Goal: Task Accomplishment & Management: Complete application form

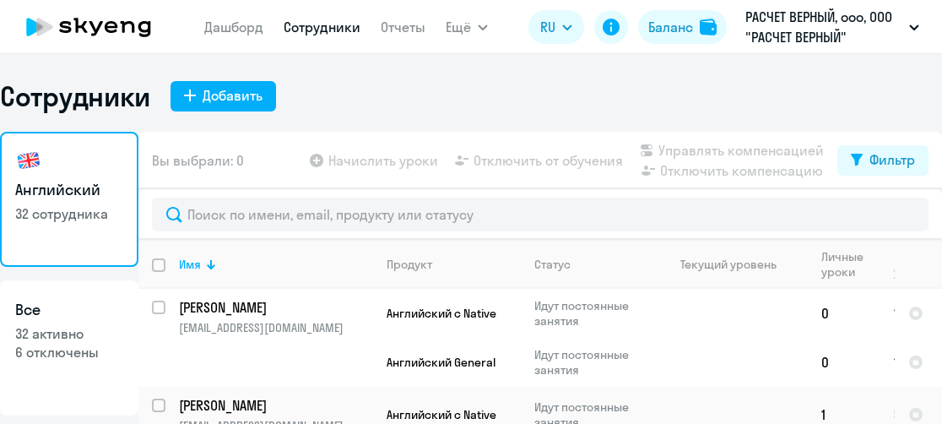
select select "30"
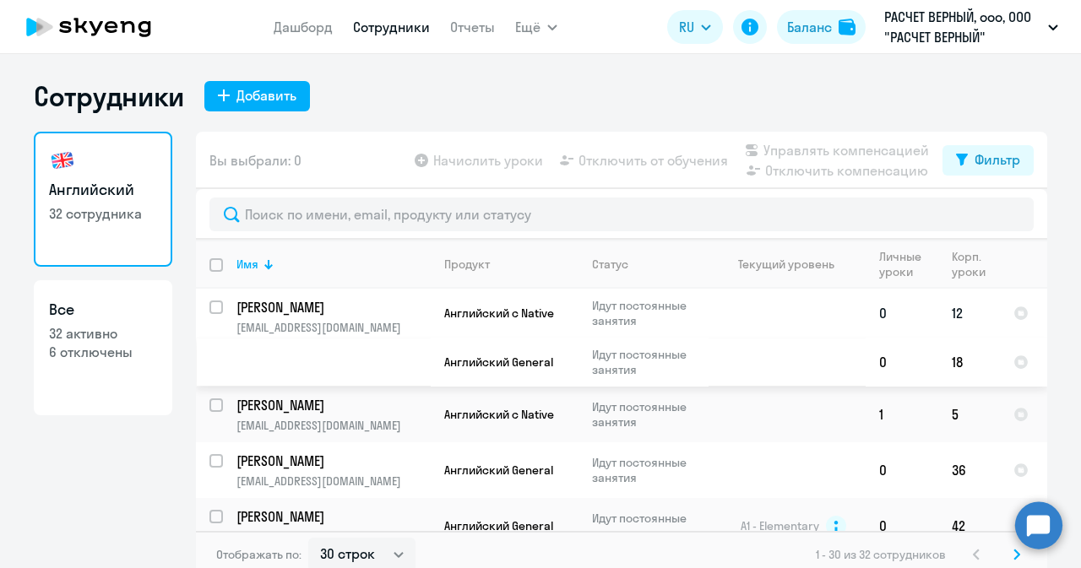
click at [711, 305] on td at bounding box center [786, 338] width 157 height 98
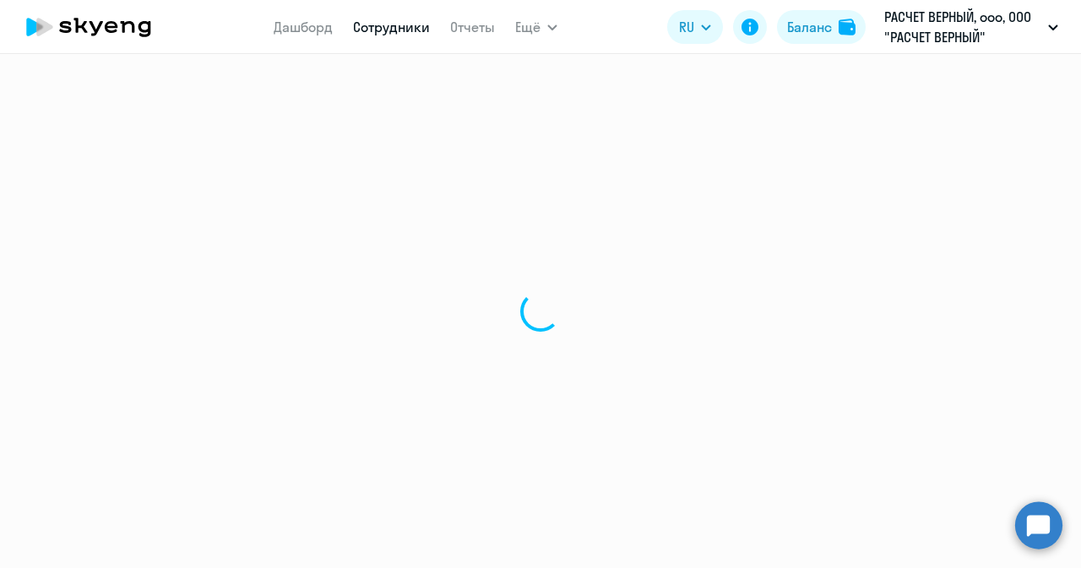
select select "english"
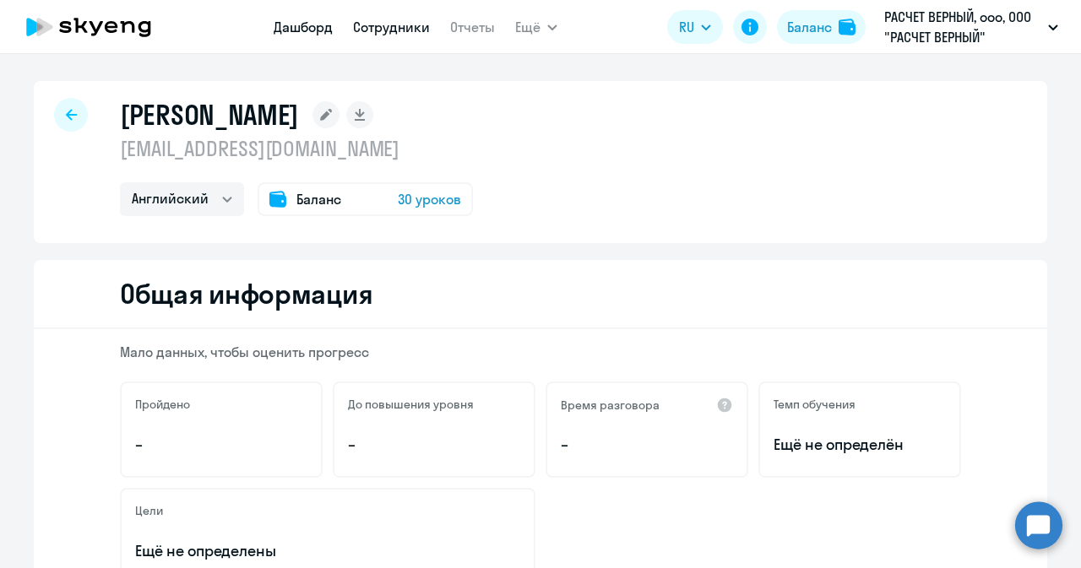
click at [294, 24] on link "Дашборд" at bounding box center [303, 27] width 59 height 17
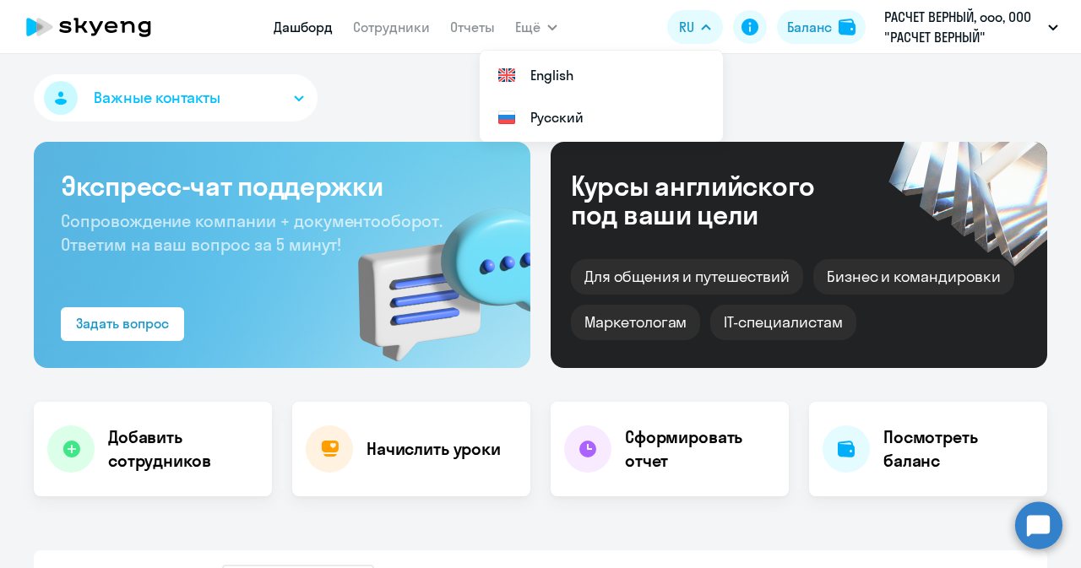
select select "30"
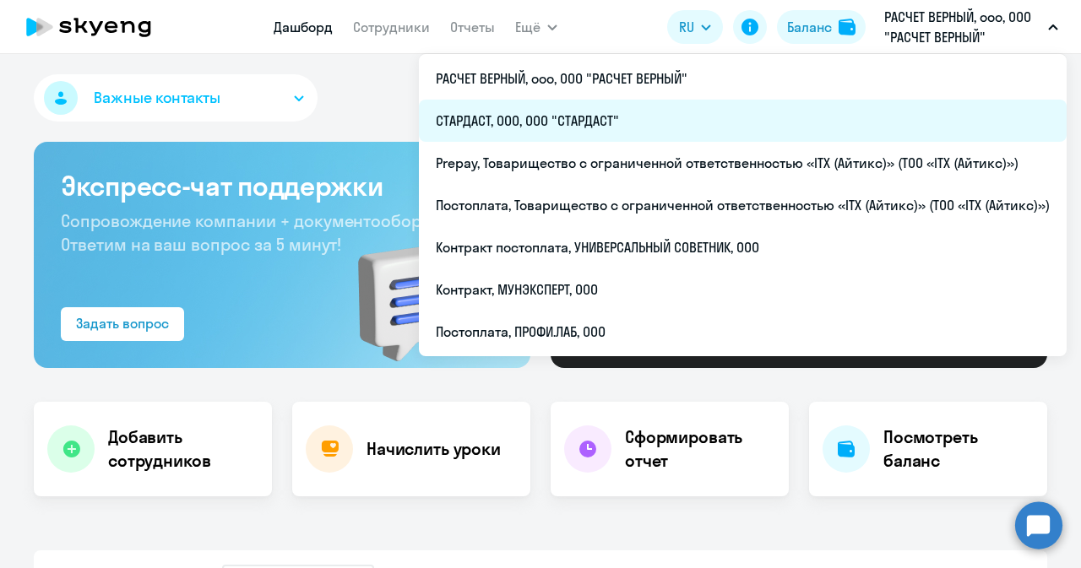
click at [554, 122] on li "СТАРДАСТ, ООО, ООО "СТАРДАСТ"" at bounding box center [742, 121] width 647 height 42
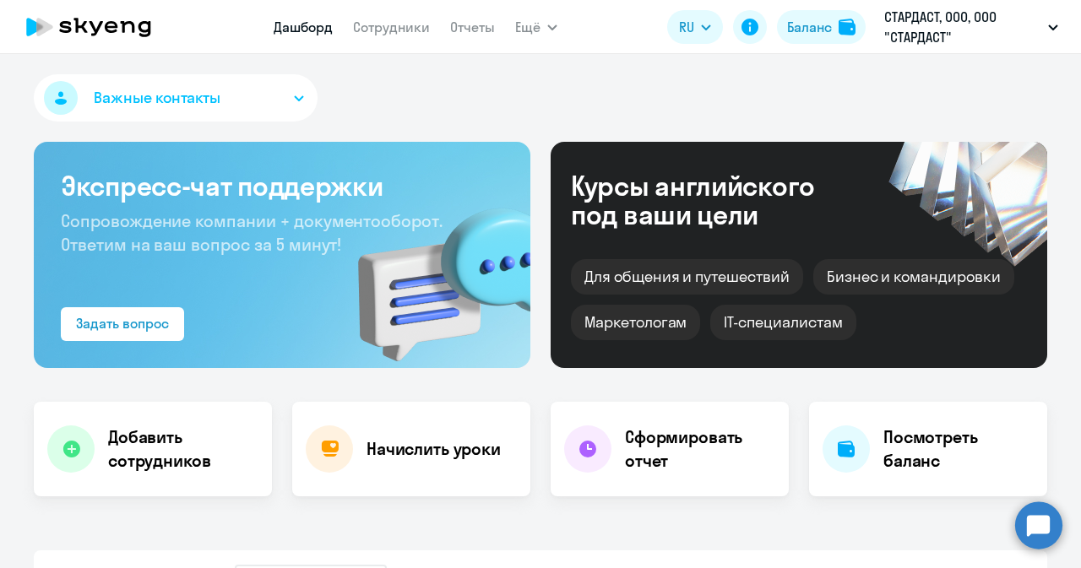
select select "30"
click at [383, 19] on link "Сотрудники" at bounding box center [391, 27] width 77 height 17
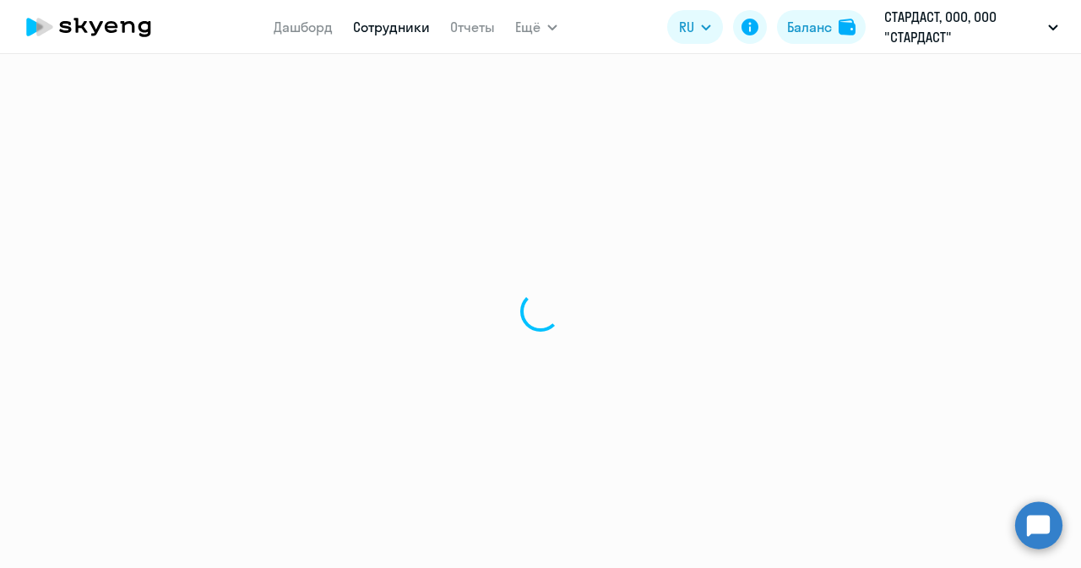
select select "30"
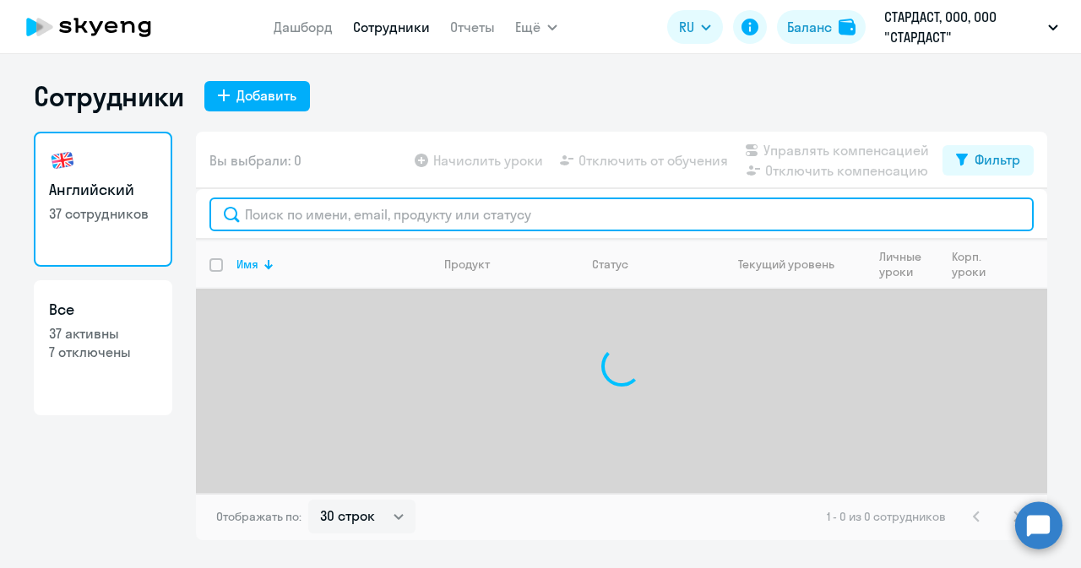
click at [404, 215] on input "text" at bounding box center [621, 215] width 824 height 34
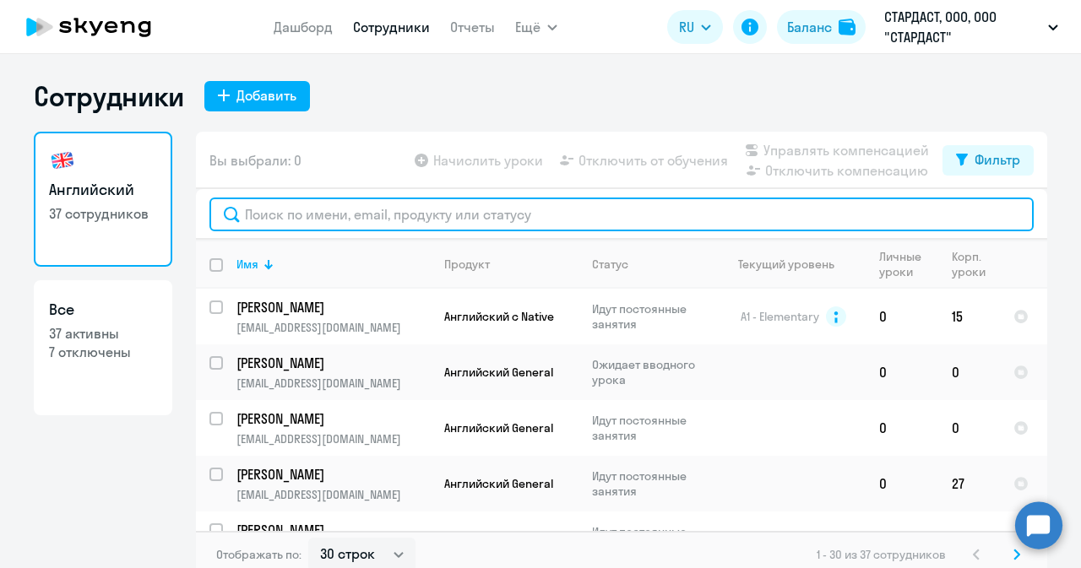
paste input "[EMAIL_ADDRESS][DOMAIN_NAME]"
type input "[EMAIL_ADDRESS][DOMAIN_NAME]"
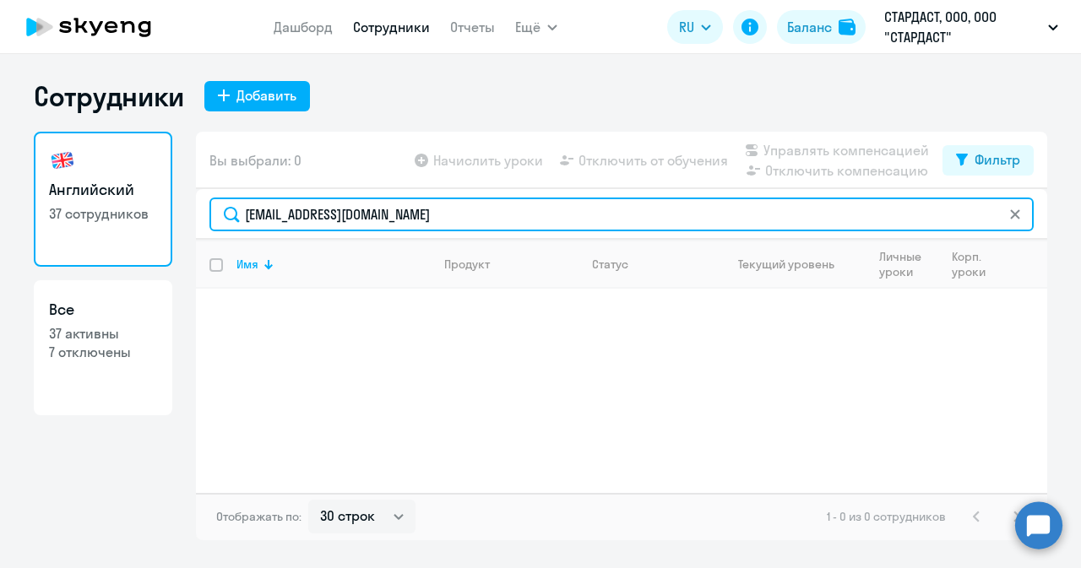
drag, startPoint x: 417, startPoint y: 214, endPoint x: 165, endPoint y: 198, distance: 252.9
click at [165, 198] on div "Английский 37 сотрудников Все 37 активны 7 отключены Вы выбрали: 0 Начислить ур…" at bounding box center [540, 336] width 1013 height 409
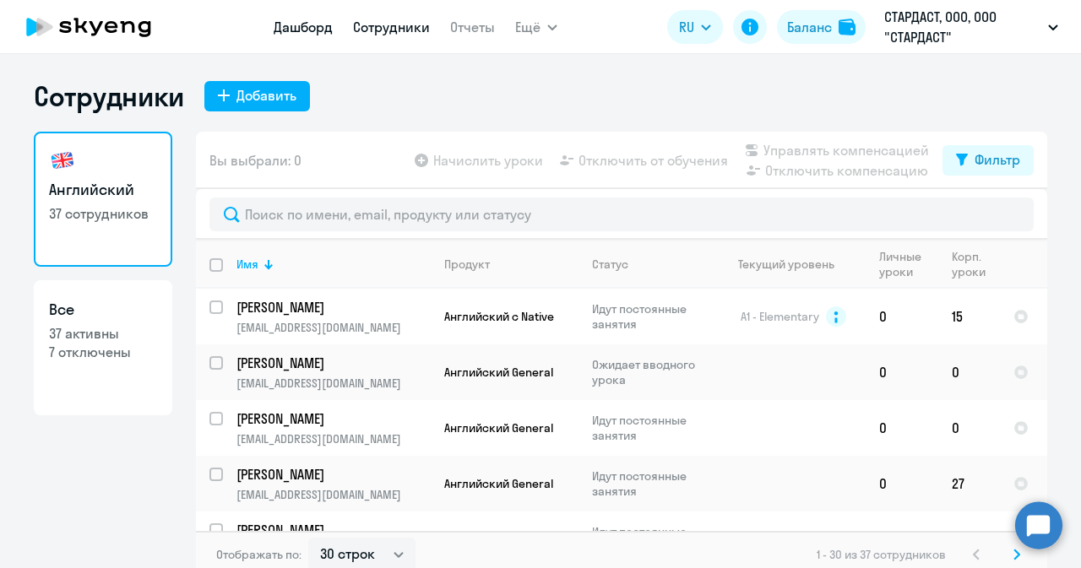
click at [302, 28] on link "Дашборд" at bounding box center [303, 27] width 59 height 17
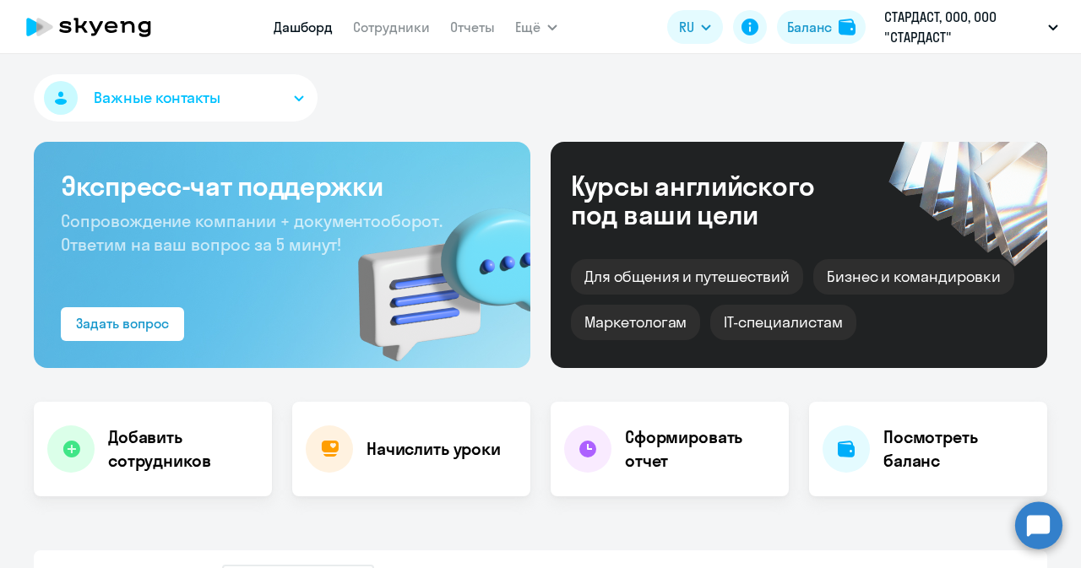
select select "30"
click at [138, 423] on h4 "Добавить сотрудников" at bounding box center [183, 448] width 150 height 47
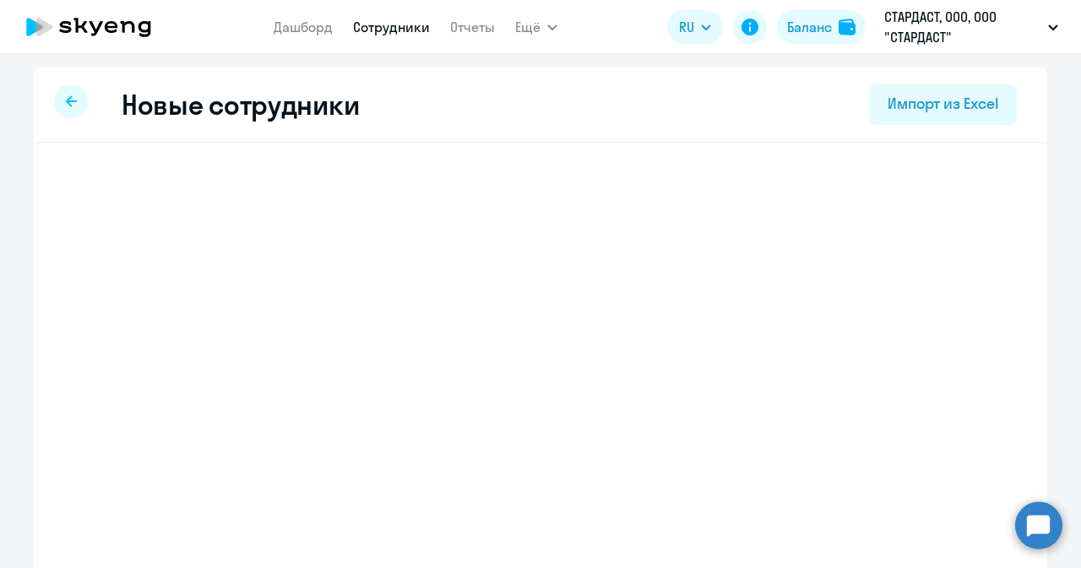
select select "english_adult_not_native_speaker"
select select "3"
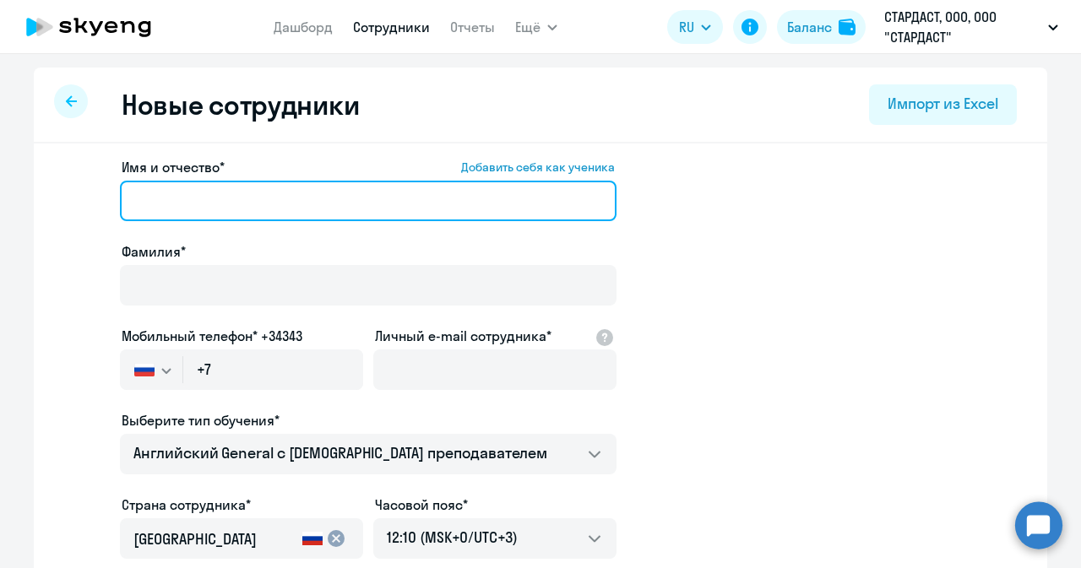
click at [268, 185] on input "Имя и отчество* Добавить себя как ученика" at bounding box center [368, 201] width 496 height 41
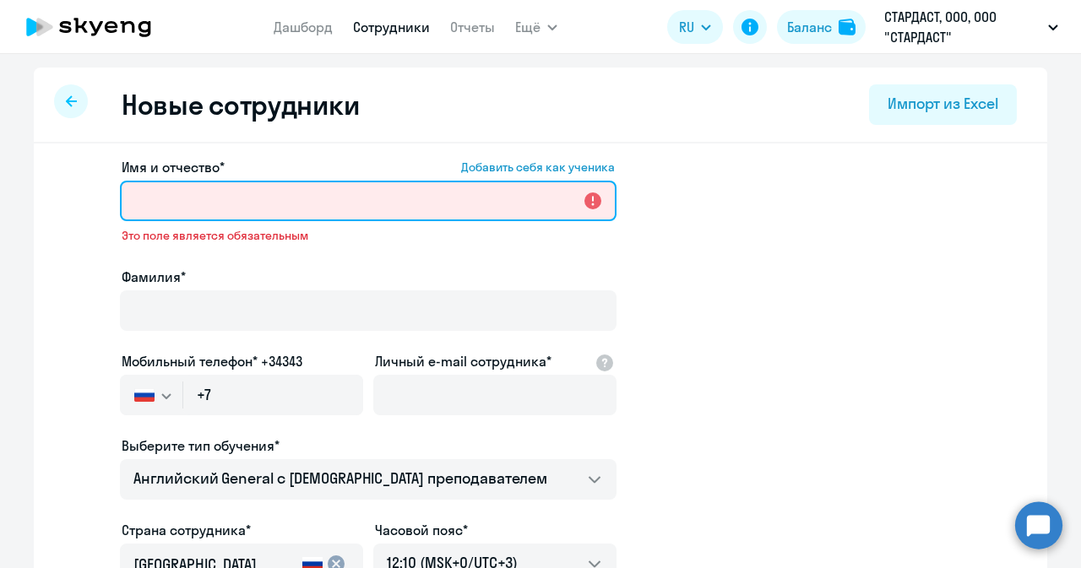
click at [292, 191] on input "Имя и отчество* Добавить себя как ученика" at bounding box center [368, 201] width 496 height 41
paste input "[PERSON_NAME]"
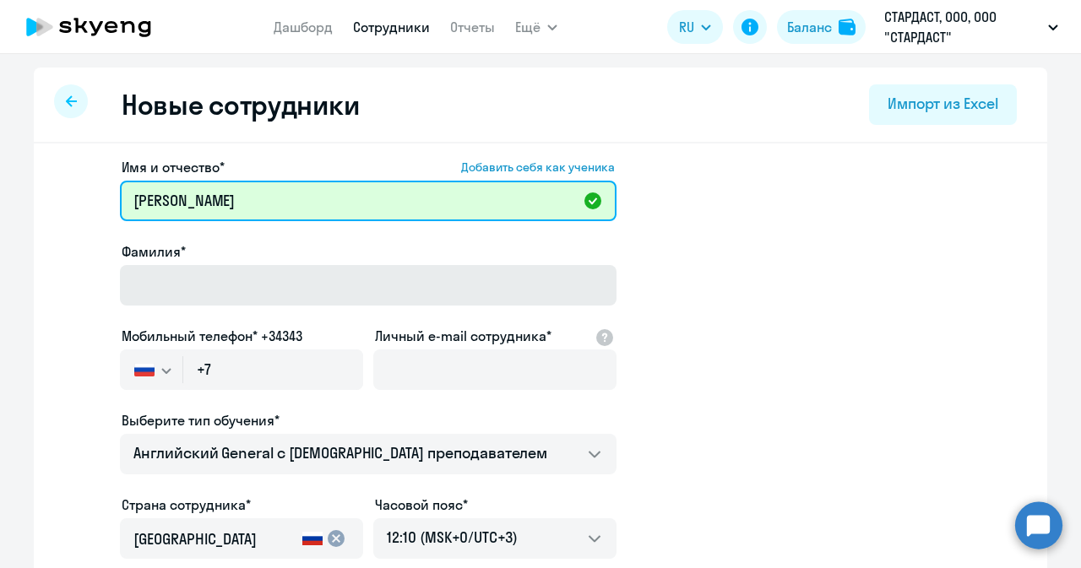
type input "[PERSON_NAME]"
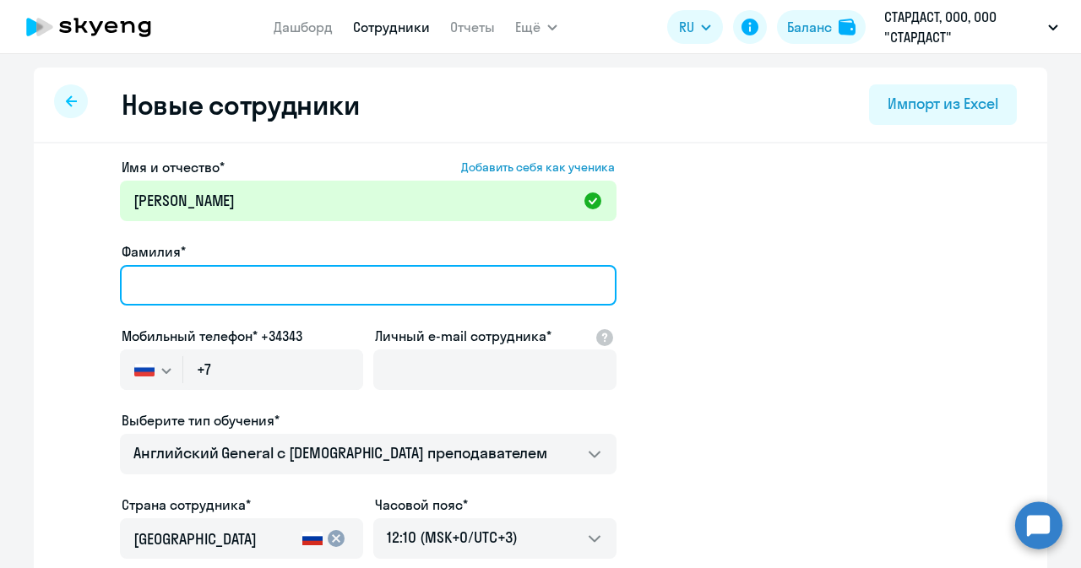
click at [302, 291] on input "Фамилия*" at bounding box center [368, 285] width 496 height 41
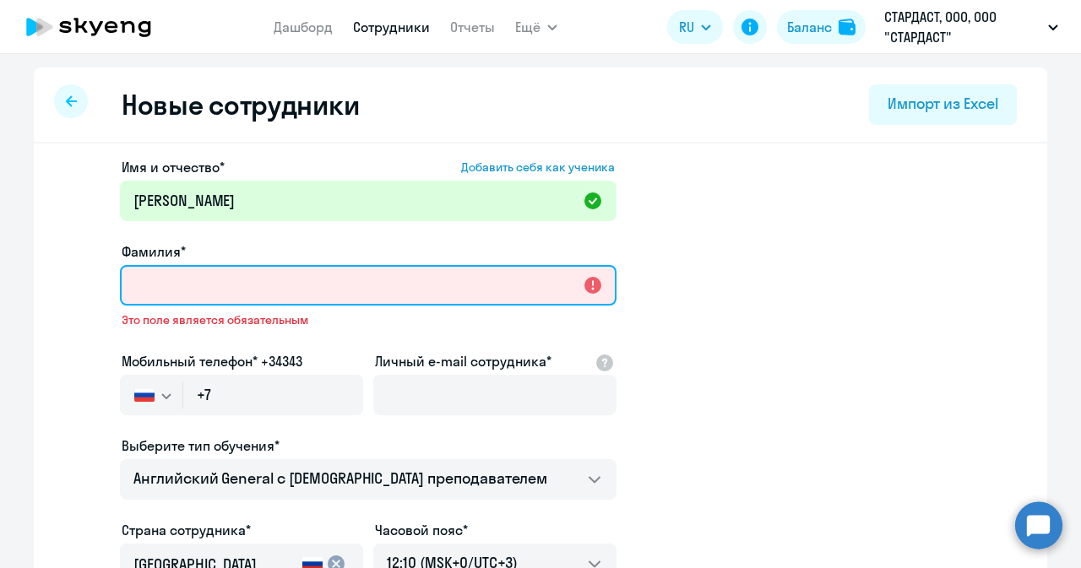
paste input "[PERSON_NAME]"
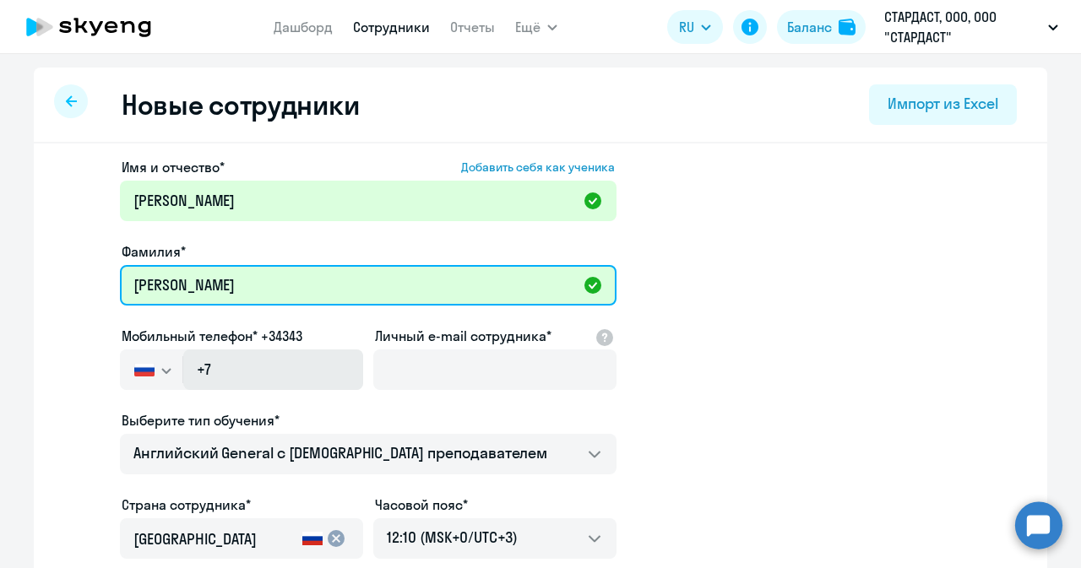
type input "[PERSON_NAME]"
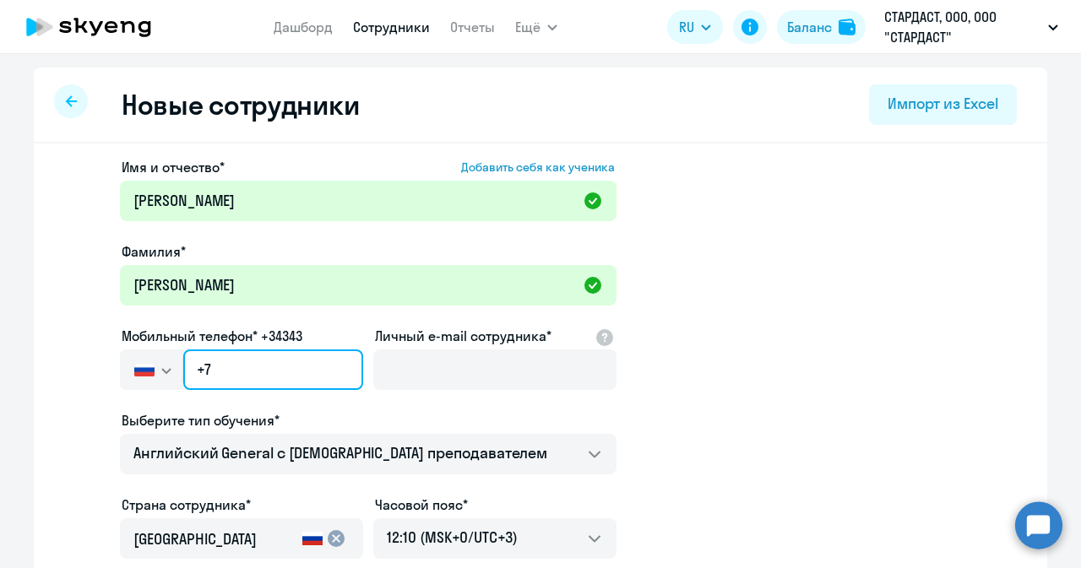
click at [240, 364] on input "+7" at bounding box center [273, 369] width 180 height 41
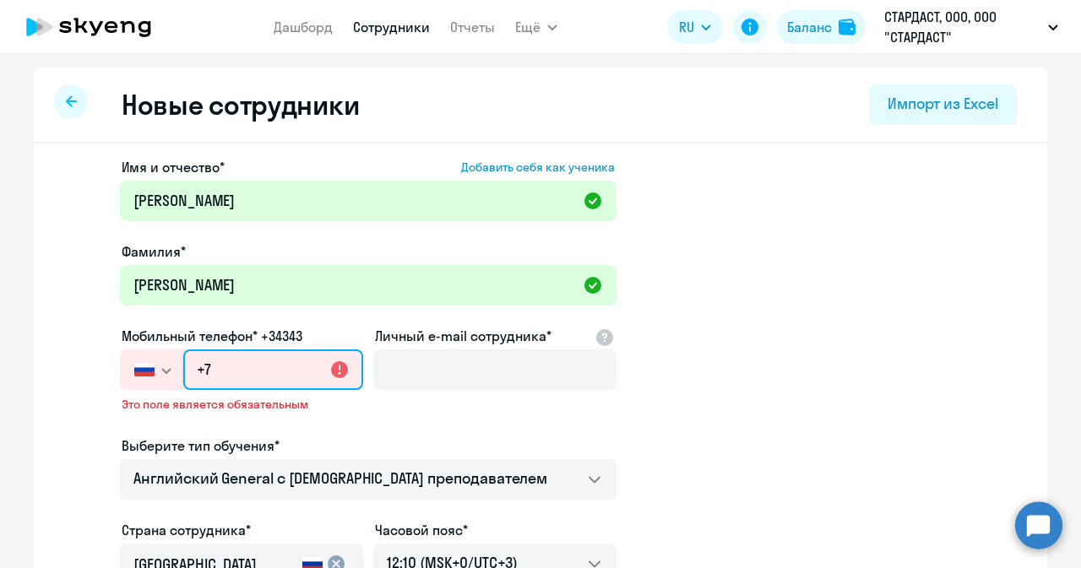
paste input "[PHONE_NUMBER]"
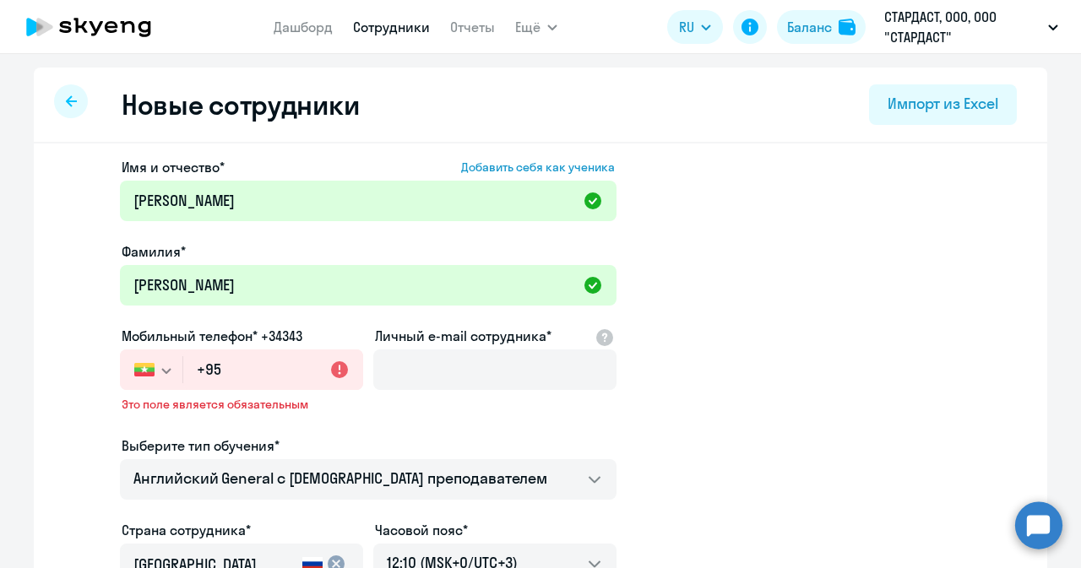
click at [160, 374] on svg-icon "button" at bounding box center [167, 371] width 14 height 14
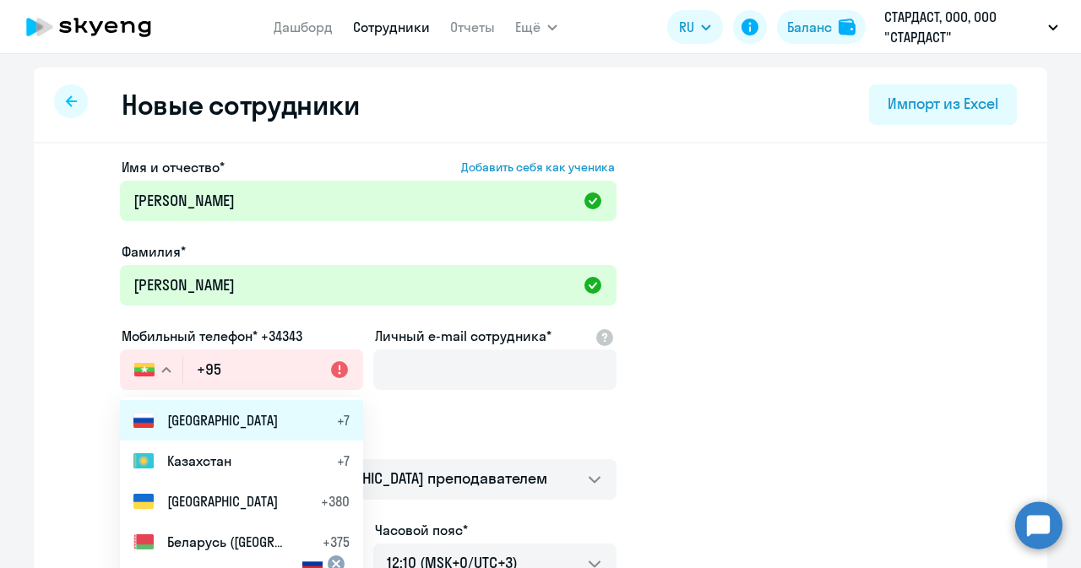
click at [192, 416] on span "[GEOGRAPHIC_DATA]" at bounding box center [222, 420] width 111 height 20
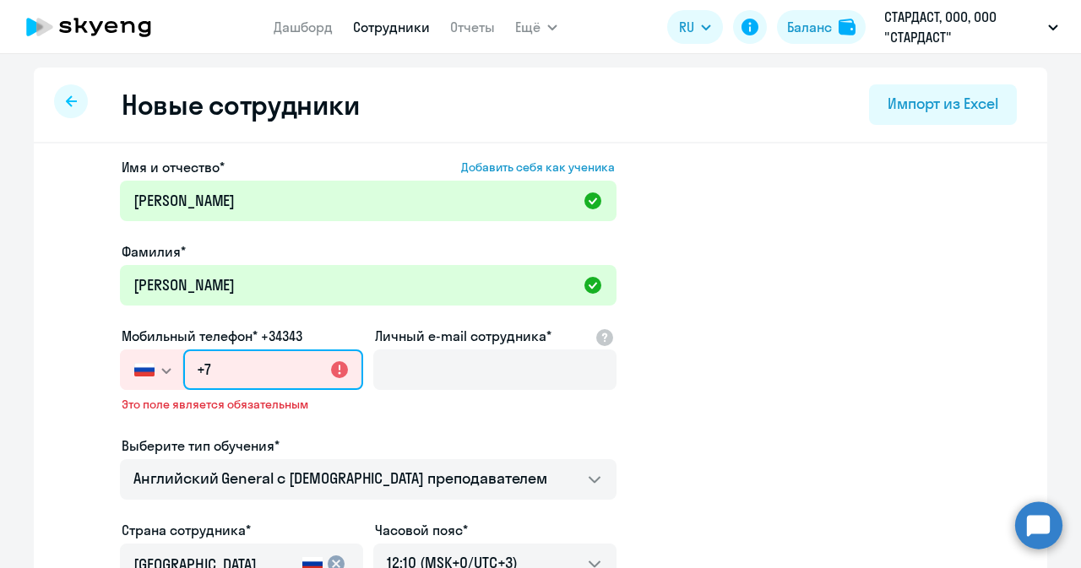
click at [268, 362] on input "+7" at bounding box center [273, 369] width 180 height 41
paste input "[PHONE_NUMBER]"
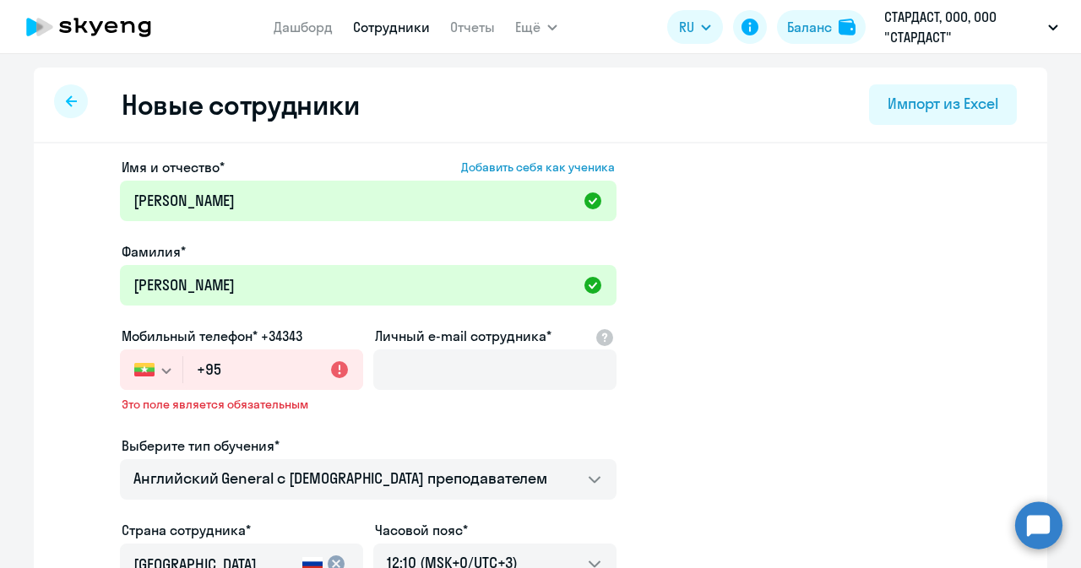
click at [152, 365] on button "button" at bounding box center [151, 369] width 62 height 41
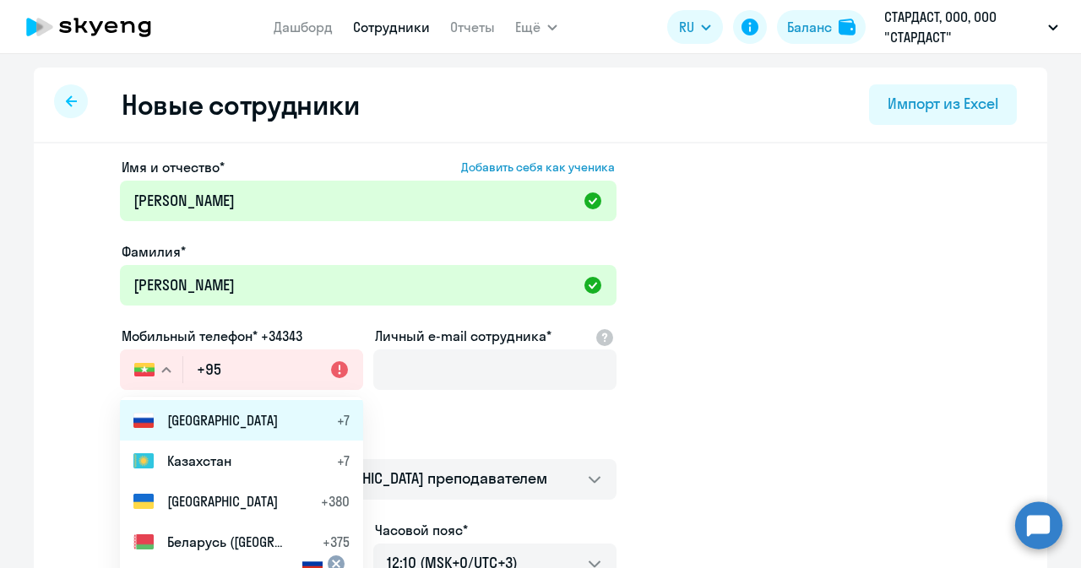
click at [167, 412] on span "[GEOGRAPHIC_DATA]" at bounding box center [222, 420] width 111 height 20
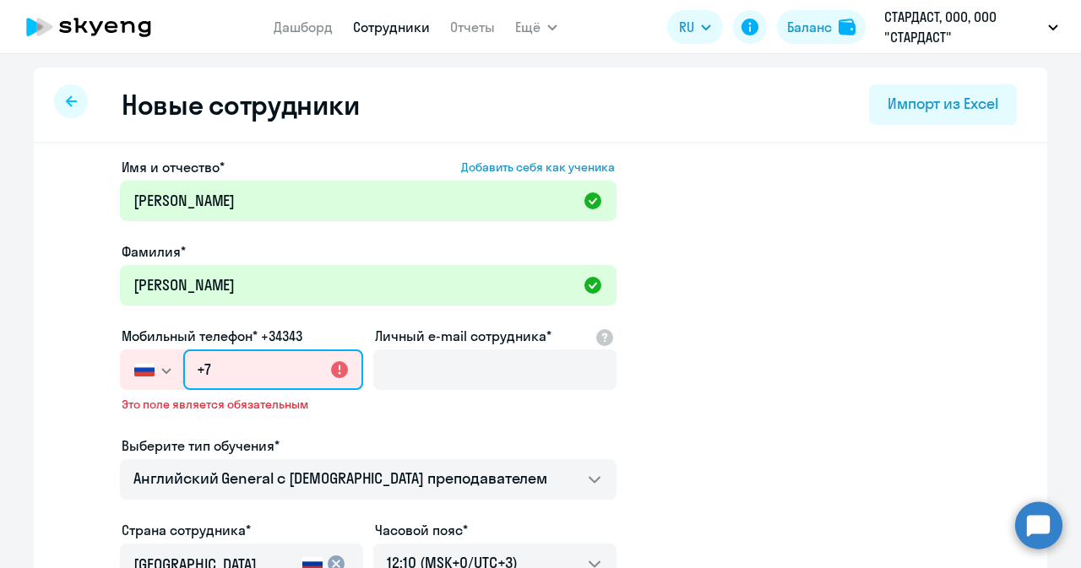
click at [251, 364] on input "+7" at bounding box center [273, 369] width 180 height 41
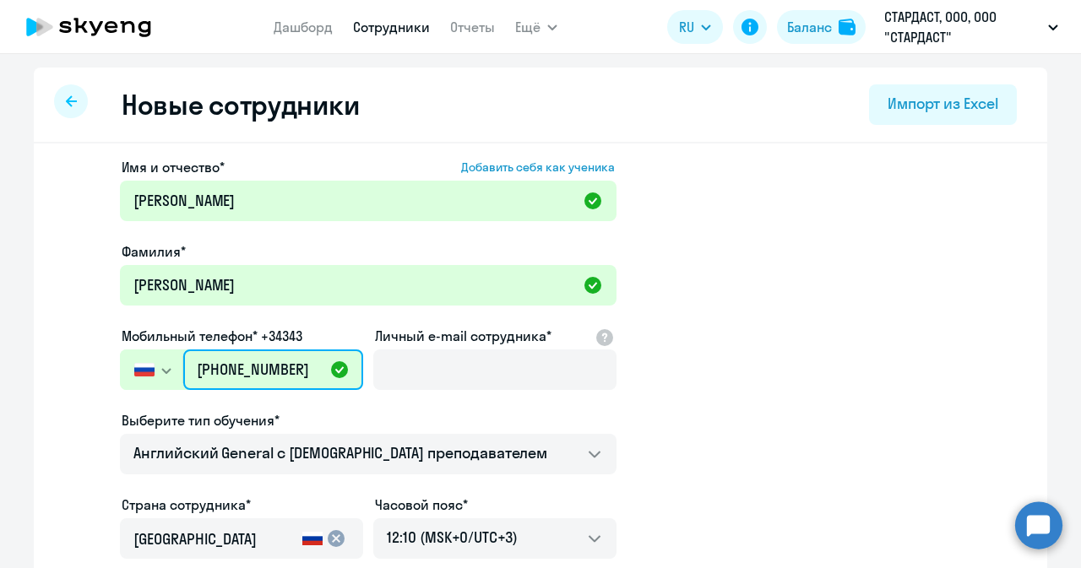
type input "[PHONE_NUMBER]"
click at [402, 335] on label "Личный e-mail сотрудника*" at bounding box center [463, 336] width 176 height 20
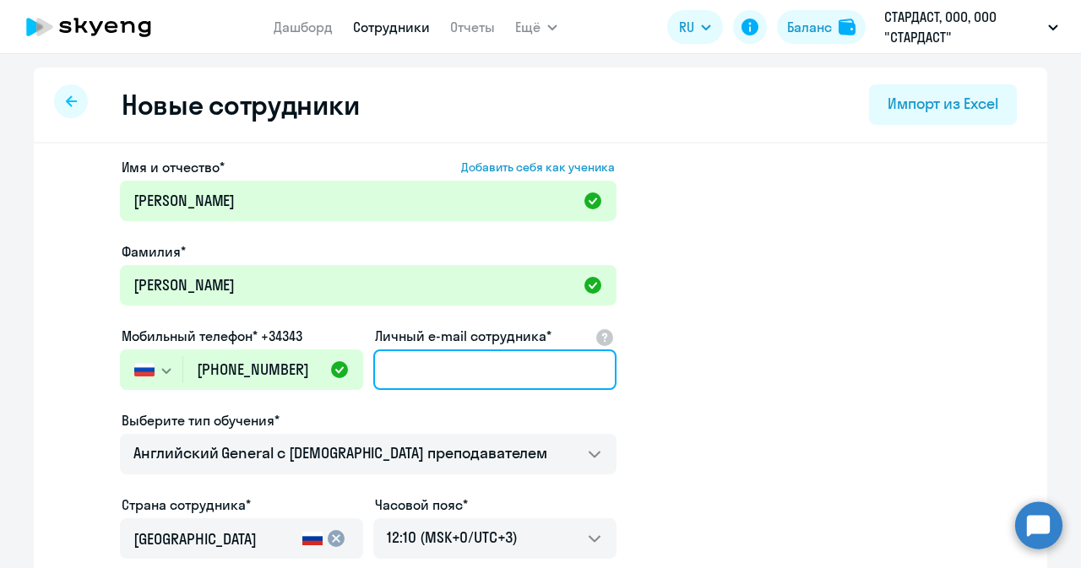
click at [402, 349] on input "Личный e-mail сотрудника*" at bounding box center [494, 369] width 243 height 41
click at [421, 380] on input "Личный e-mail сотрудника*" at bounding box center [494, 369] width 243 height 41
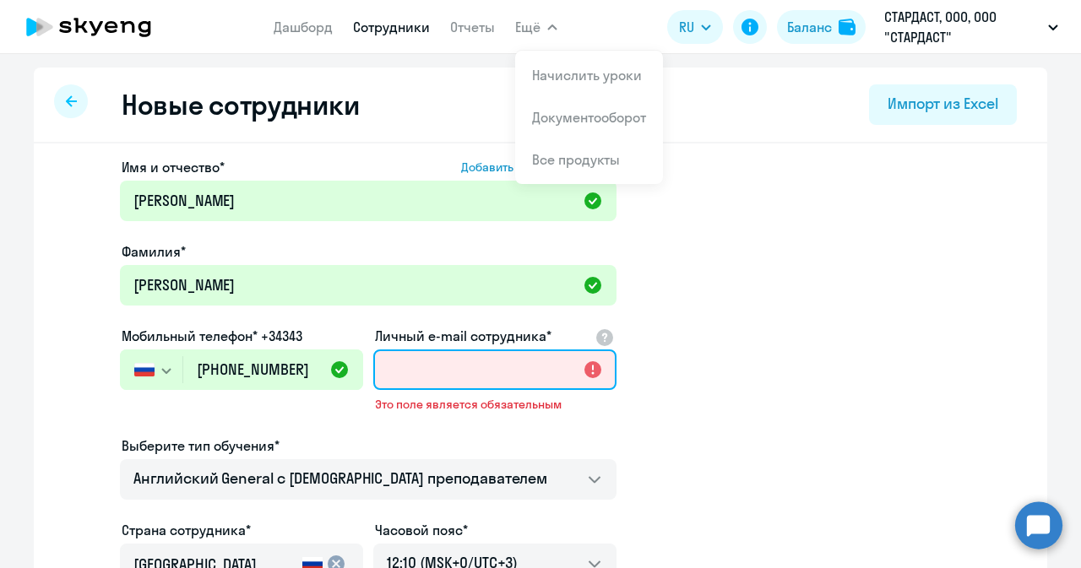
paste input "[EMAIL_ADDRESS][DOMAIN_NAME]"
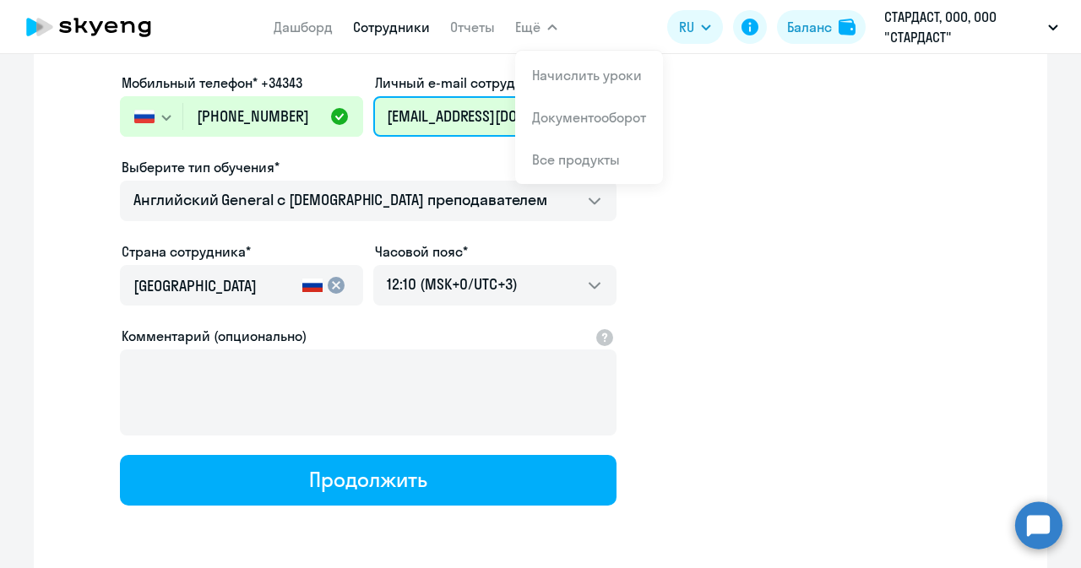
scroll to position [316, 0]
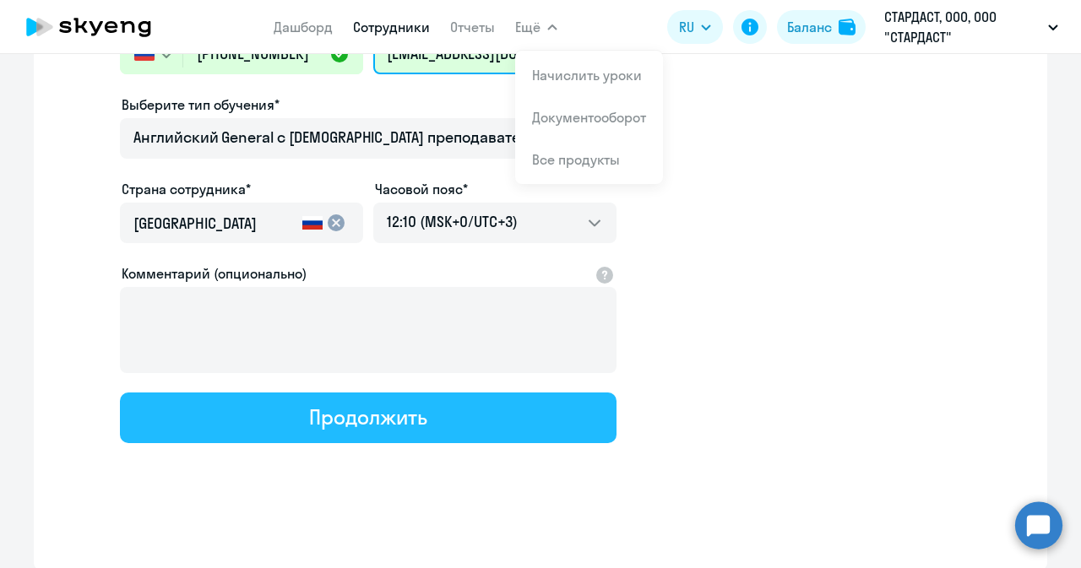
type input "[EMAIL_ADDRESS][DOMAIN_NAME]"
click at [336, 420] on div "Продолжить" at bounding box center [367, 417] width 117 height 27
select select "english_adult_not_native_speaker"
select select "3"
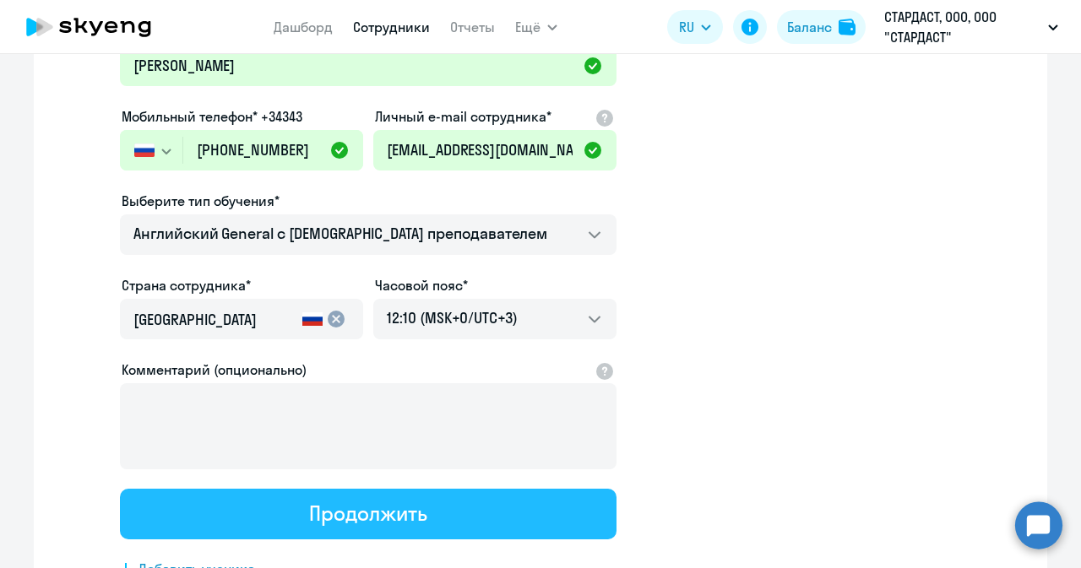
scroll to position [0, 0]
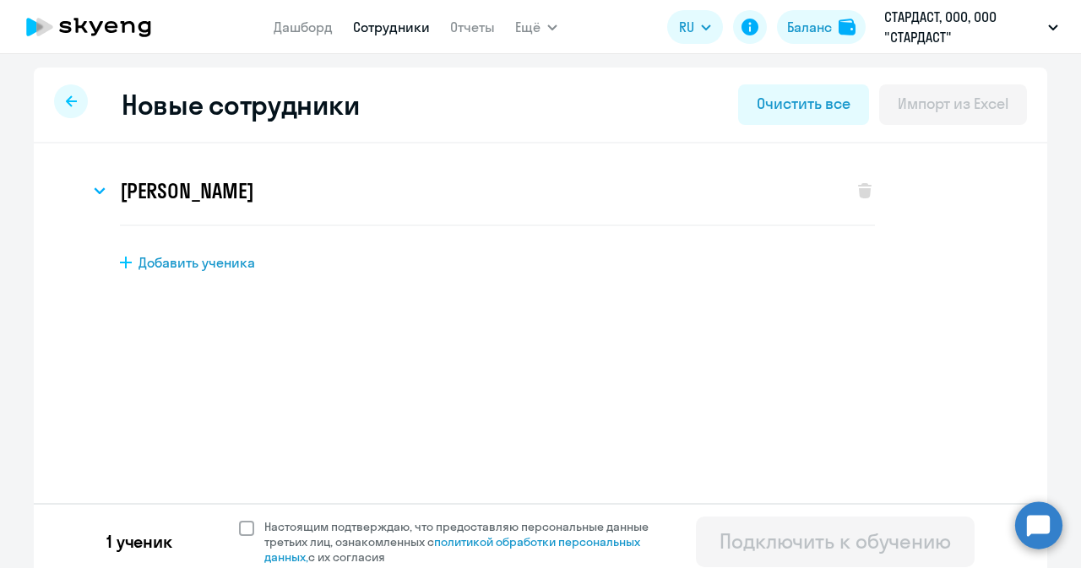
click at [240, 423] on span at bounding box center [246, 528] width 15 height 15
click at [239, 423] on input "Настоящим подтверждаю, что предоставляю персональные данные третьих лиц, ознако…" at bounding box center [238, 518] width 1 height 1
checkbox input "true"
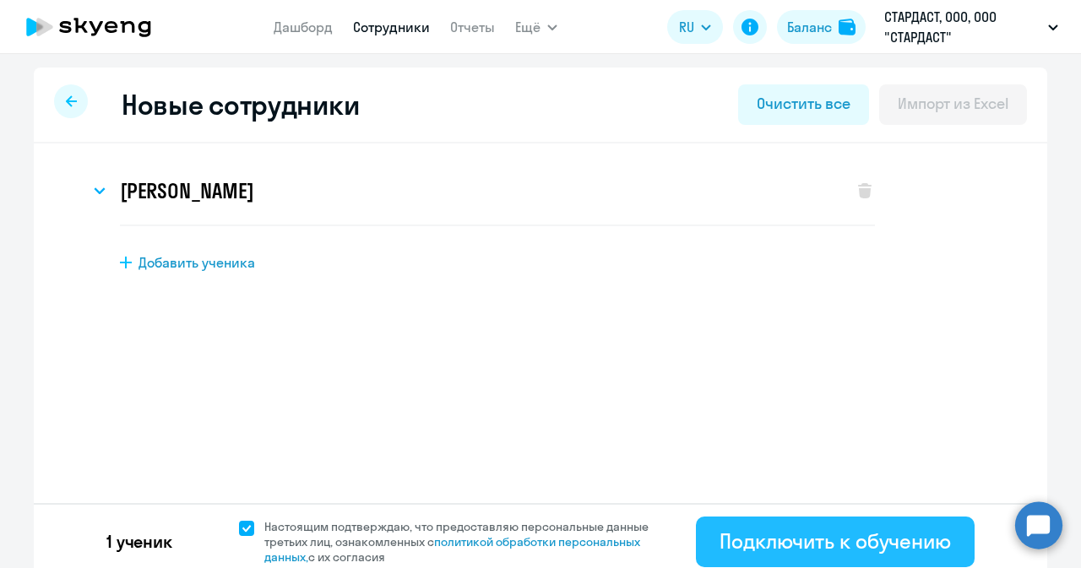
click at [797, 423] on div "Подключить к обучению" at bounding box center [834, 541] width 231 height 27
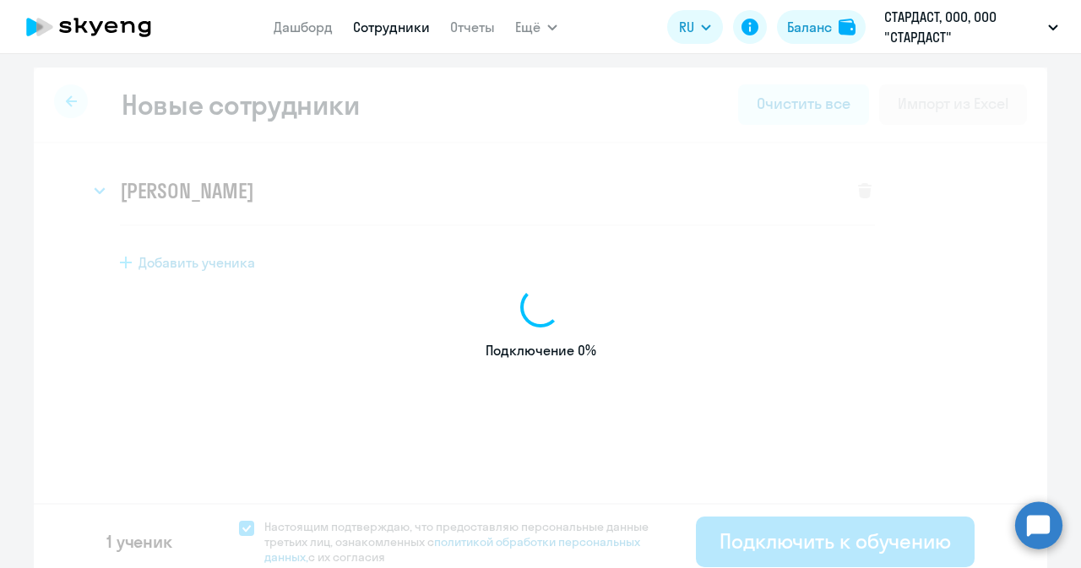
select select "english_adult_not_native_speaker"
select select "3"
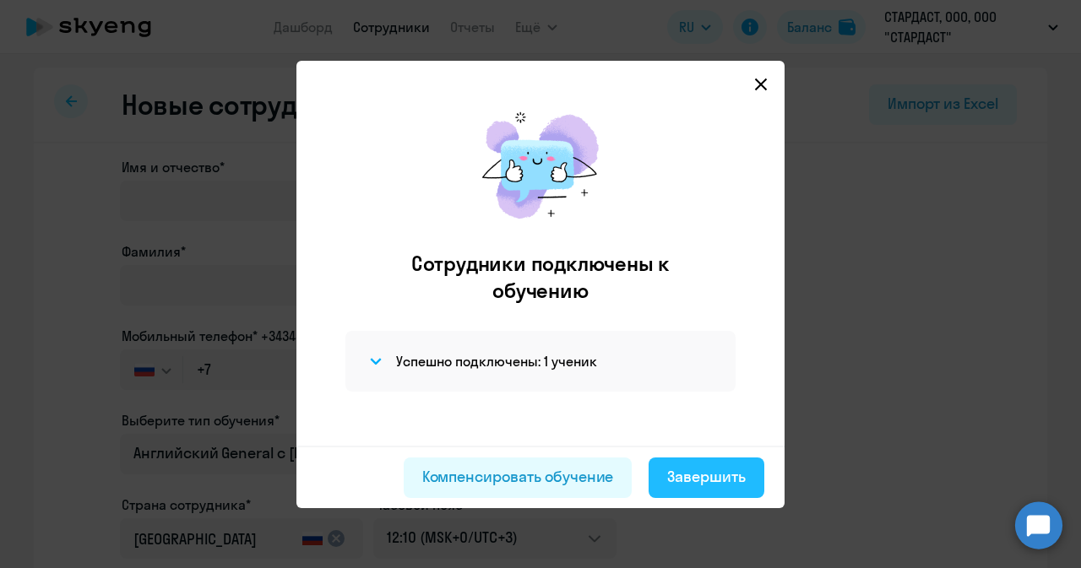
click at [686, 423] on div "Завершить" at bounding box center [706, 477] width 79 height 22
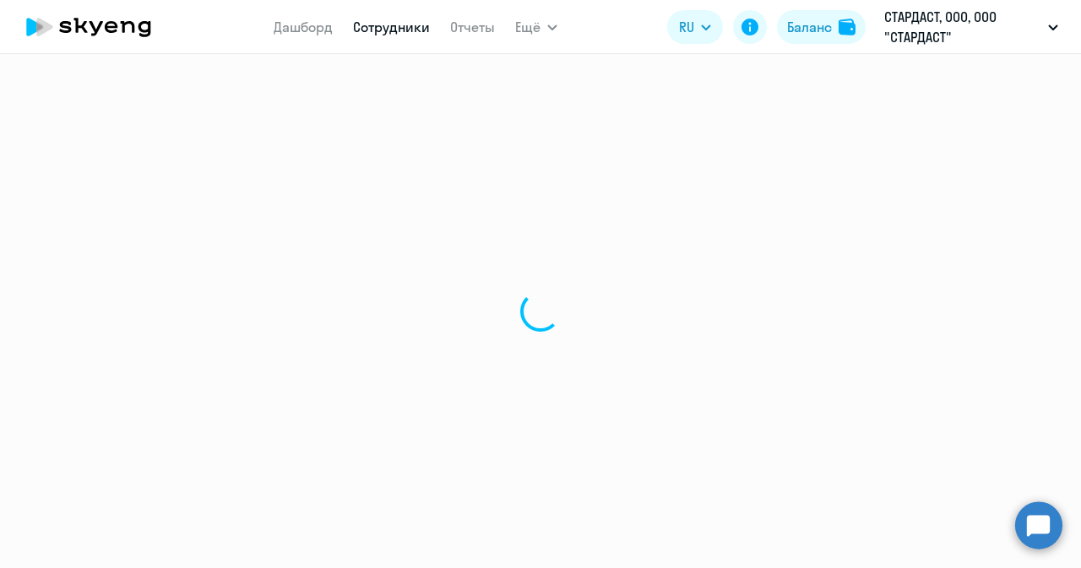
select select "30"
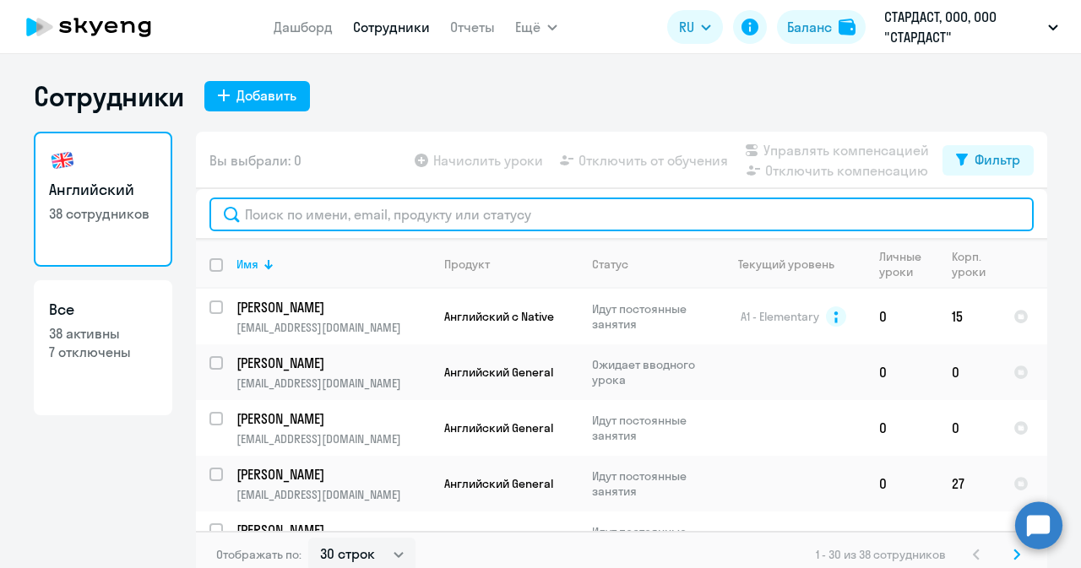
click at [351, 209] on input "text" at bounding box center [621, 215] width 824 height 34
paste input "[EMAIL_ADDRESS][DOMAIN_NAME]"
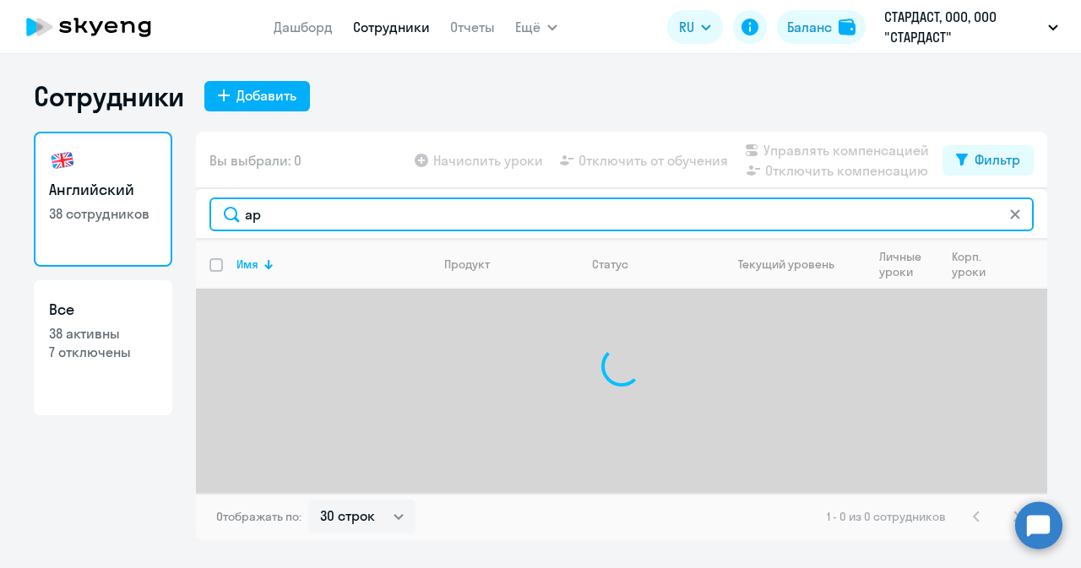
type input "a"
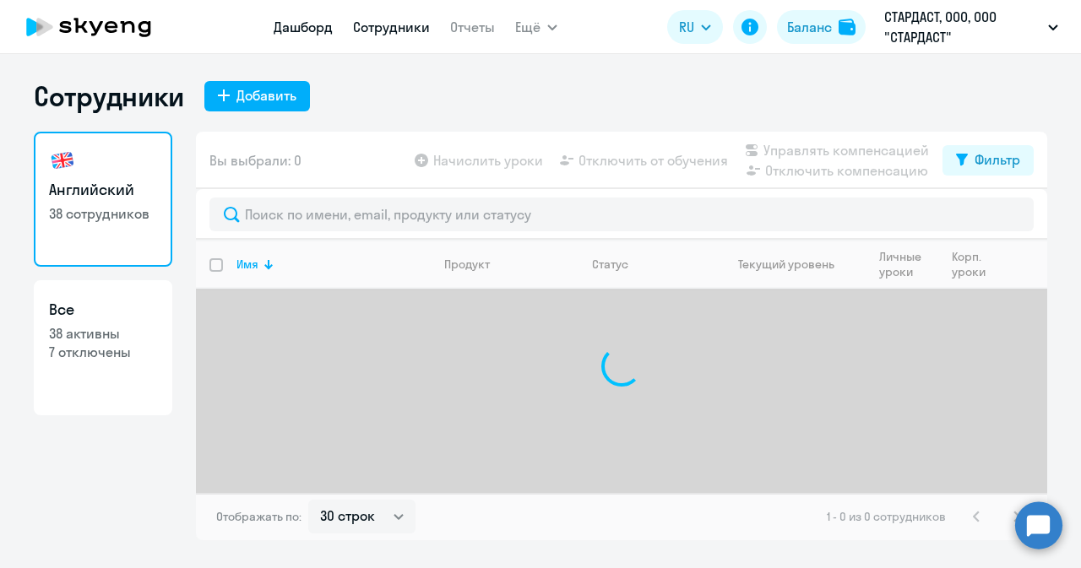
click at [287, 26] on link "Дашборд" at bounding box center [303, 27] width 59 height 17
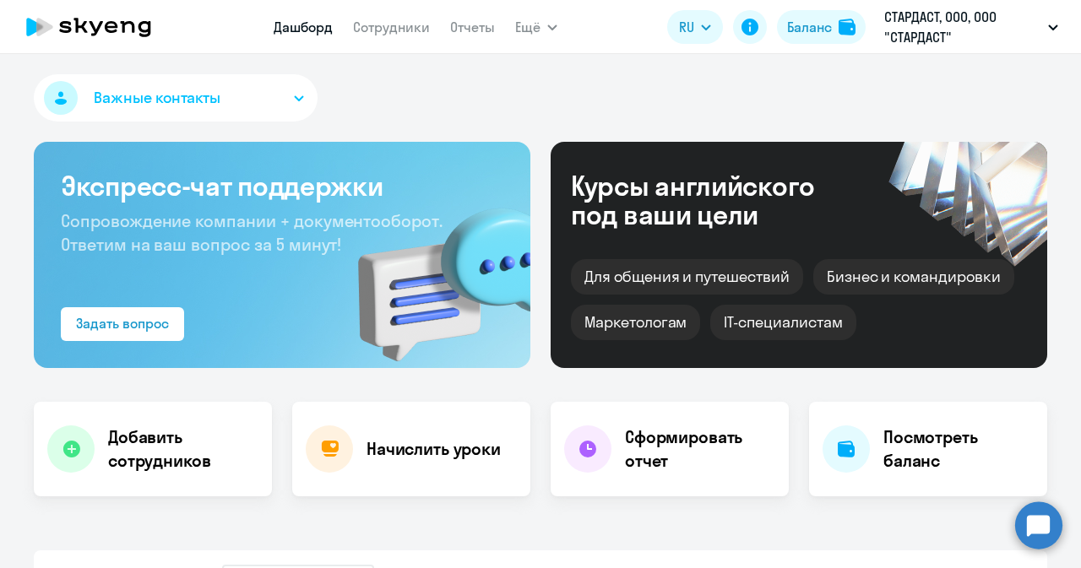
select select "30"
click at [159, 423] on h4 "Добавить сотрудников" at bounding box center [183, 448] width 150 height 47
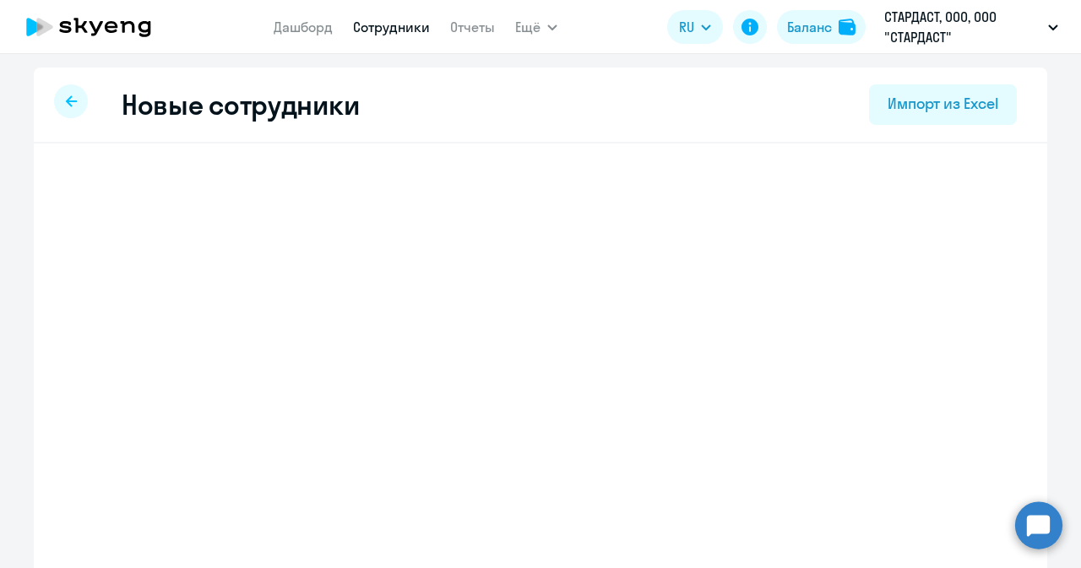
select select "english_adult_not_native_speaker"
select select "3"
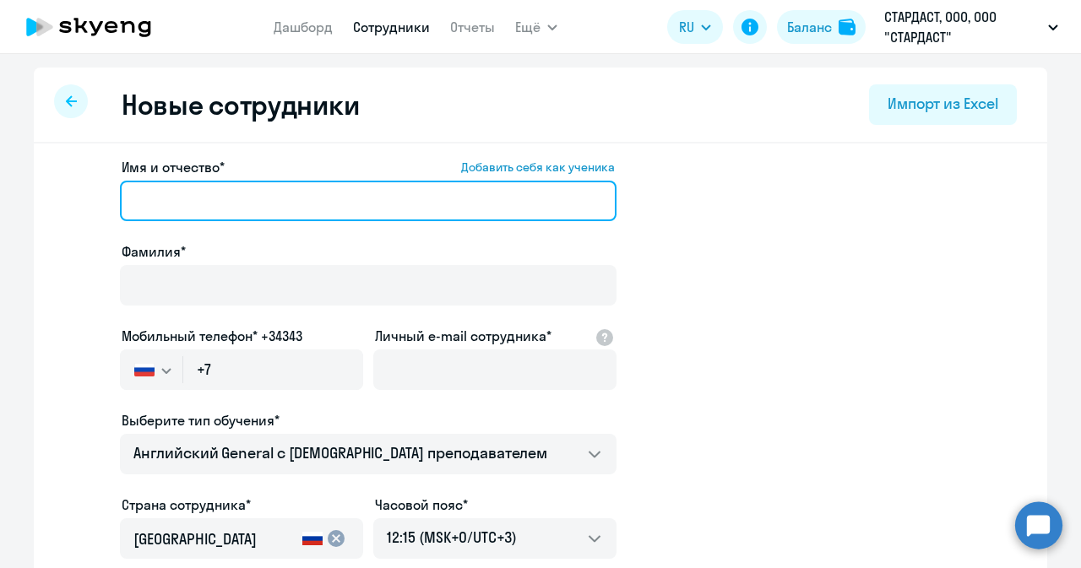
click at [340, 195] on input "Имя и отчество* Добавить себя как ученика" at bounding box center [368, 201] width 496 height 41
paste input "[PERSON_NAME]"
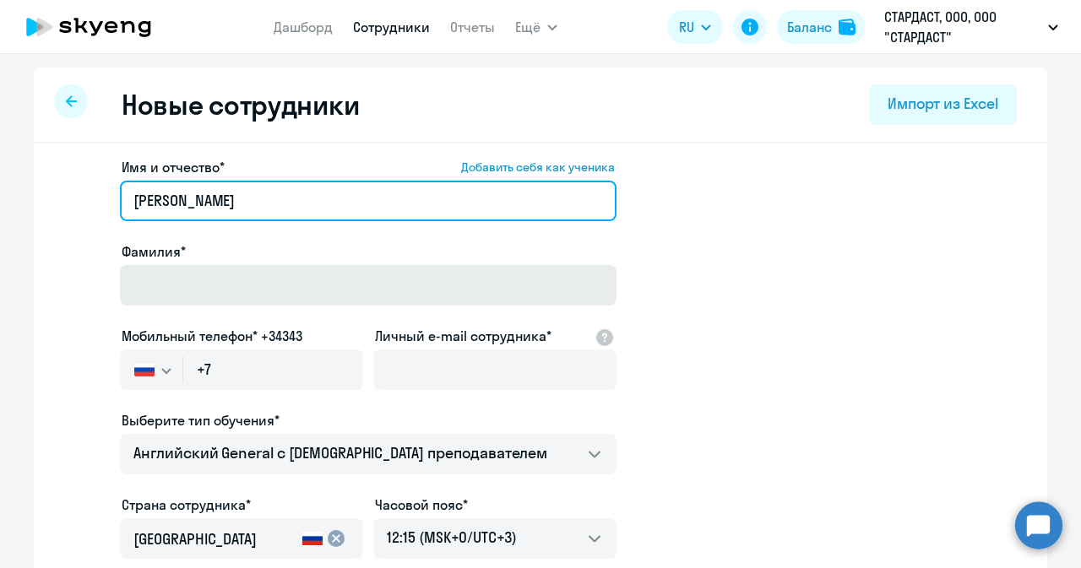
type input "[PERSON_NAME]"
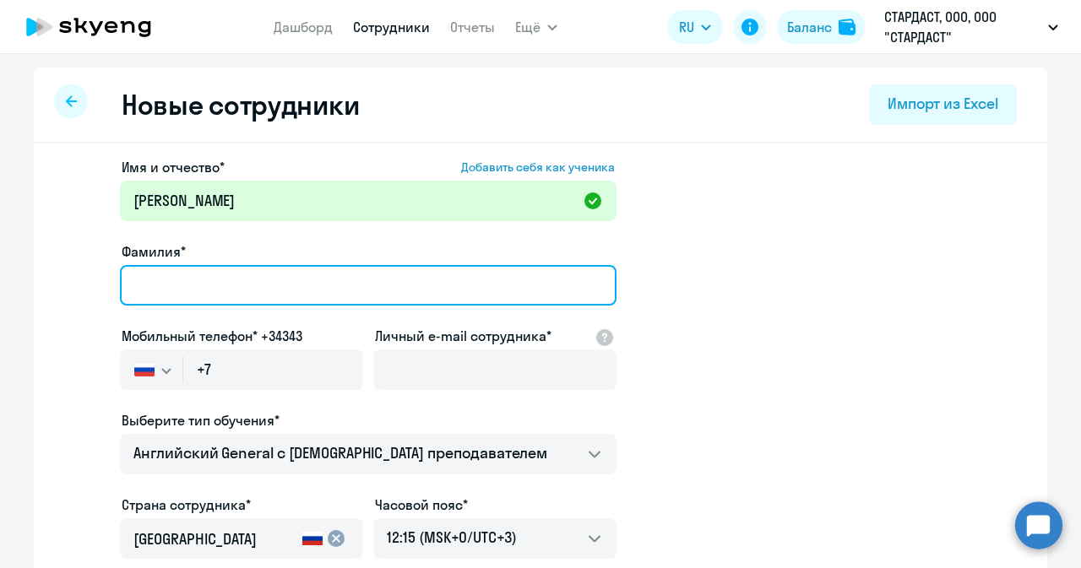
click at [463, 277] on input "Фамилия*" at bounding box center [368, 285] width 496 height 41
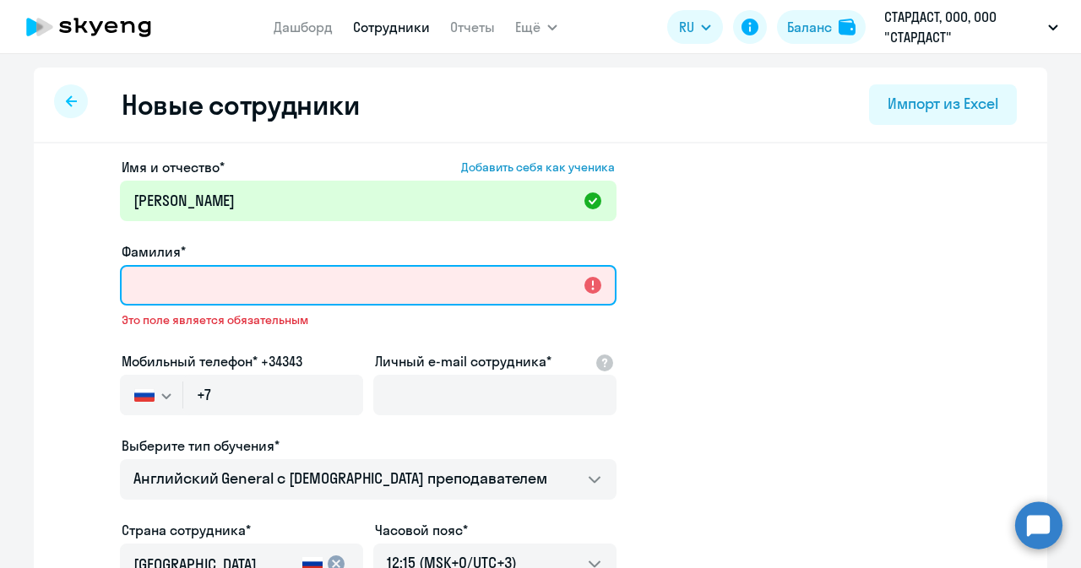
click at [233, 281] on input "Фамилия*" at bounding box center [368, 285] width 496 height 41
paste input "Владимирович"
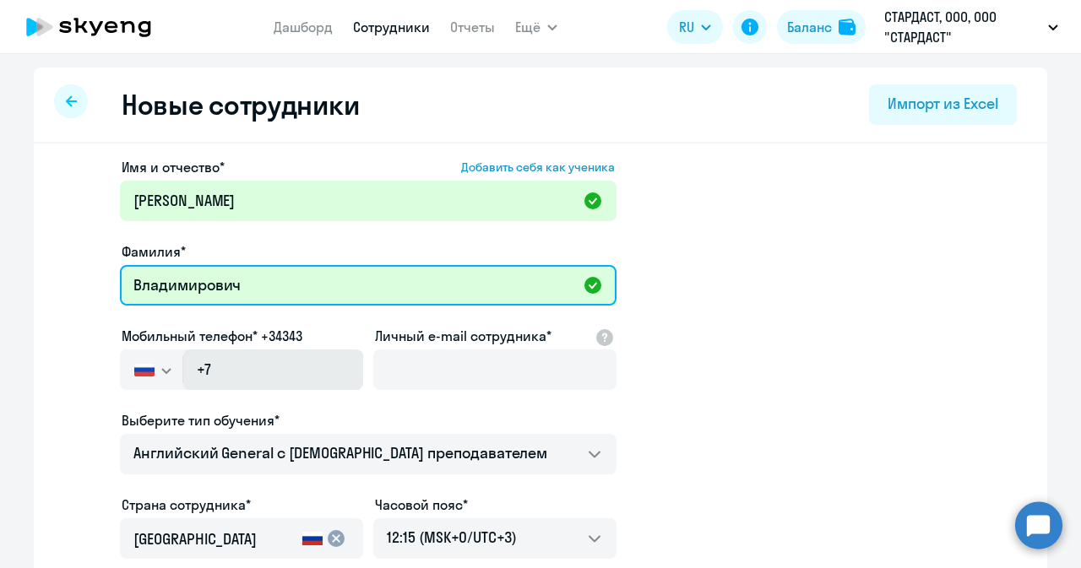
type input "Владимирович"
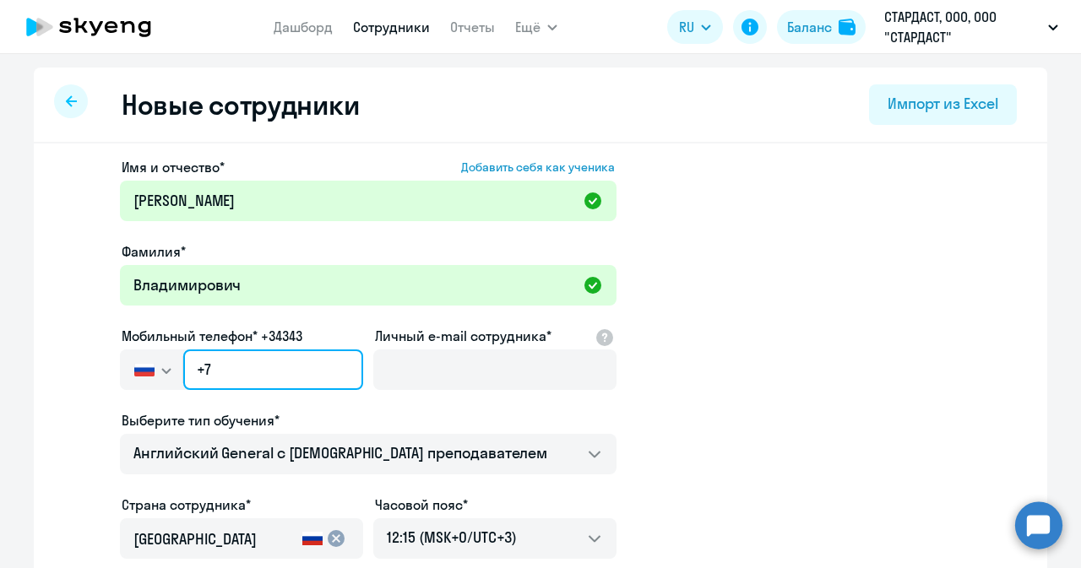
click at [295, 370] on input "+7" at bounding box center [273, 369] width 180 height 41
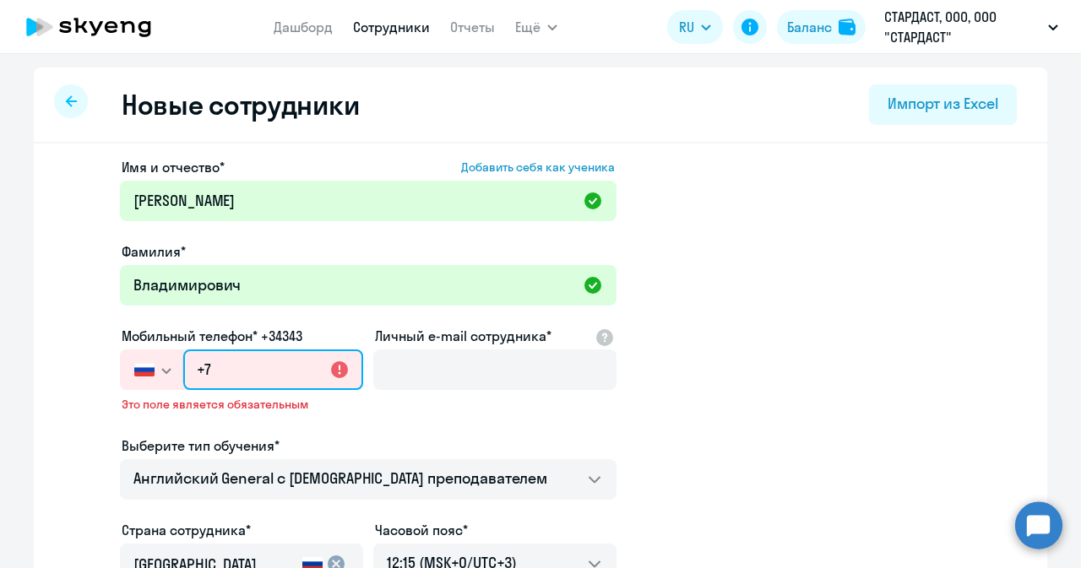
paste input "[PHONE_NUMBER]"
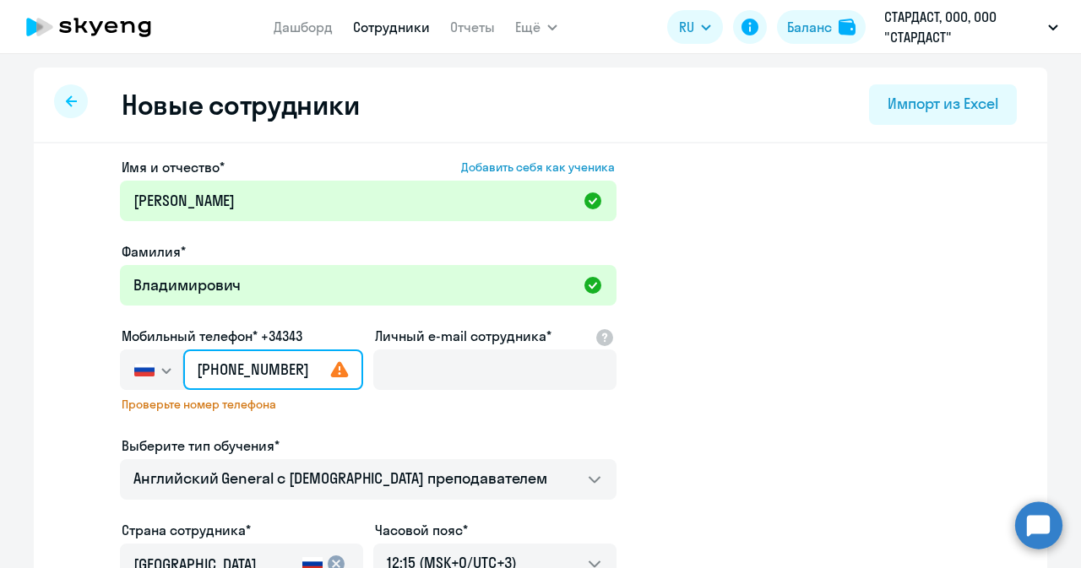
type input "[PHONE_NUMBER]"
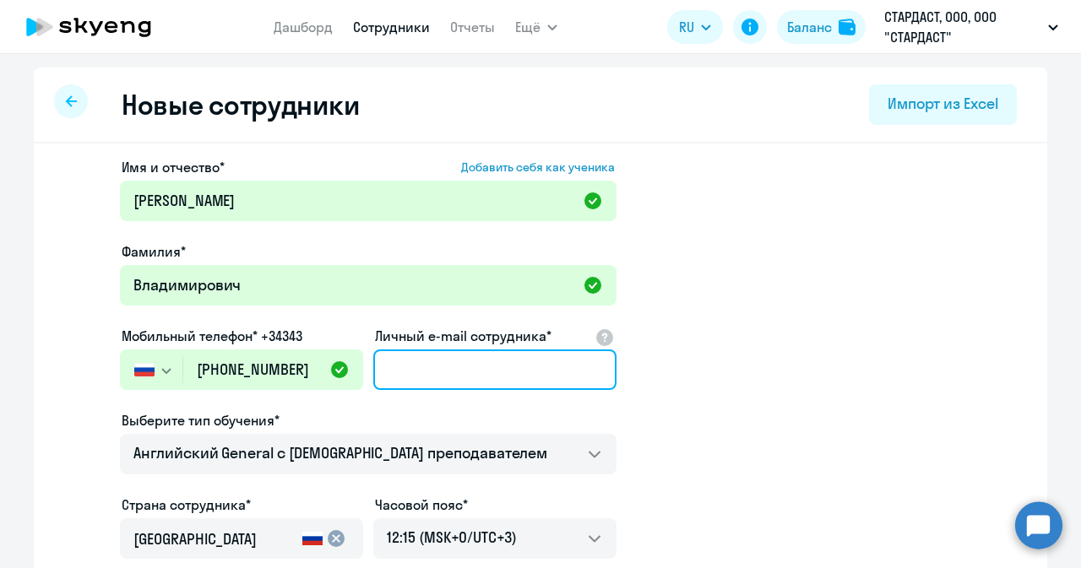
click at [422, 367] on input "Личный e-mail сотрудника*" at bounding box center [494, 369] width 243 height 41
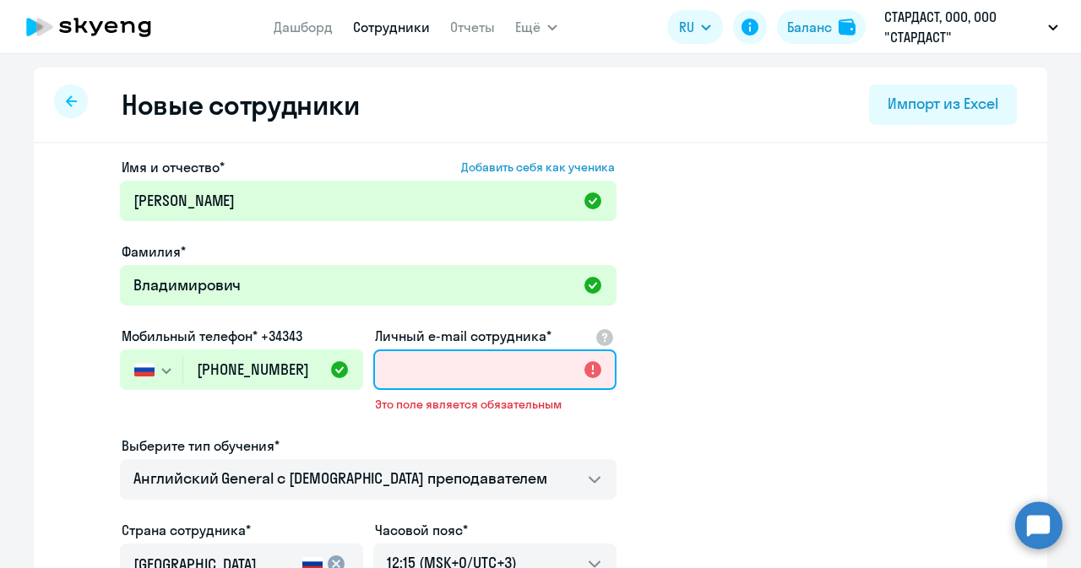
paste input "[EMAIL_ADDRESS][DOMAIN_NAME]"
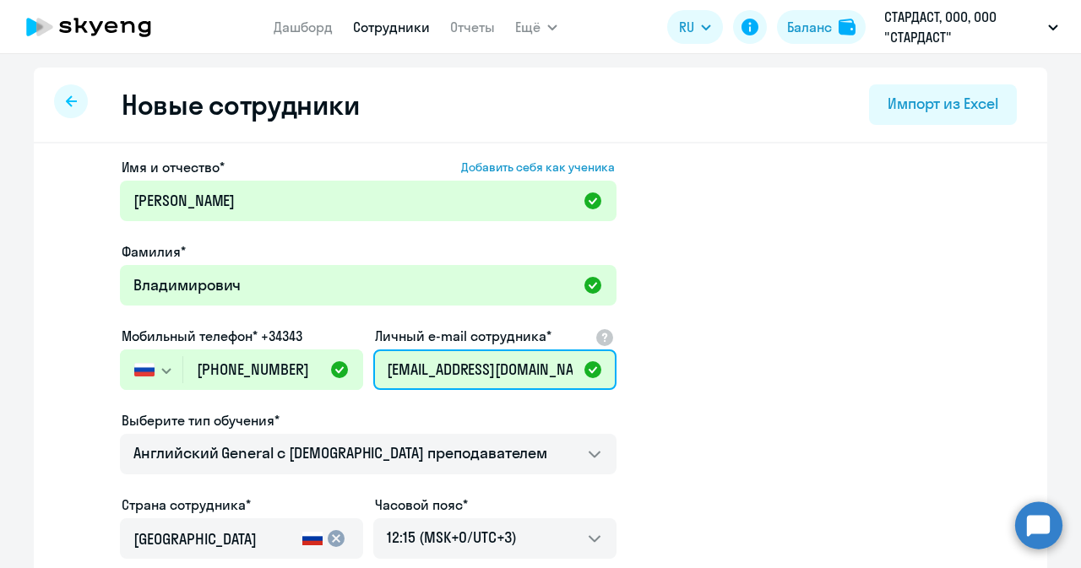
scroll to position [316, 0]
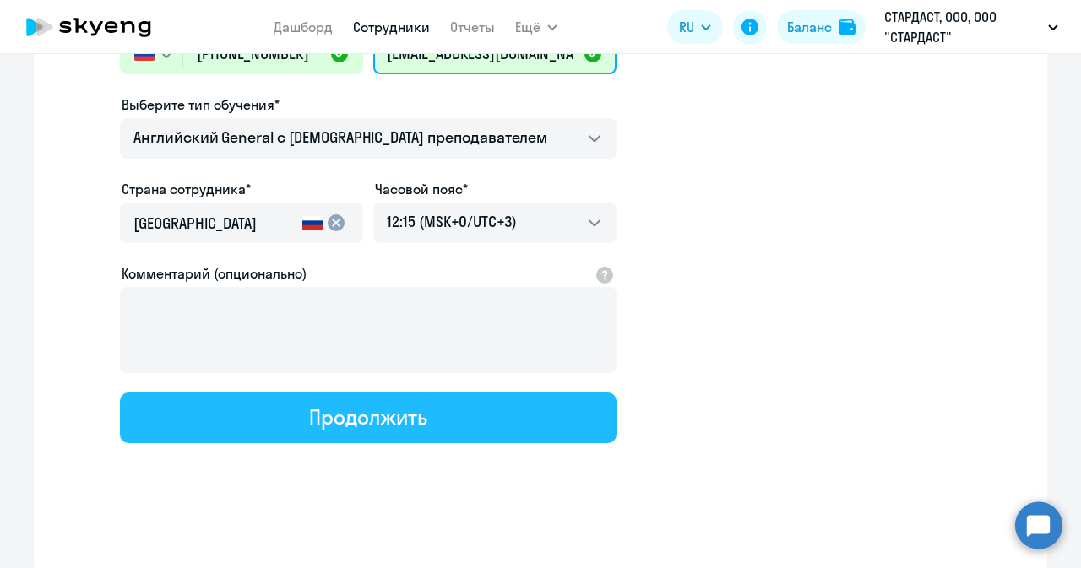
type input "[EMAIL_ADDRESS][DOMAIN_NAME]"
click at [405, 406] on div "Продолжить" at bounding box center [367, 417] width 117 height 27
select select "english_adult_not_native_speaker"
select select "3"
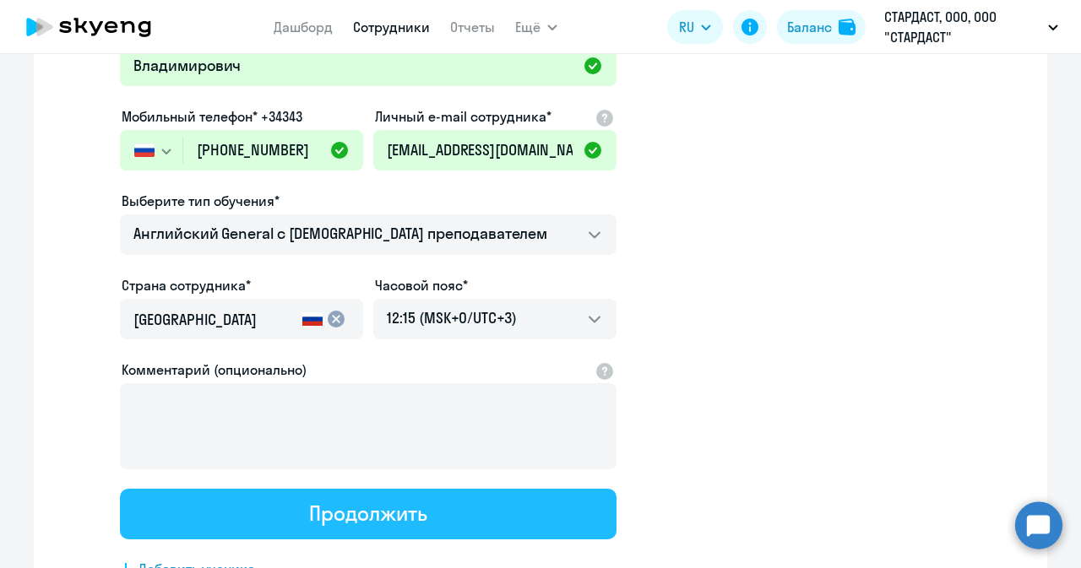
scroll to position [0, 0]
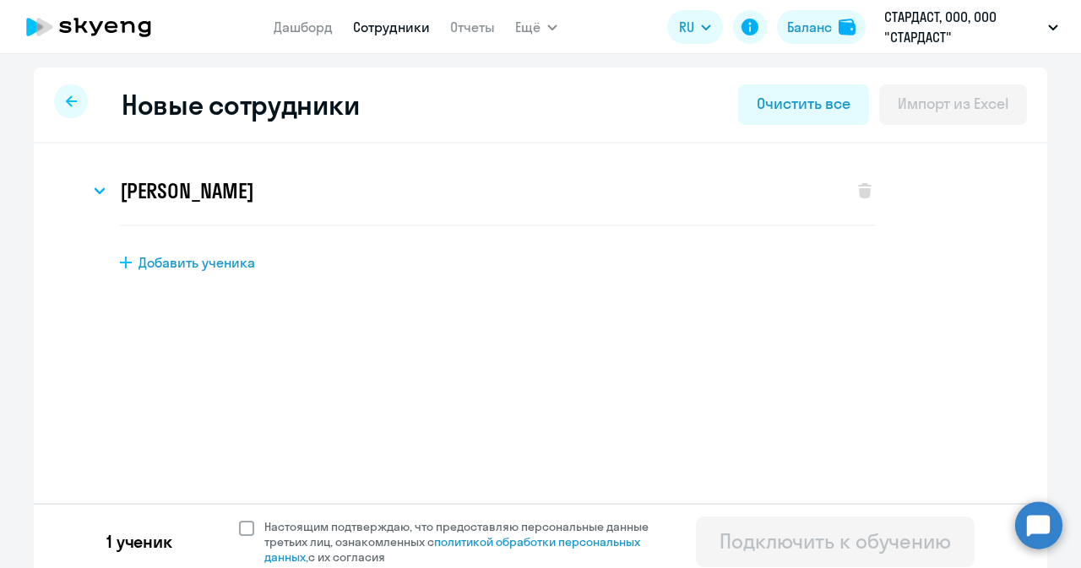
click at [239, 423] on span at bounding box center [246, 528] width 15 height 15
click at [238, 423] on input "Настоящим подтверждаю, что предоставляю персональные данные третьих лиц, ознако…" at bounding box center [238, 518] width 1 height 1
checkbox input "true"
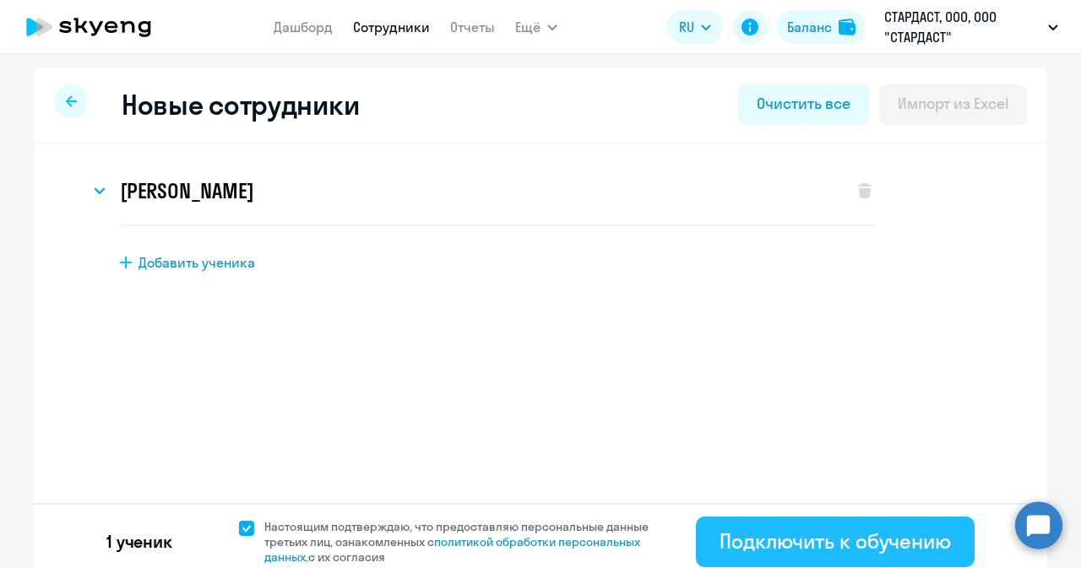
click at [794, 423] on div "Подключить к обучению" at bounding box center [834, 541] width 231 height 27
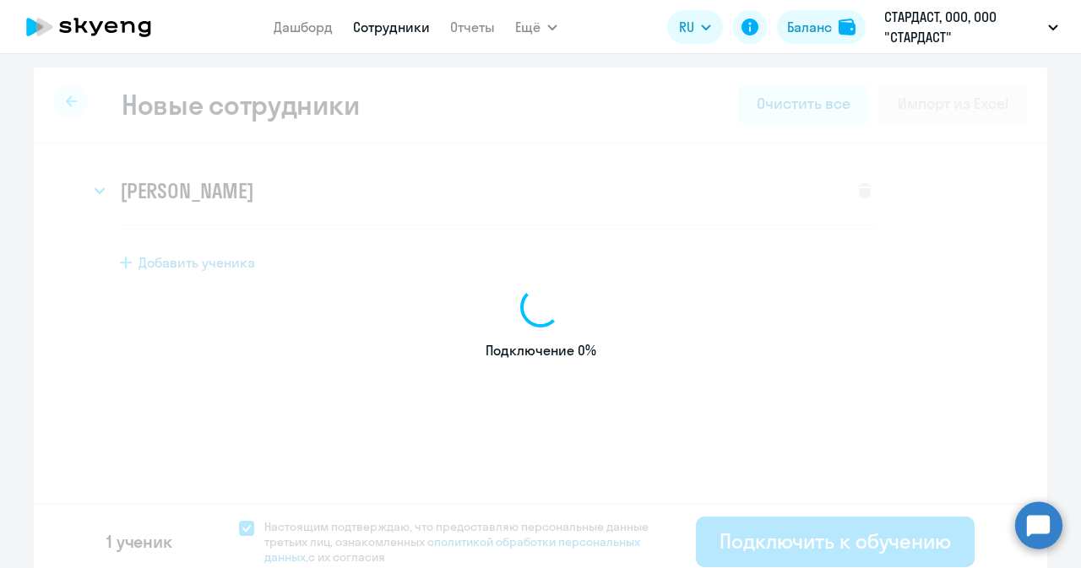
select select "english_adult_not_native_speaker"
select select "3"
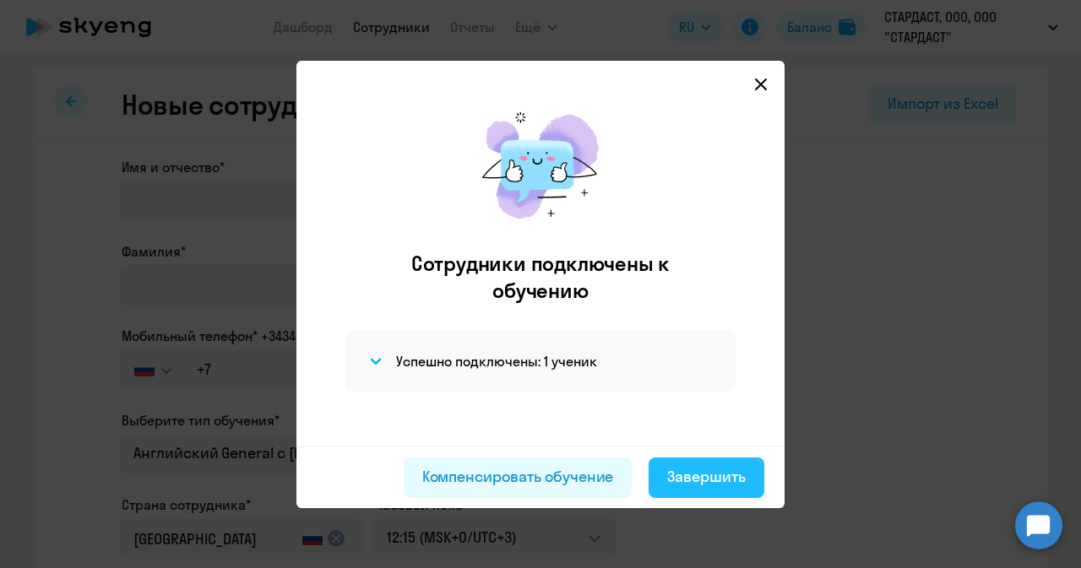
click at [691, 423] on button "Завершить" at bounding box center [706, 478] width 116 height 41
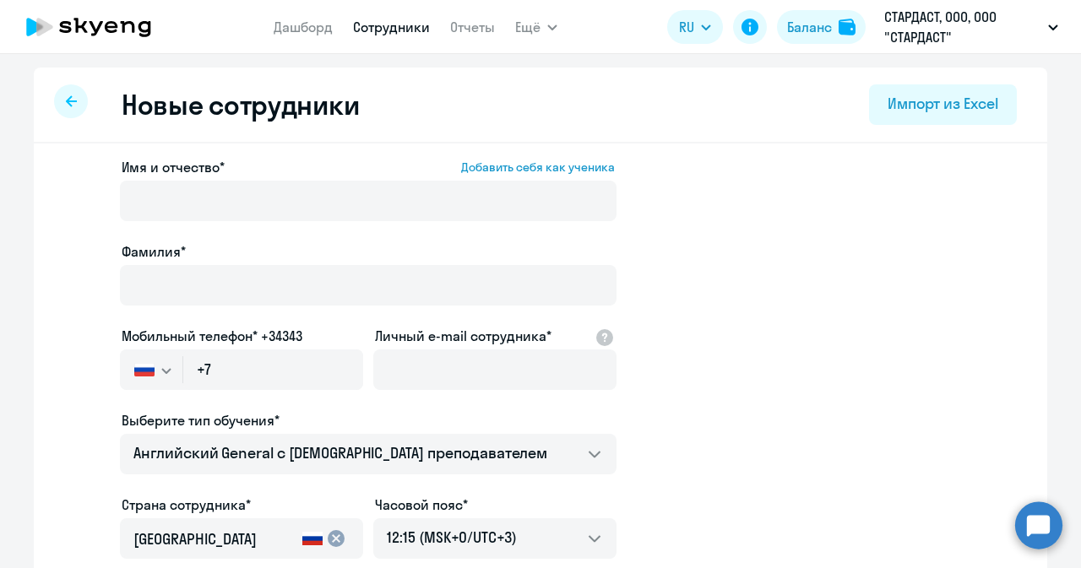
select select "30"
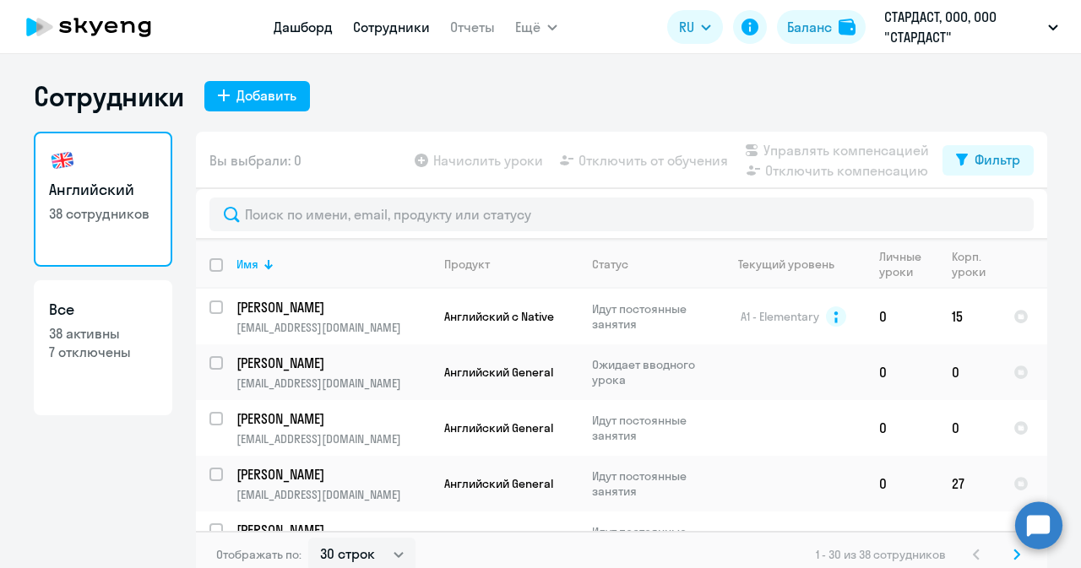
click at [306, 26] on link "Дашборд" at bounding box center [303, 27] width 59 height 17
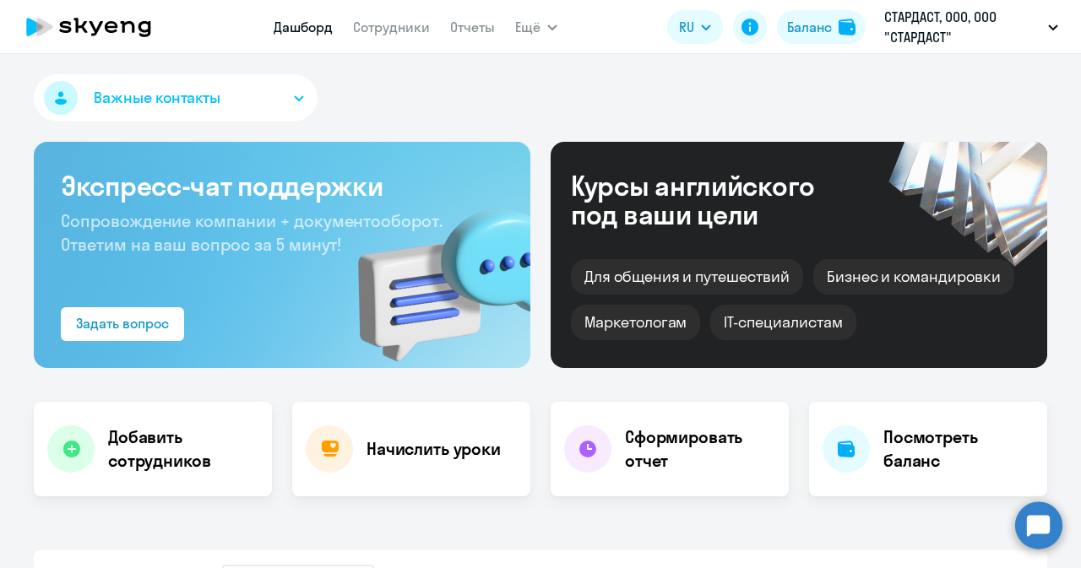
select select "30"
click at [160, 423] on h4 "Добавить сотрудников" at bounding box center [183, 448] width 150 height 47
select select "english_adult_not_native_speaker"
select select "3"
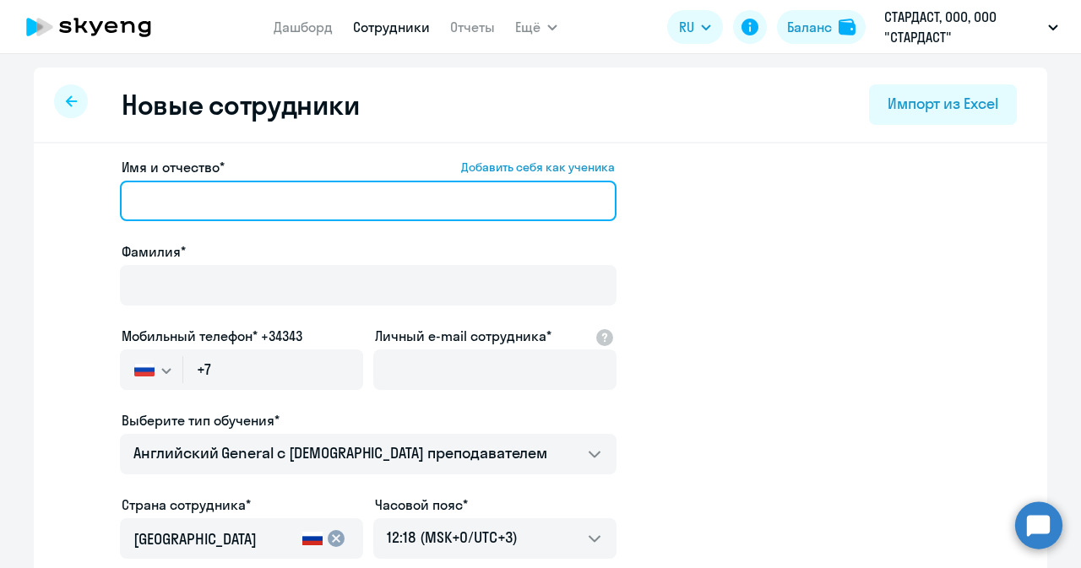
click at [286, 198] on input "Имя и отчество* Добавить себя как ученика" at bounding box center [368, 201] width 496 height 41
paste input "[PERSON_NAME]"
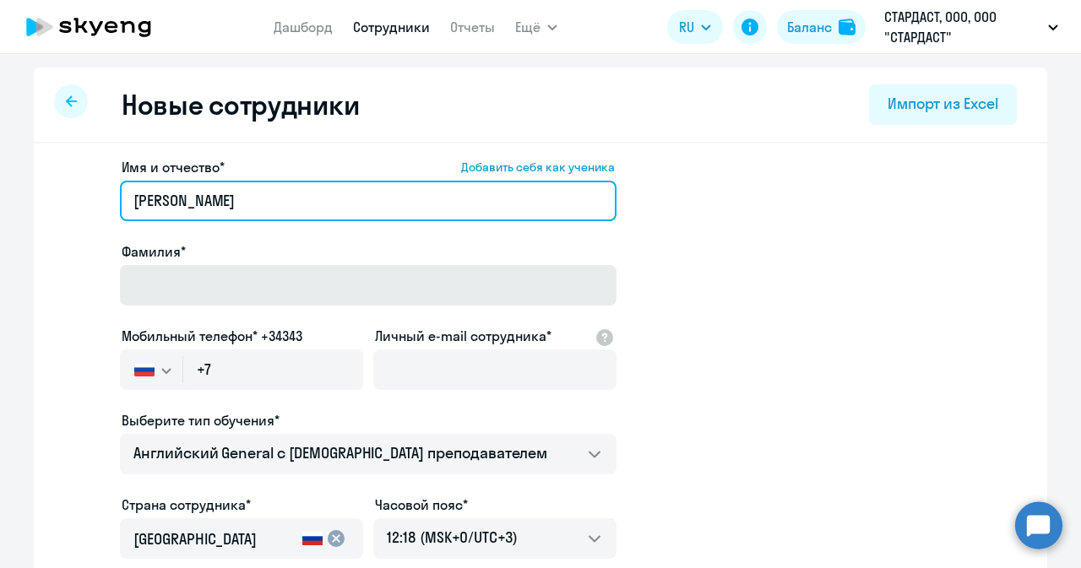
type input "[PERSON_NAME]"
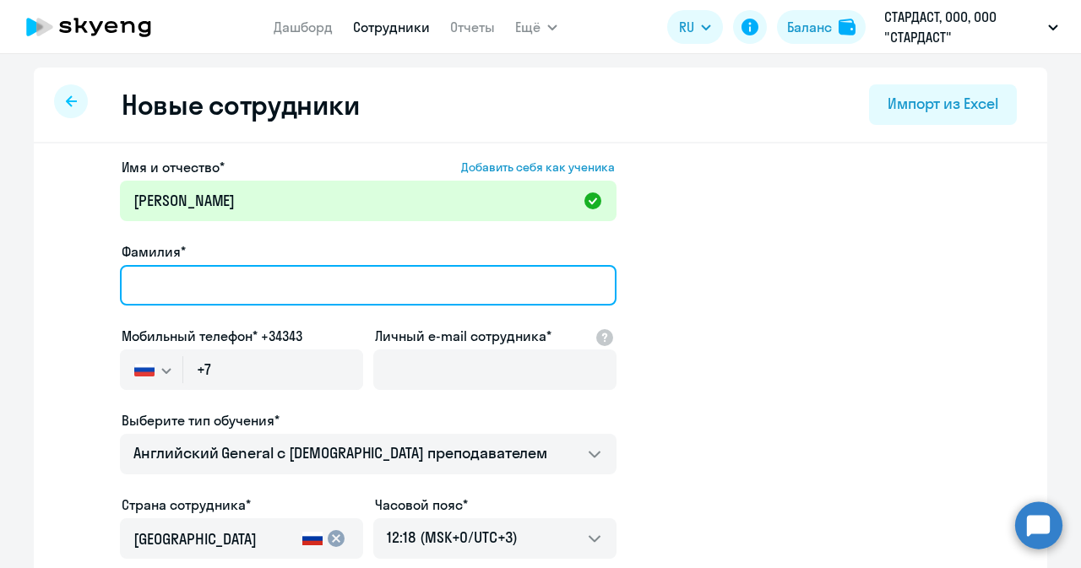
drag, startPoint x: 252, startPoint y: 279, endPoint x: 275, endPoint y: 236, distance: 48.4
click at [252, 274] on input "Фамилия*" at bounding box center [368, 285] width 496 height 41
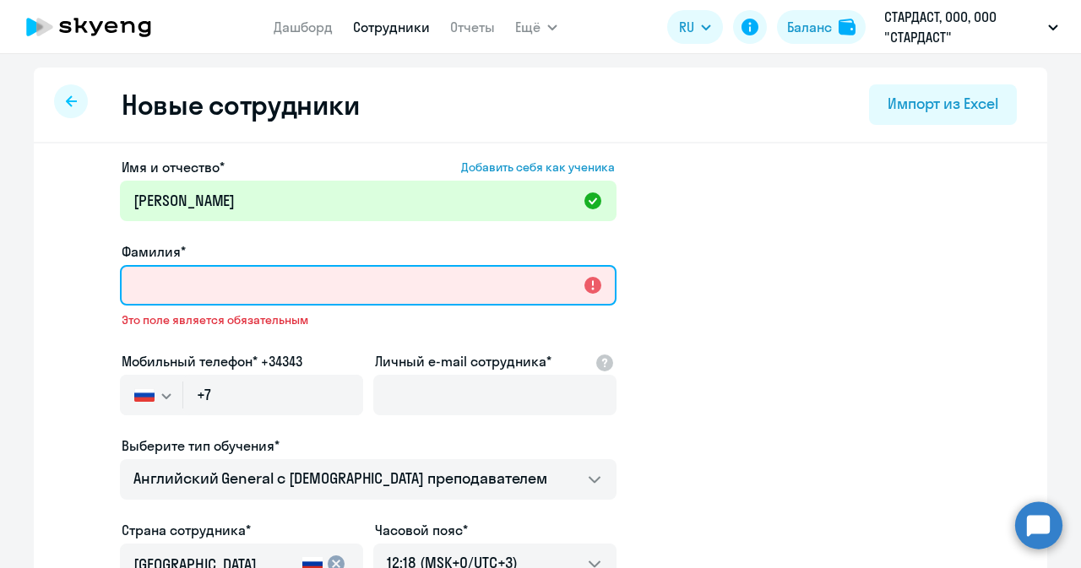
paste input "Дельевна"
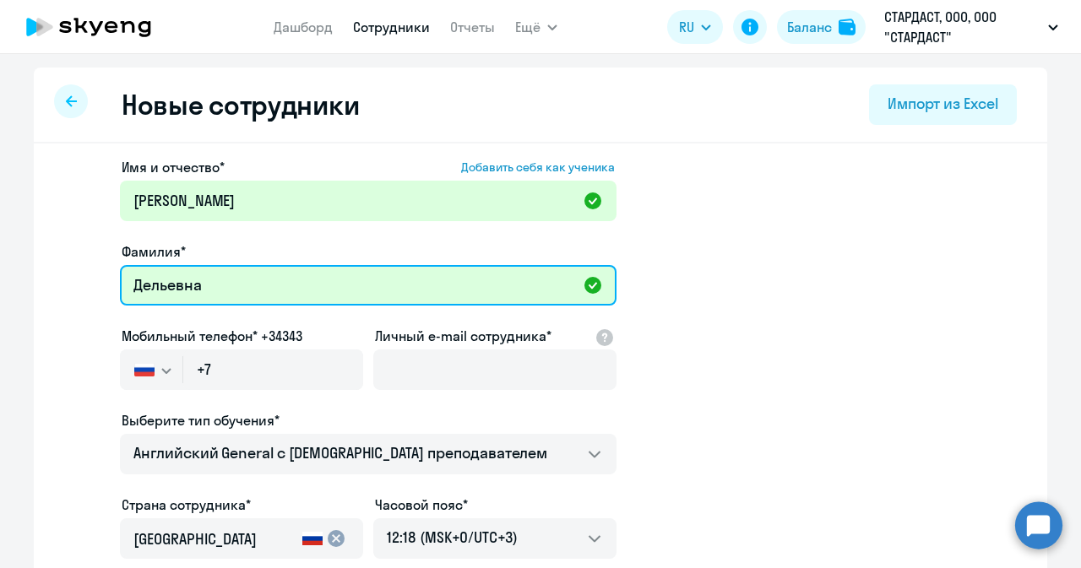
click at [249, 274] on input "Дельевна" at bounding box center [368, 285] width 496 height 41
click at [246, 270] on input "Дельевна" at bounding box center [368, 285] width 496 height 41
drag, startPoint x: 246, startPoint y: 270, endPoint x: 591, endPoint y: 19, distance: 426.0
click at [255, 269] on input "Дельевна" at bounding box center [368, 285] width 496 height 41
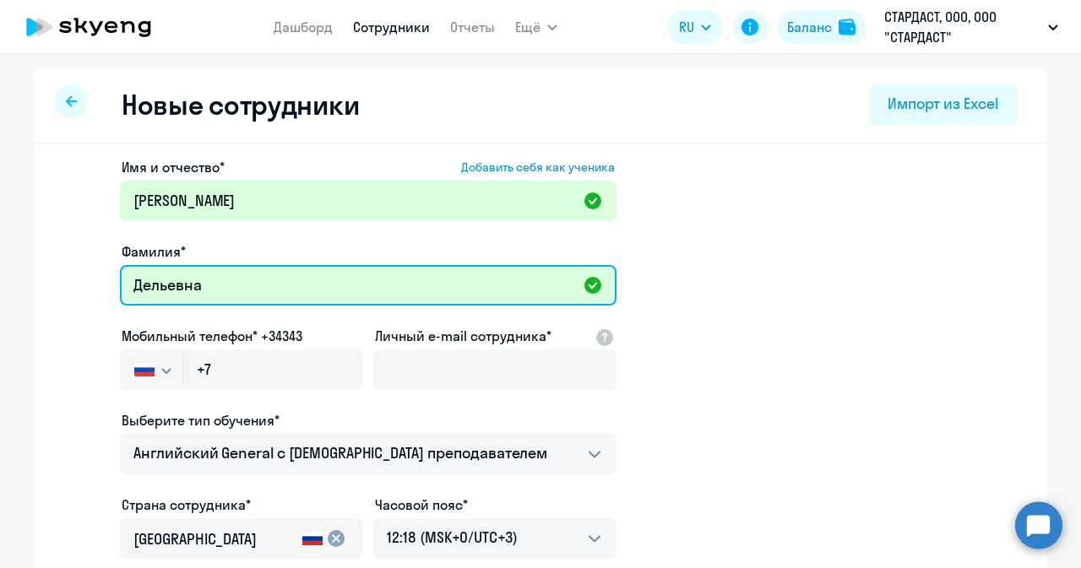
type input "Дельевна"
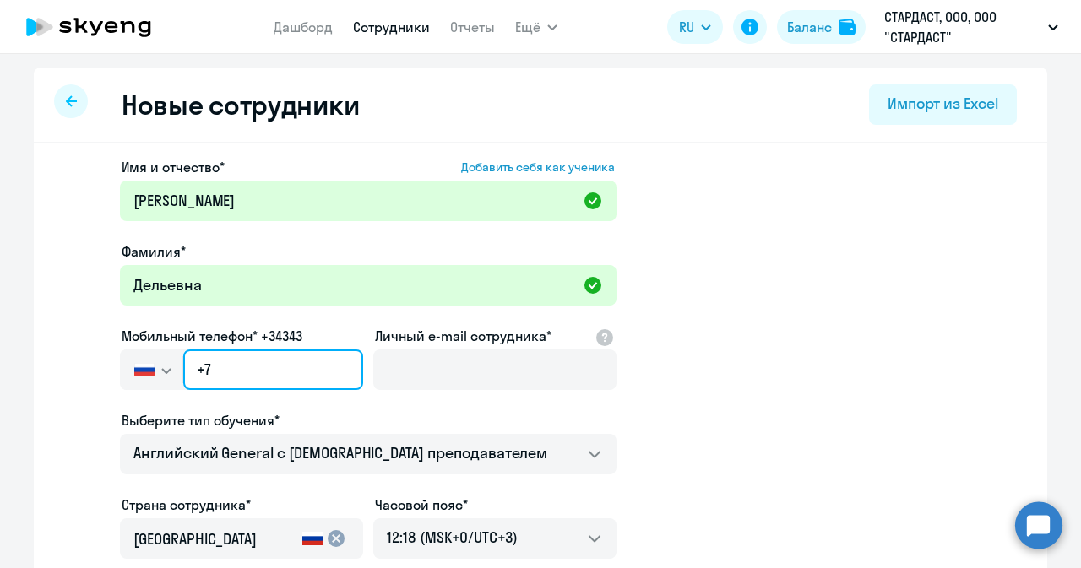
click at [234, 376] on input "+7" at bounding box center [273, 369] width 180 height 41
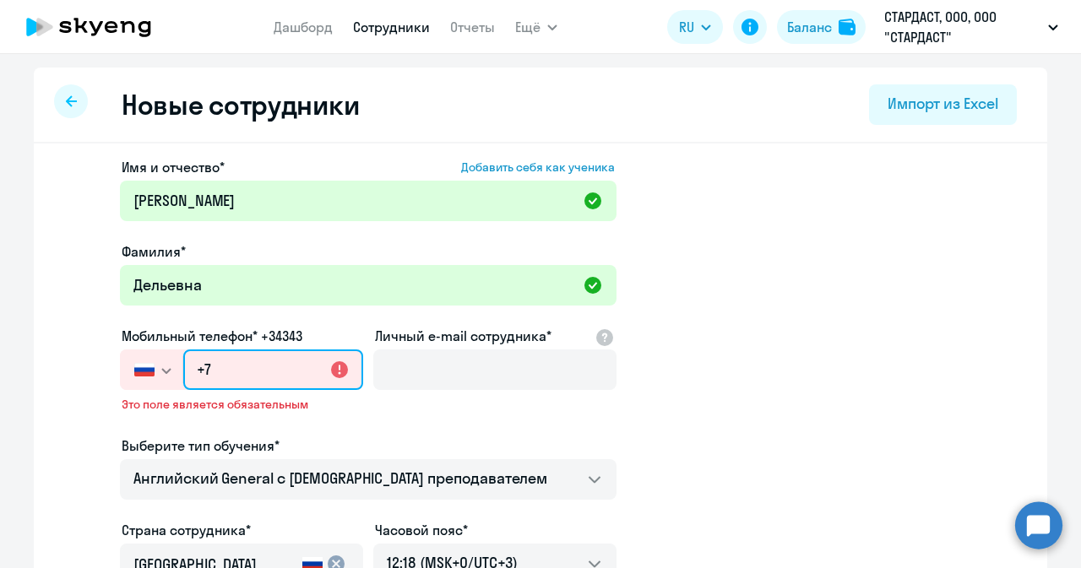
paste input "[PHONE_NUMBER]"
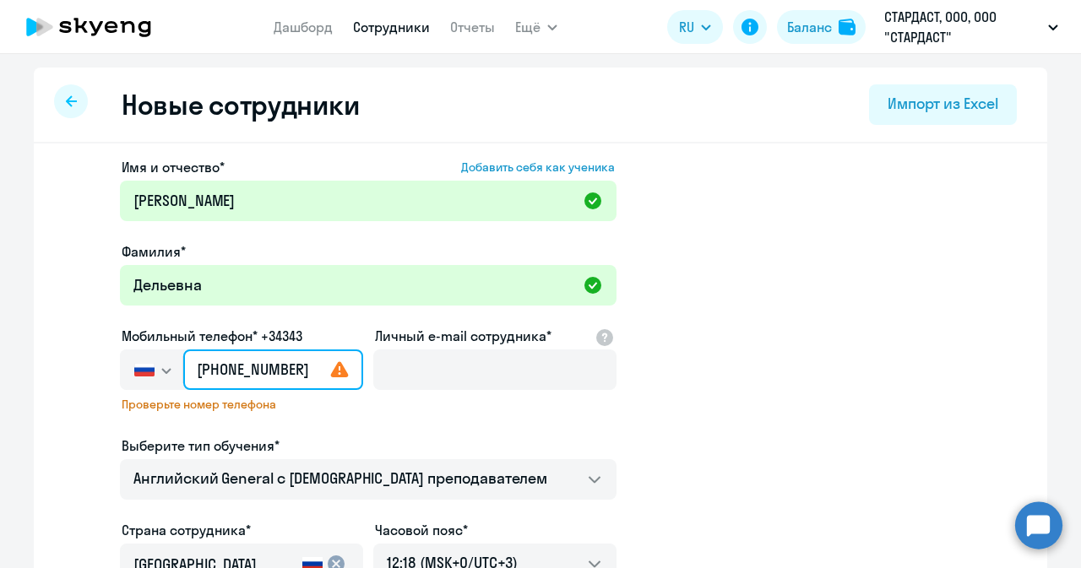
type input "[PHONE_NUMBER]"
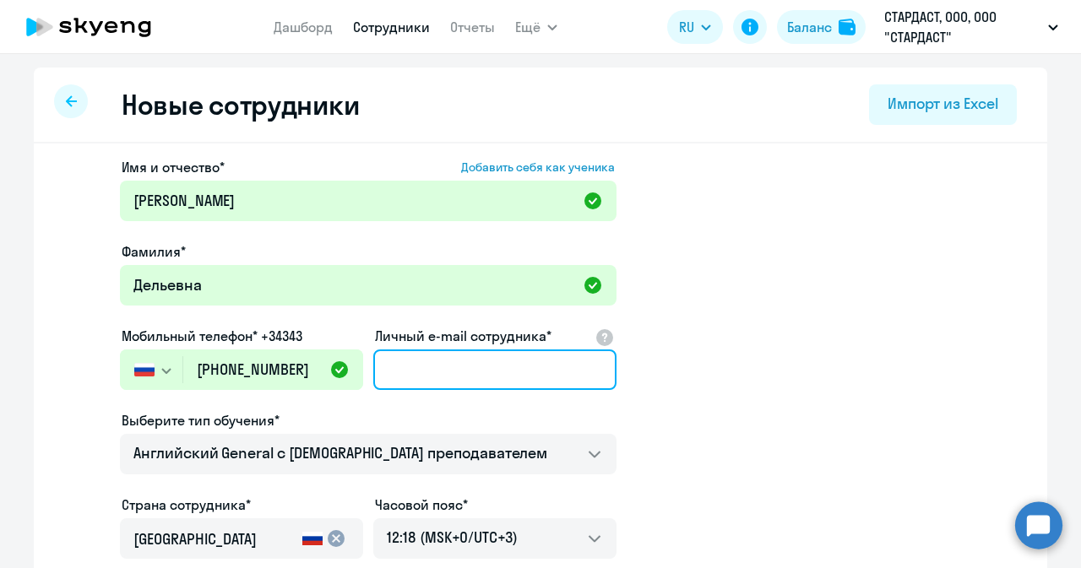
click at [434, 381] on input "Личный e-mail сотрудника*" at bounding box center [494, 369] width 243 height 41
click at [425, 360] on input "Личный e-mail сотрудника*" at bounding box center [494, 369] width 243 height 41
click at [424, 367] on input "Личный e-mail сотрудника*" at bounding box center [494, 369] width 243 height 41
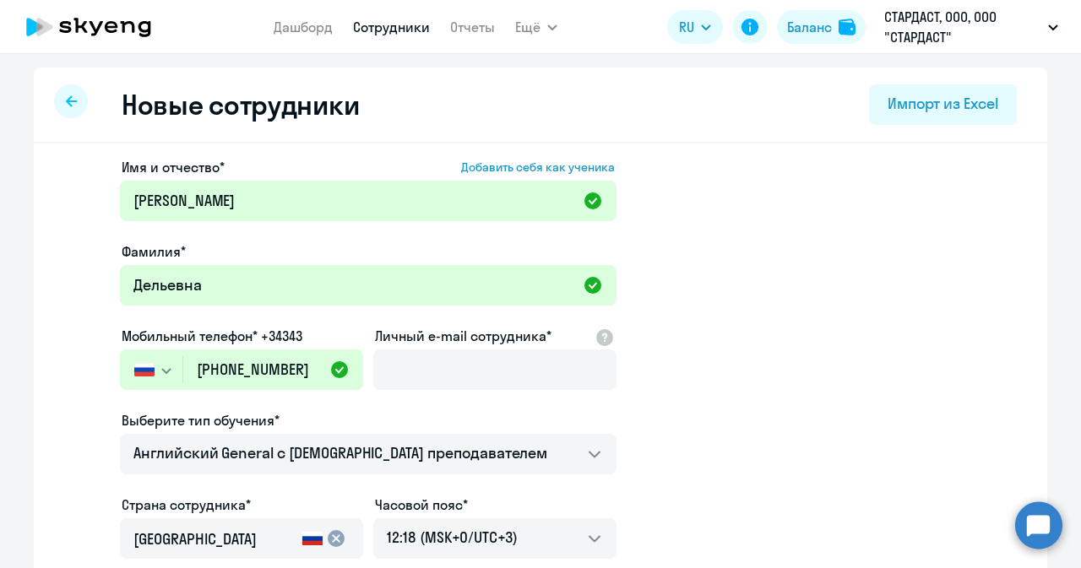
click at [443, 342] on label "Личный e-mail сотрудника*" at bounding box center [463, 336] width 176 height 20
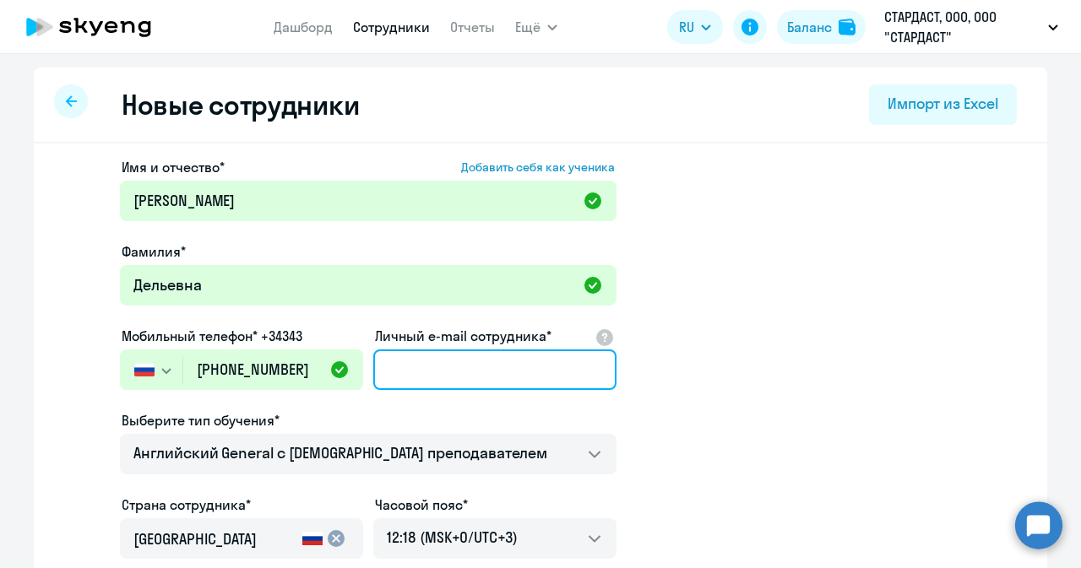
click at [443, 349] on input "Личный e-mail сотрудника*" at bounding box center [494, 369] width 243 height 41
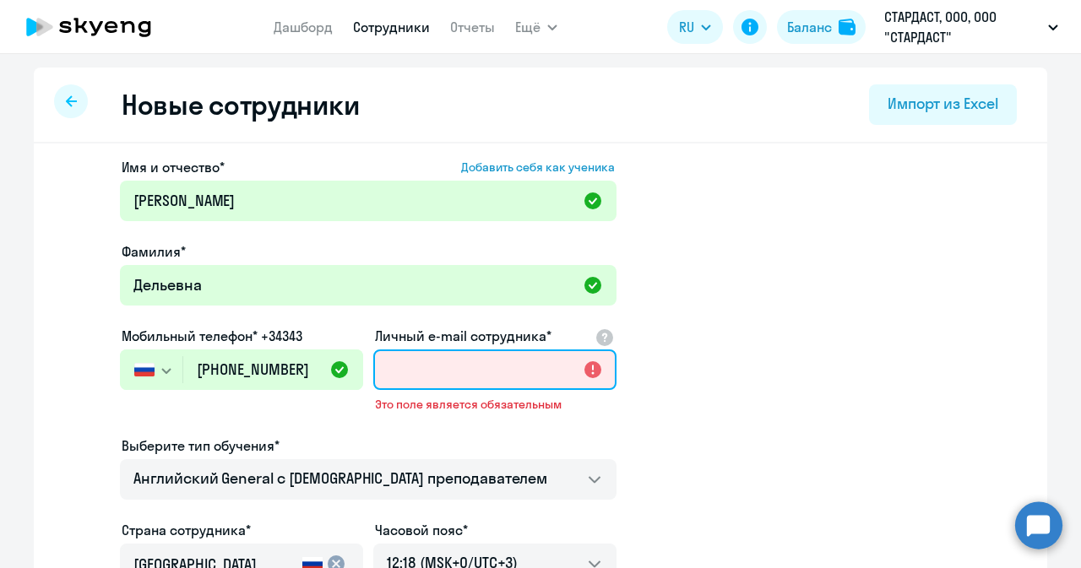
paste input "[EMAIL_ADDRESS][DOMAIN_NAME]"
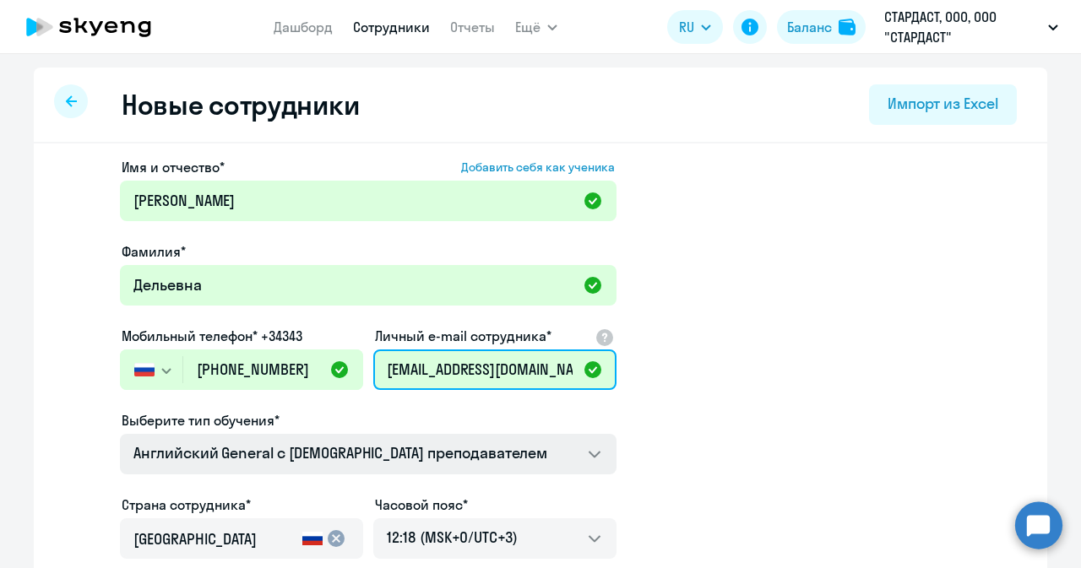
scroll to position [316, 0]
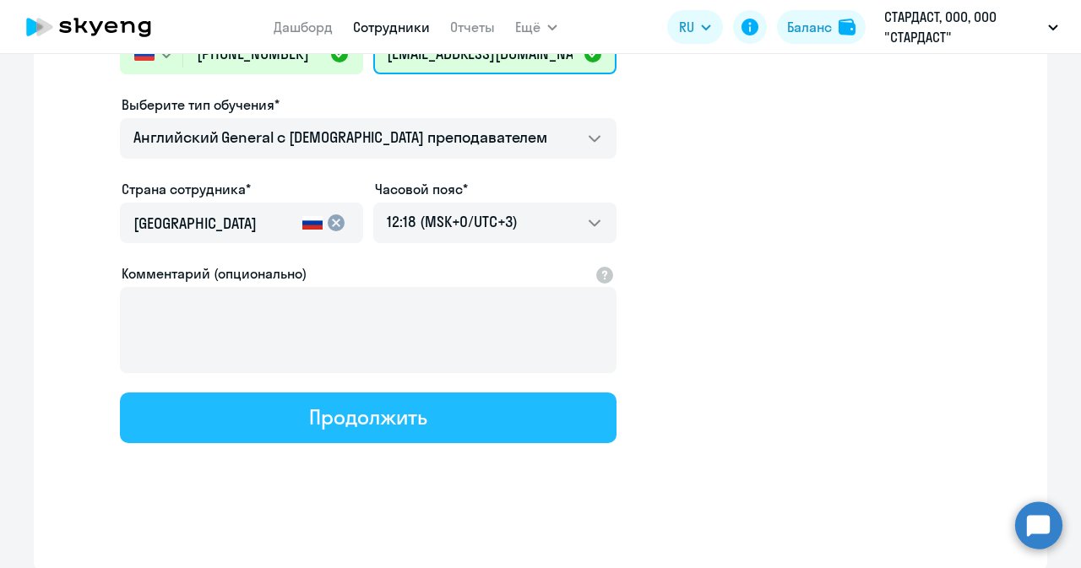
type input "[EMAIL_ADDRESS][DOMAIN_NAME]"
click at [405, 422] on div "Продолжить" at bounding box center [367, 417] width 117 height 27
select select "english_adult_not_native_speaker"
select select "3"
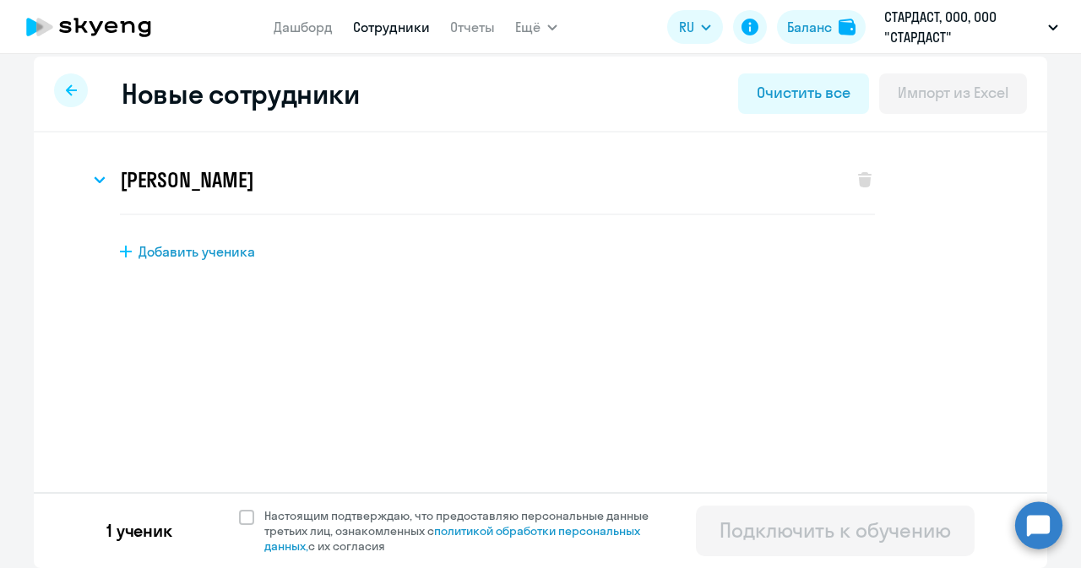
scroll to position [0, 0]
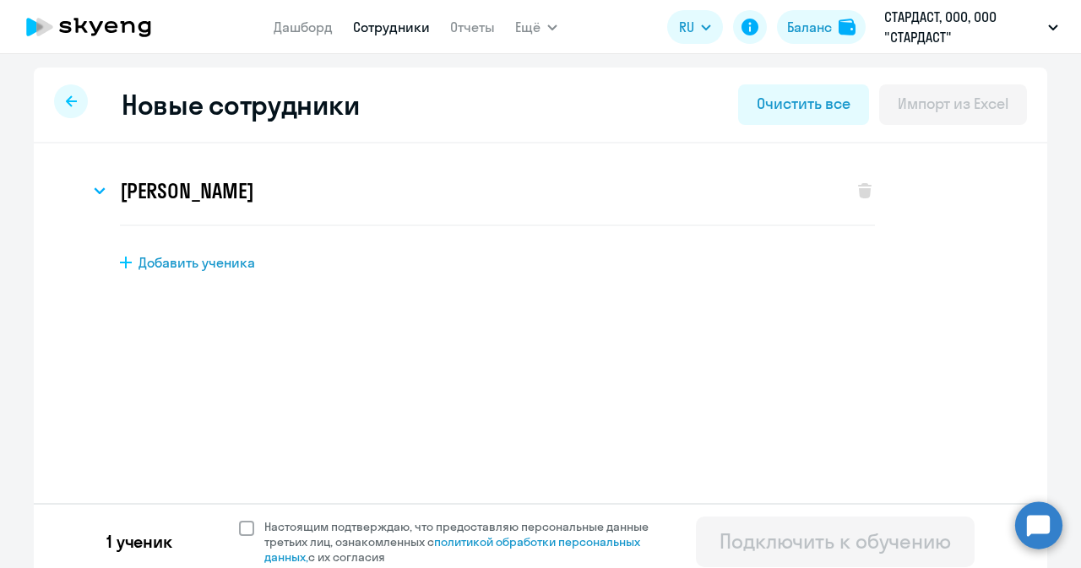
click at [243, 423] on span at bounding box center [246, 528] width 15 height 15
click at [239, 423] on input "Настоящим подтверждаю, что предоставляю персональные данные третьих лиц, ознако…" at bounding box center [238, 518] width 1 height 1
checkbox input "true"
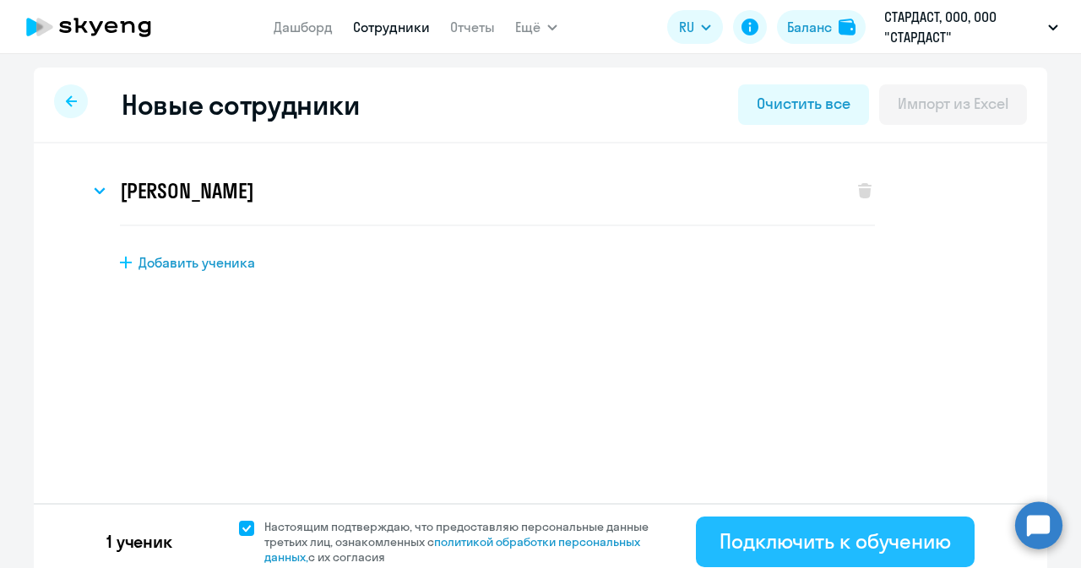
click at [862, 423] on div "Подключить к обучению" at bounding box center [834, 541] width 231 height 27
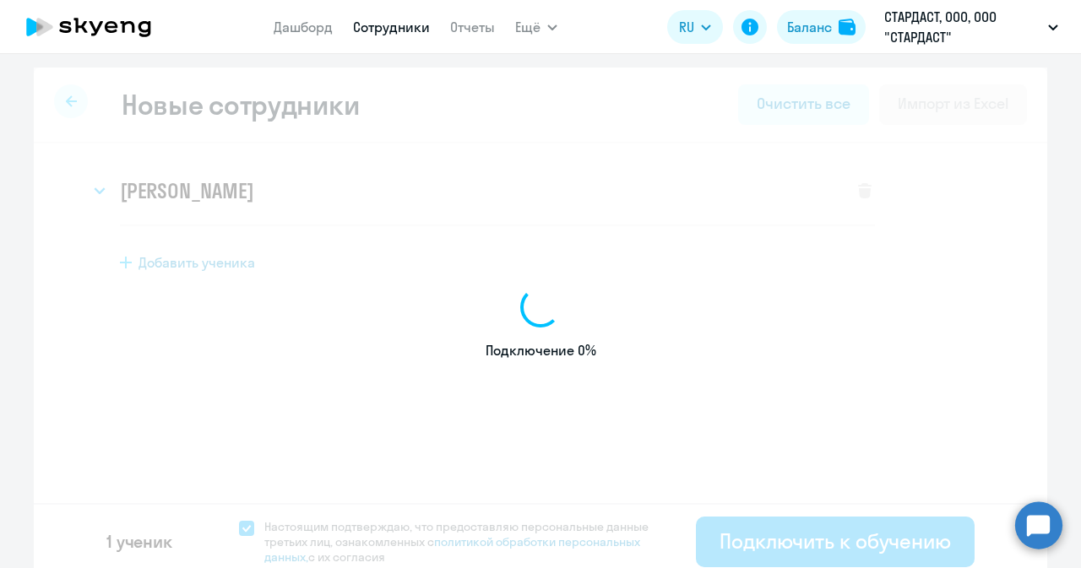
select select "english_adult_not_native_speaker"
select select "3"
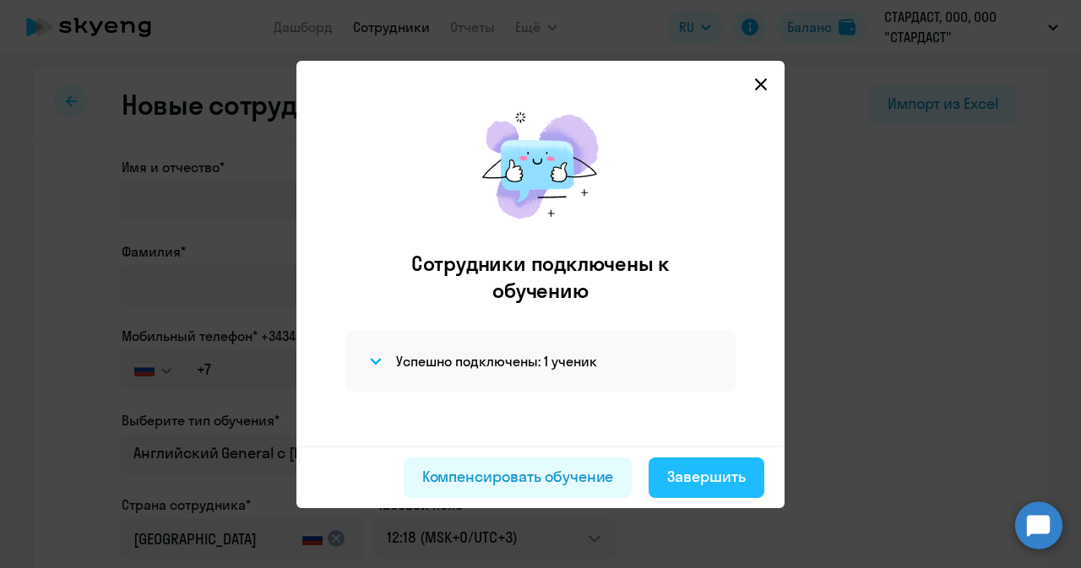
click at [734, 423] on div "Завершить" at bounding box center [706, 477] width 79 height 22
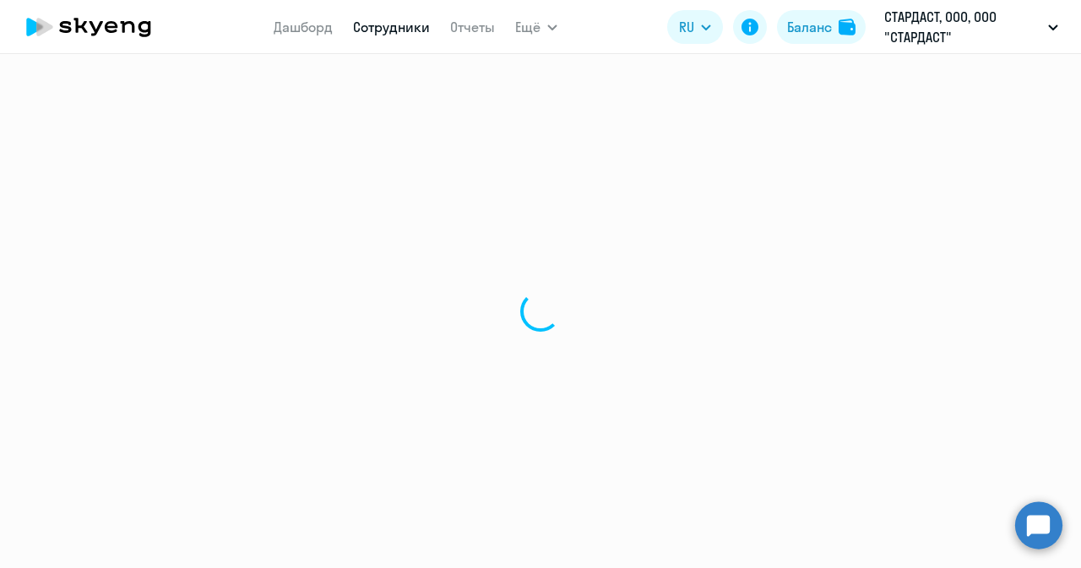
select select "30"
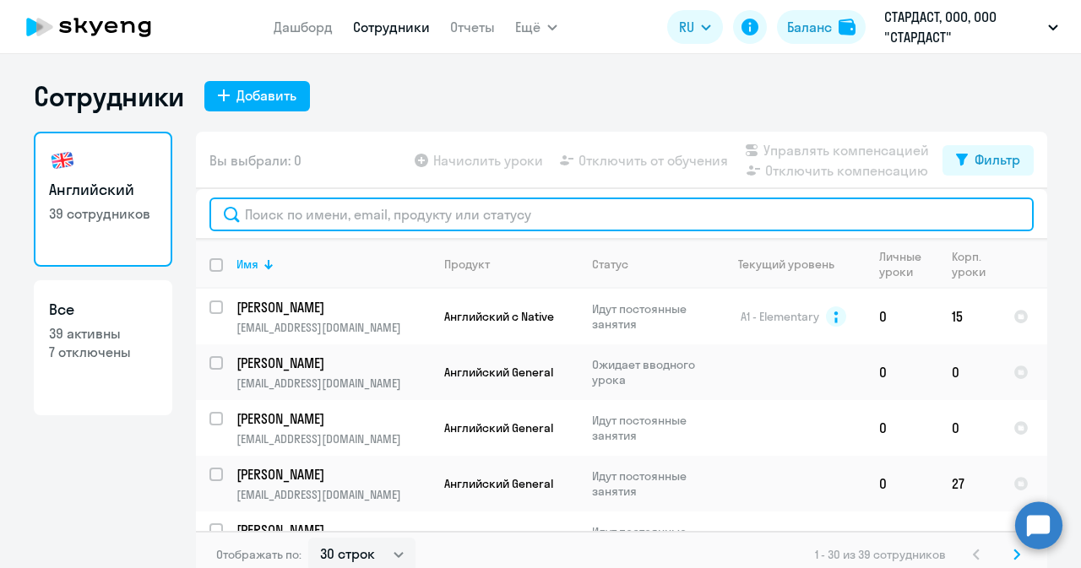
click at [414, 214] on input "text" at bounding box center [621, 215] width 824 height 34
paste input "[PERSON_NAME][EMAIL_ADDRESS][DOMAIN_NAME]"
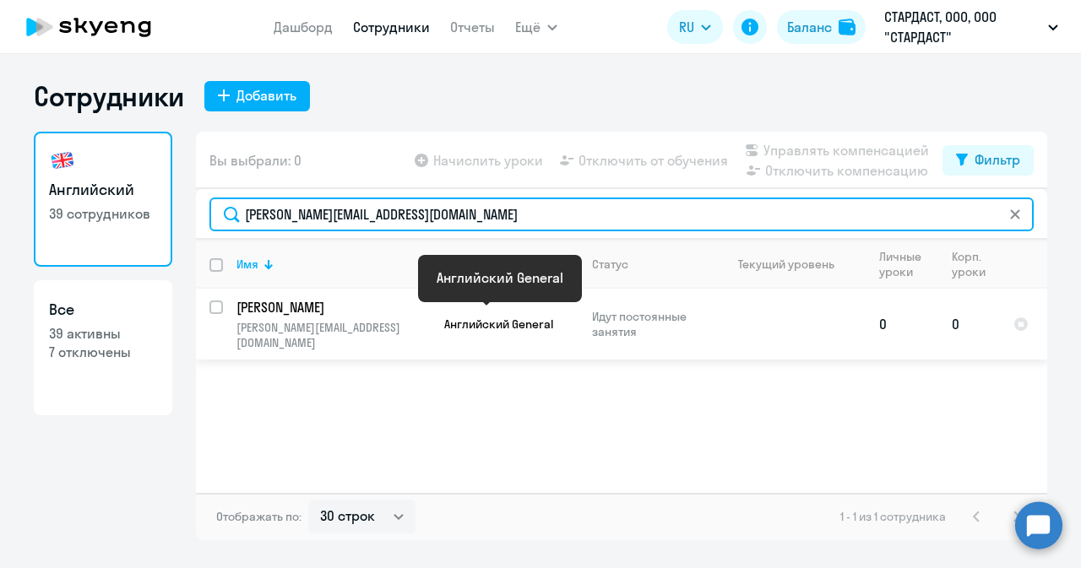
type input "[PERSON_NAME][EMAIL_ADDRESS][DOMAIN_NAME]"
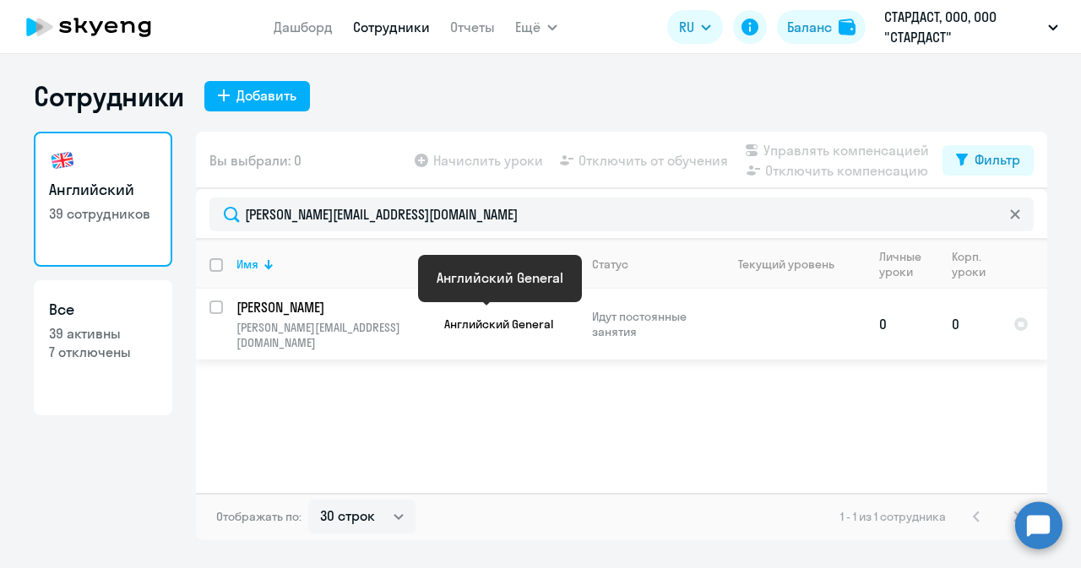
click at [489, 317] on span "Английский General" at bounding box center [498, 324] width 109 height 15
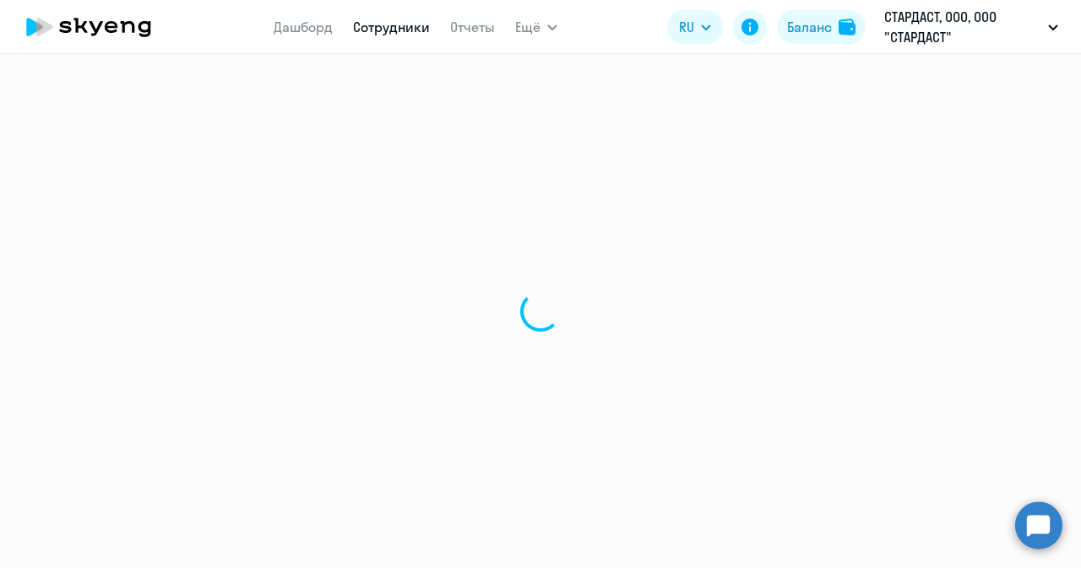
select select "english"
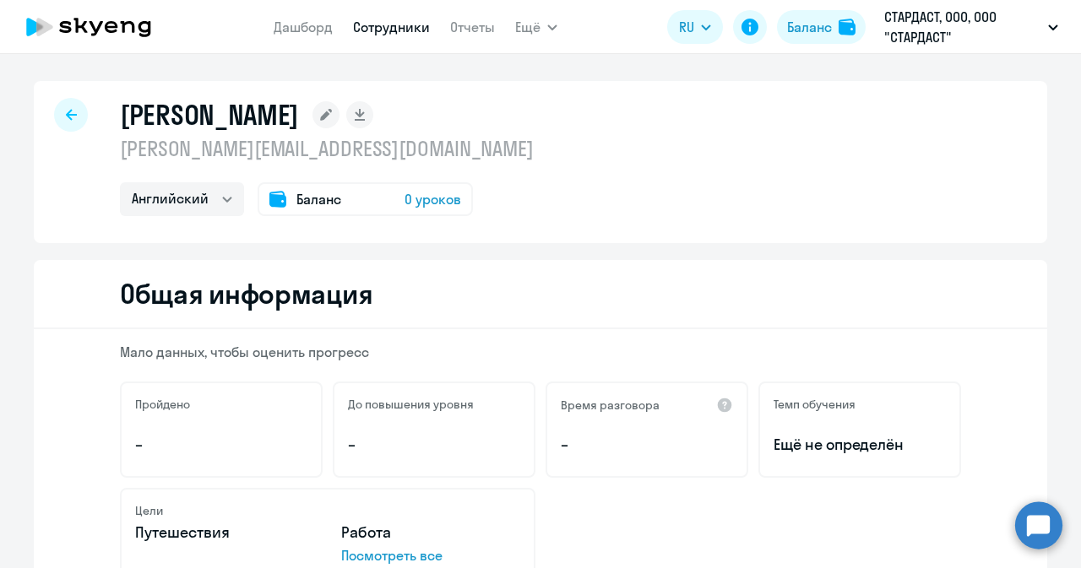
click at [375, 196] on div "Баланс 0 уроков" at bounding box center [364, 199] width 215 height 34
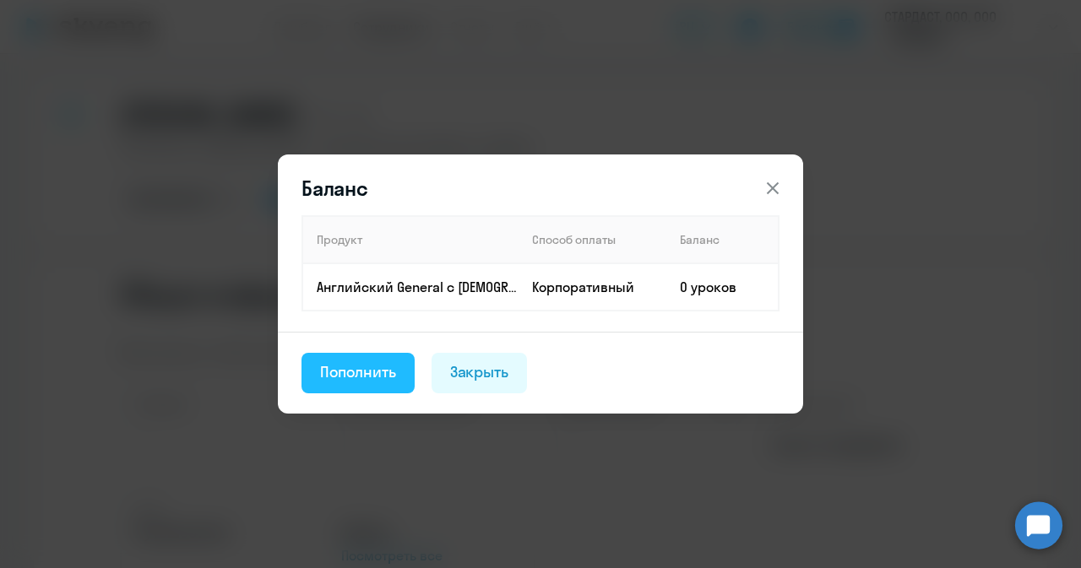
click at [378, 371] on div "Пополнить" at bounding box center [358, 372] width 76 height 22
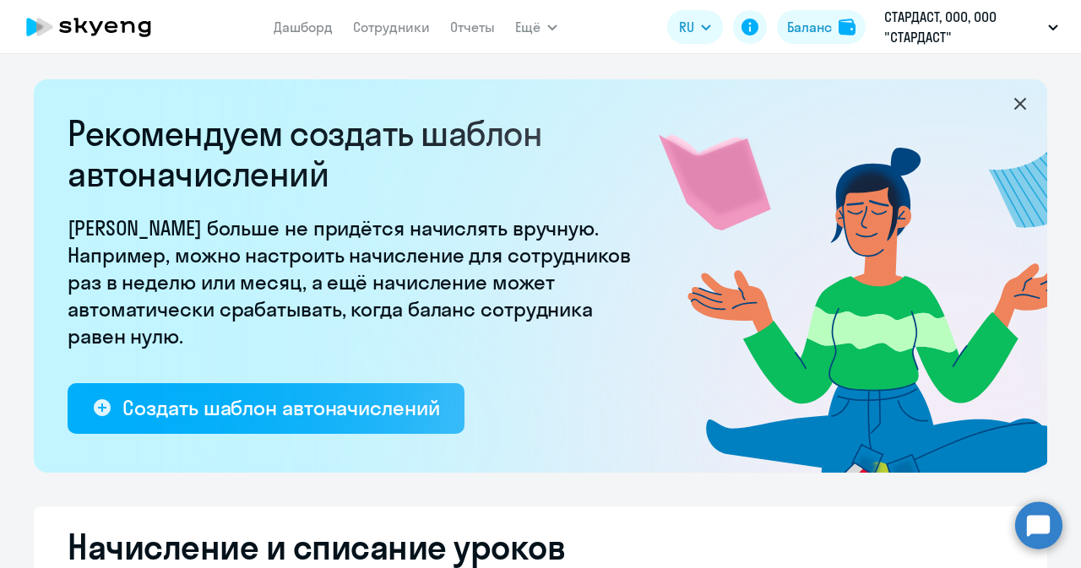
select select "10"
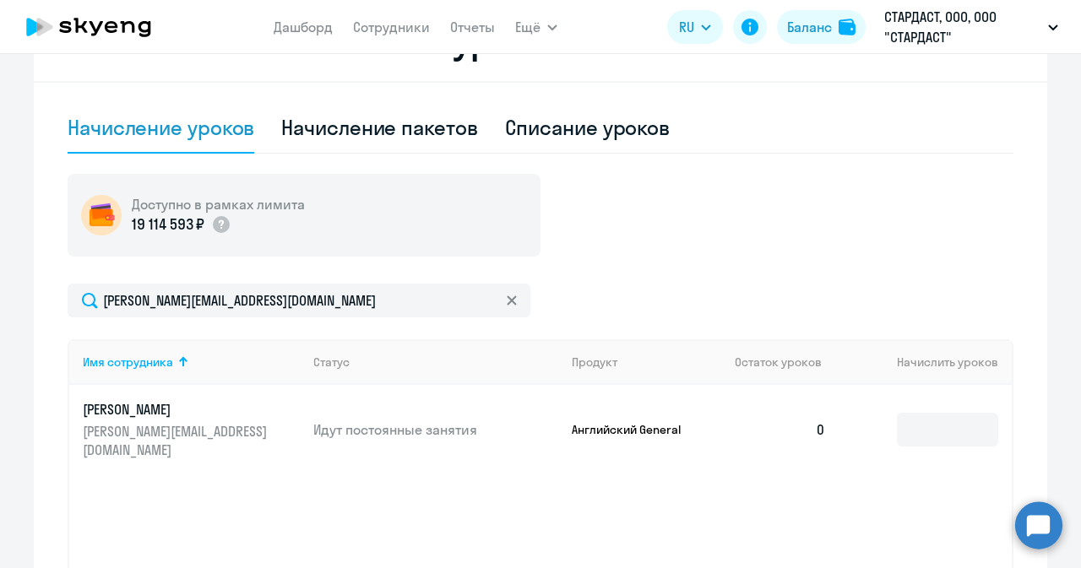
scroll to position [672, 0]
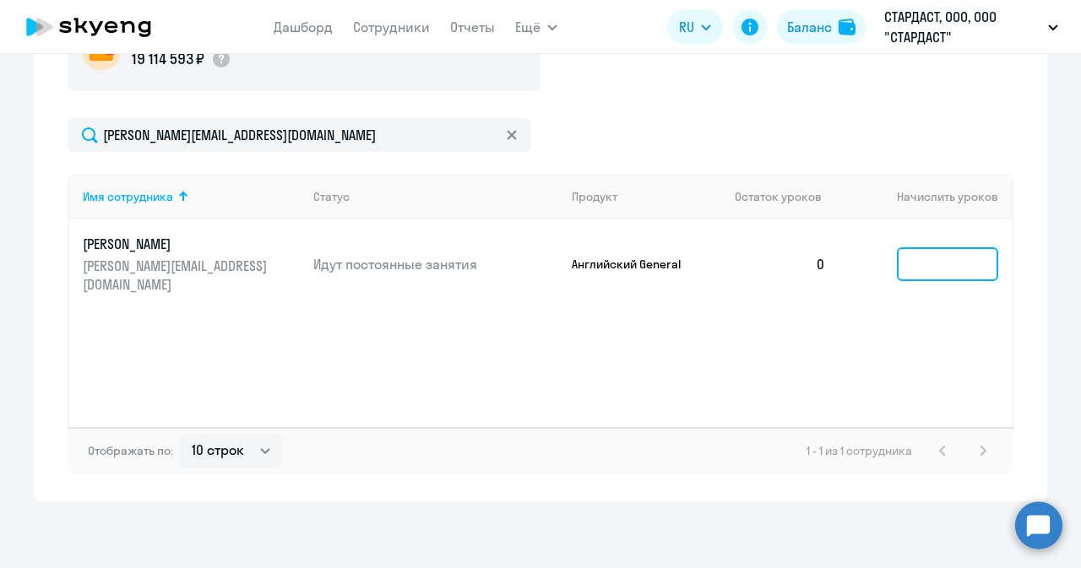
click at [932, 247] on input at bounding box center [946, 264] width 101 height 34
type input "3"
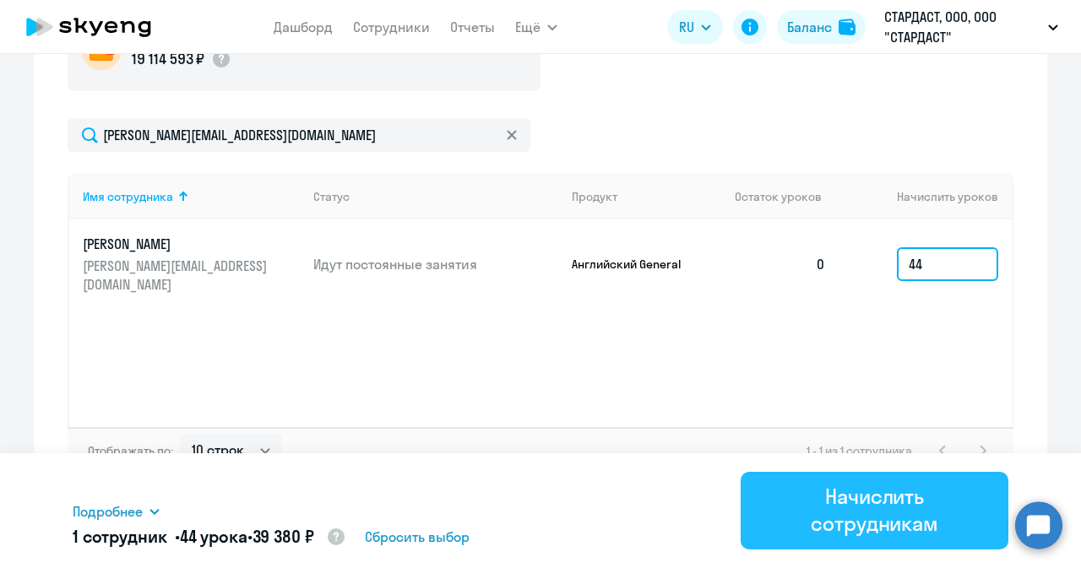
type input "44"
click at [873, 423] on div "Начислить сотрудникам" at bounding box center [874, 510] width 220 height 54
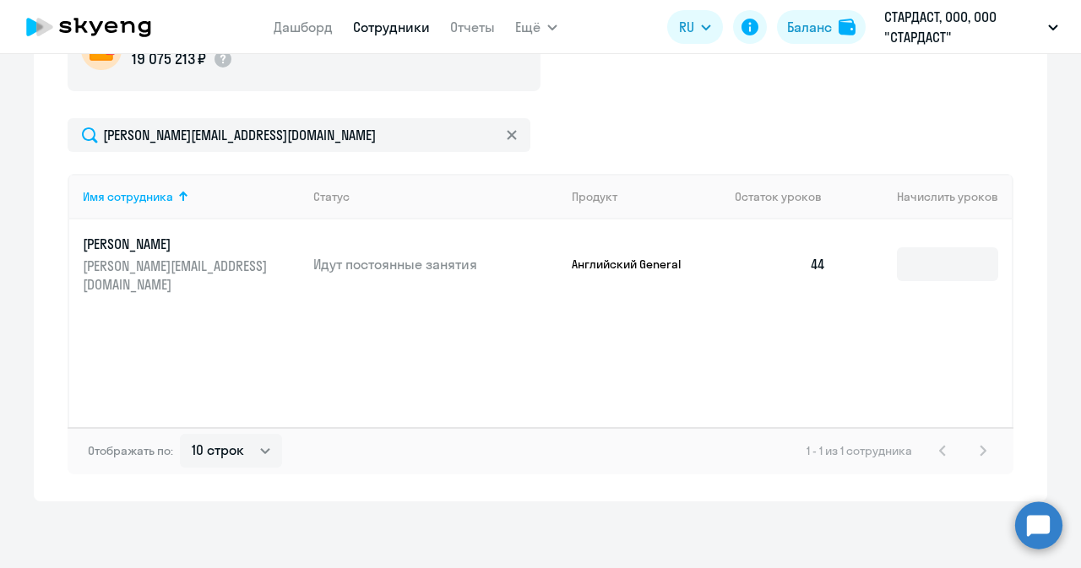
click at [376, 31] on link "Сотрудники" at bounding box center [391, 27] width 77 height 17
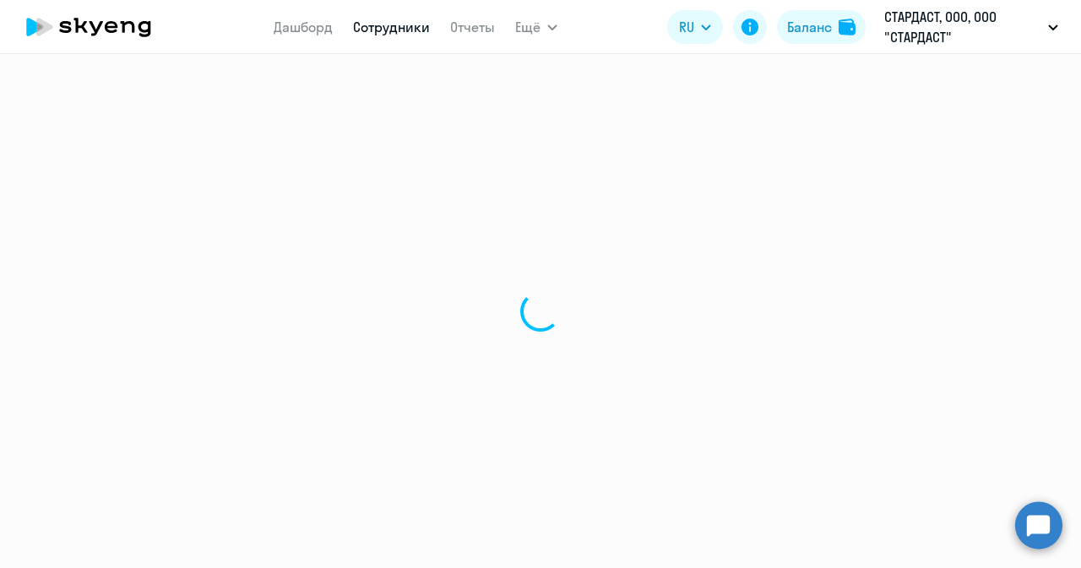
select select "30"
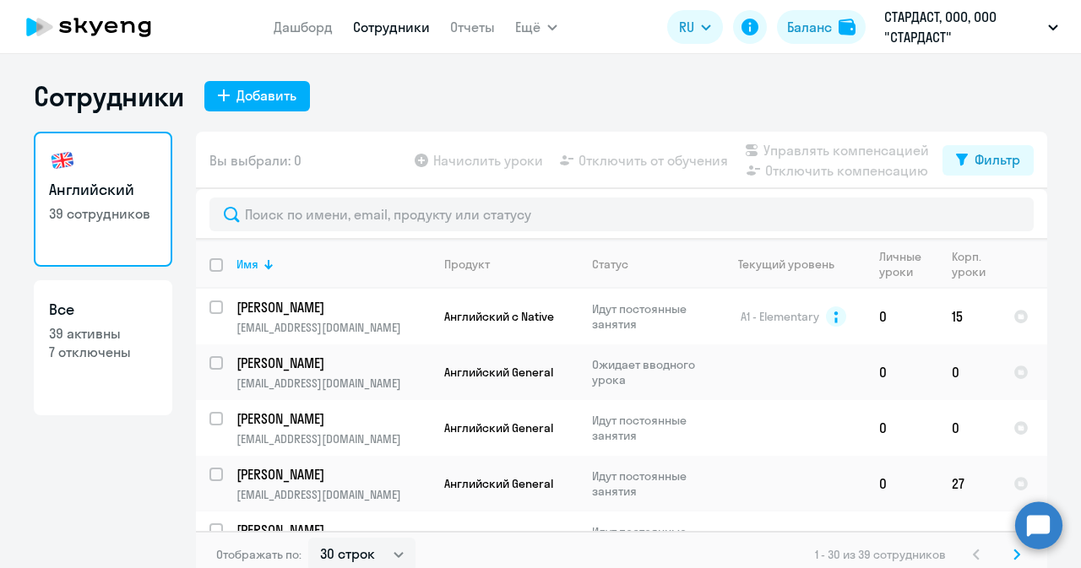
click at [394, 423] on td "[PERSON_NAME] [EMAIL_ADDRESS][DOMAIN_NAME]" at bounding box center [327, 540] width 208 height 56
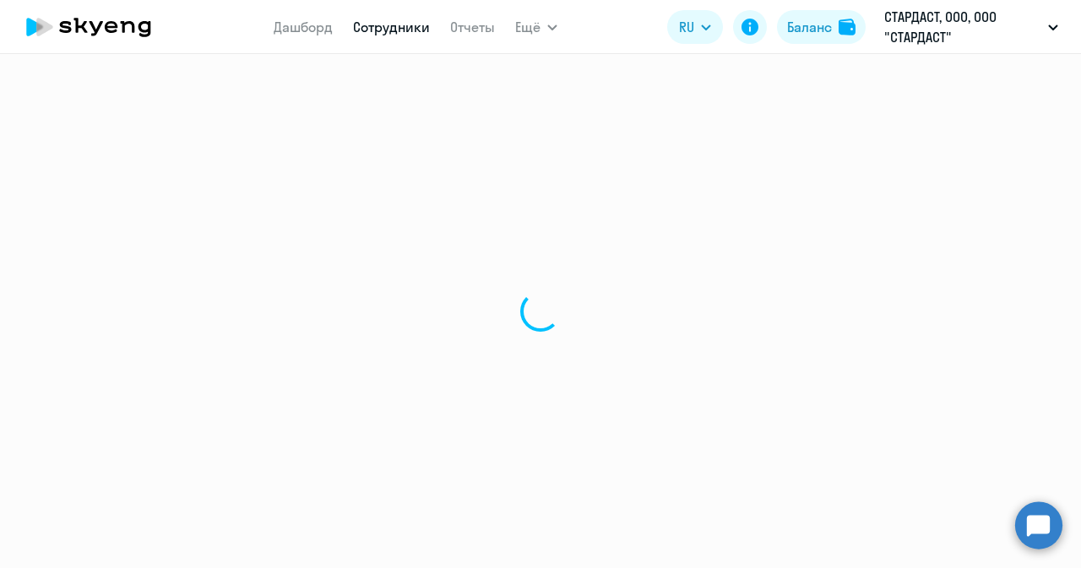
select select "english"
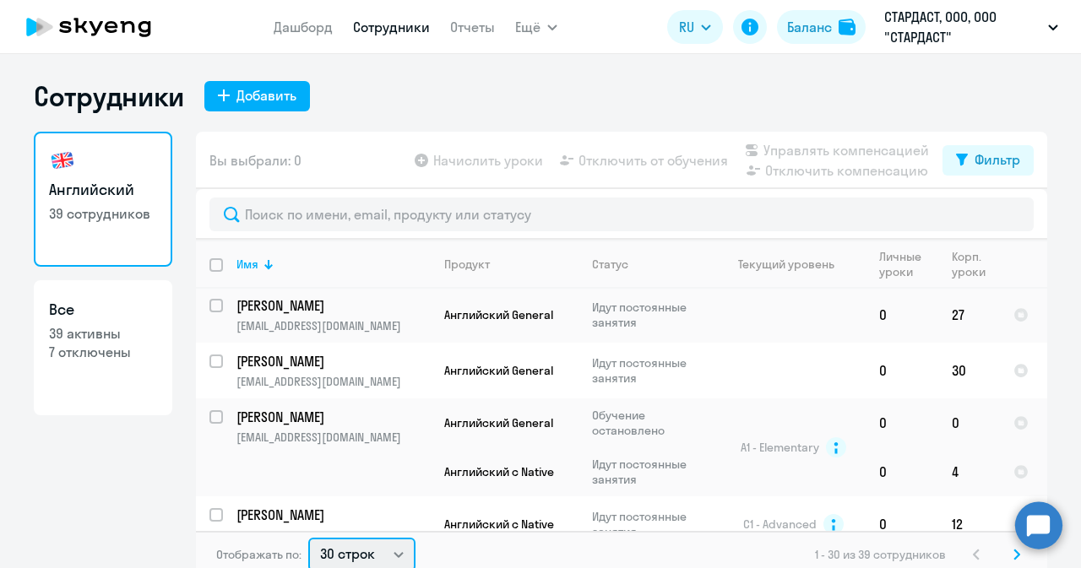
scroll to position [3, 0]
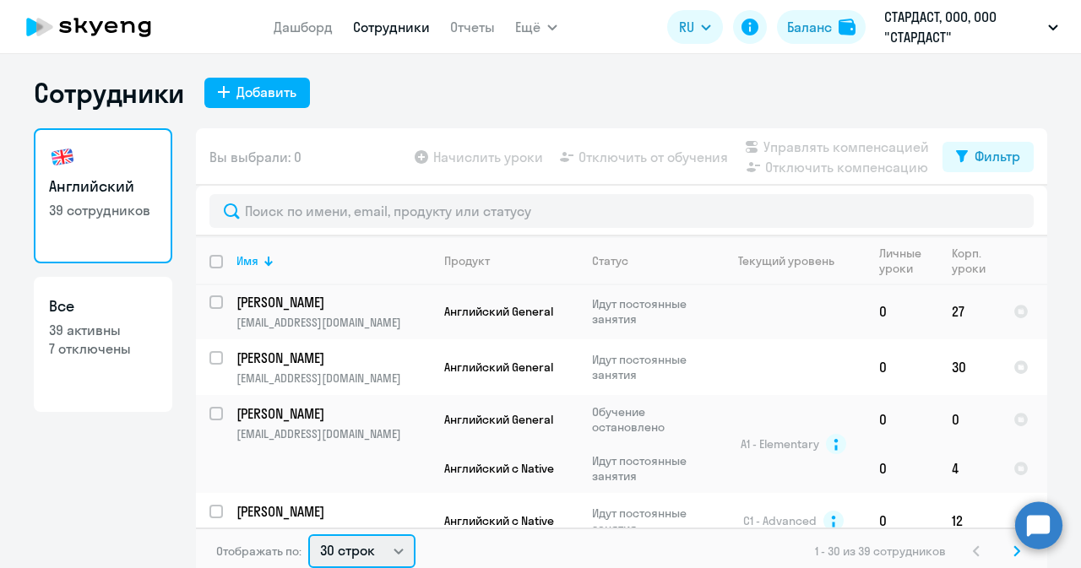
click at [395, 423] on select "30 строк 50 строк 100 строк" at bounding box center [361, 551] width 107 height 34
select select "100"
click at [308, 423] on select "30 строк 50 строк 100 строк" at bounding box center [361, 551] width 107 height 34
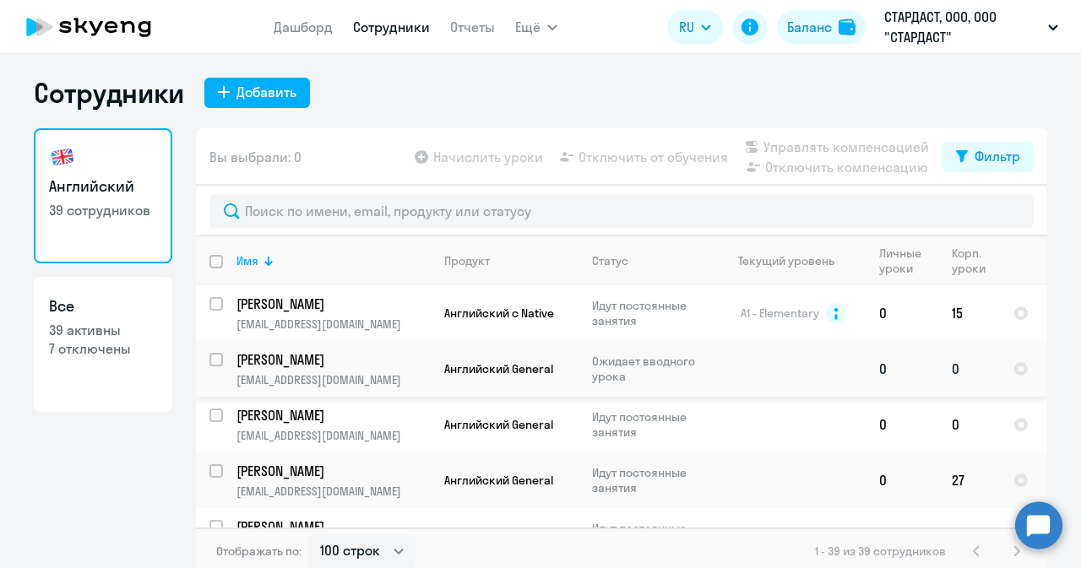
click at [301, 359] on p "[PERSON_NAME]" at bounding box center [331, 359] width 191 height 19
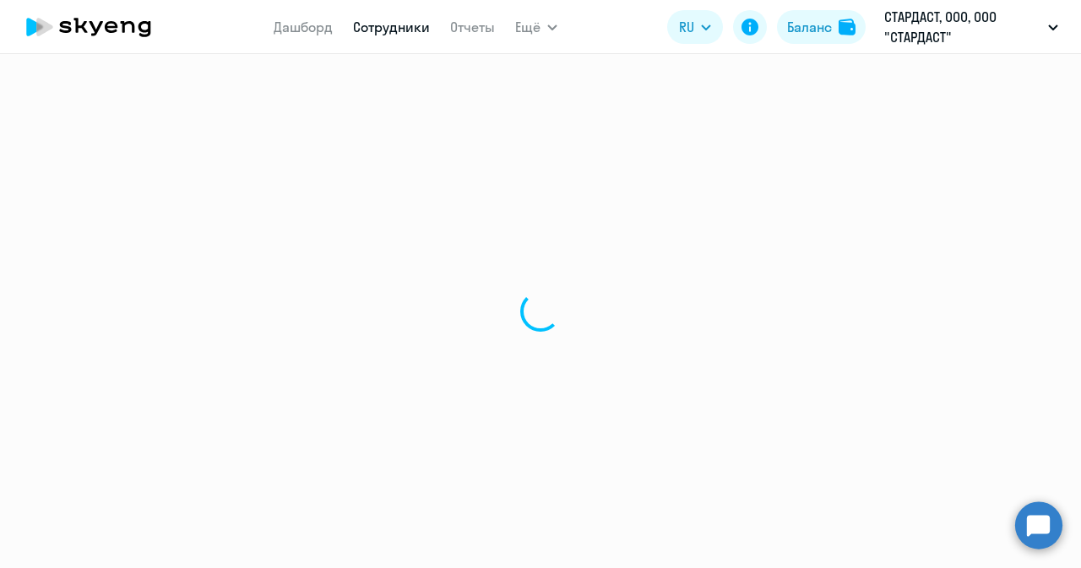
select select "english"
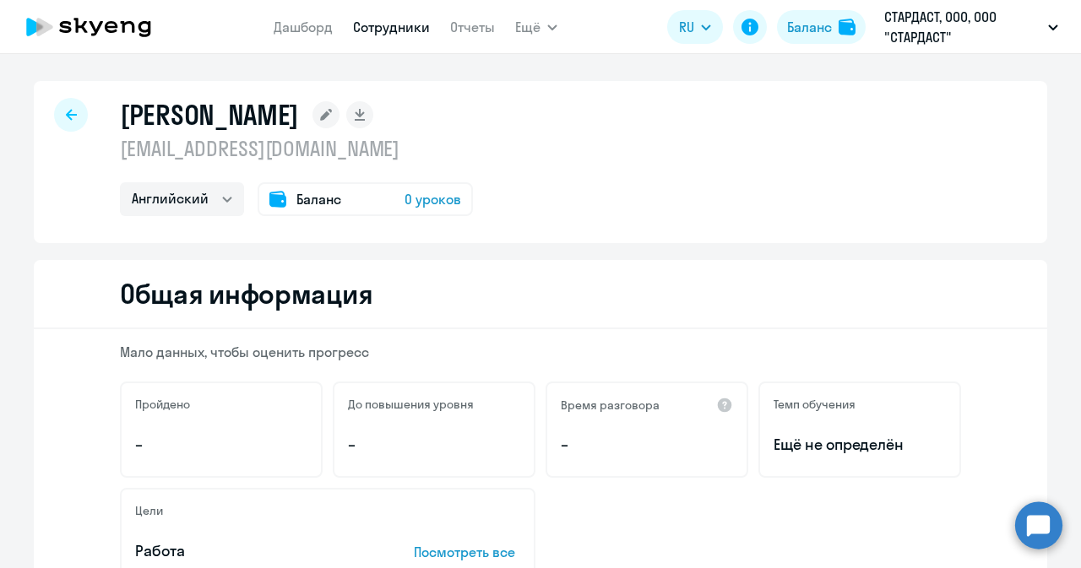
click at [409, 202] on span "0 уроков" at bounding box center [432, 199] width 57 height 20
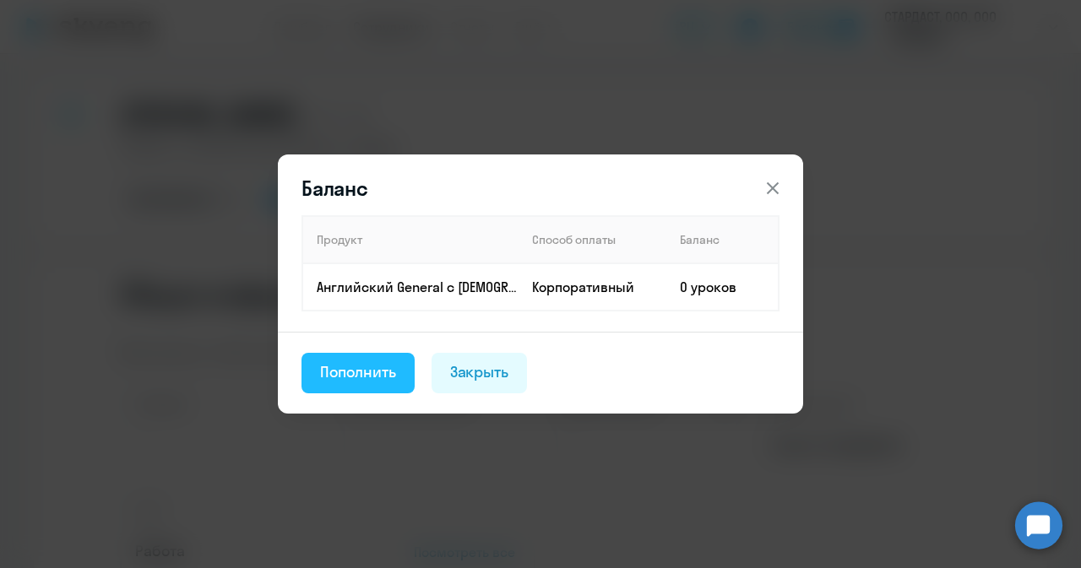
click at [349, 376] on div "Пополнить" at bounding box center [358, 372] width 76 height 22
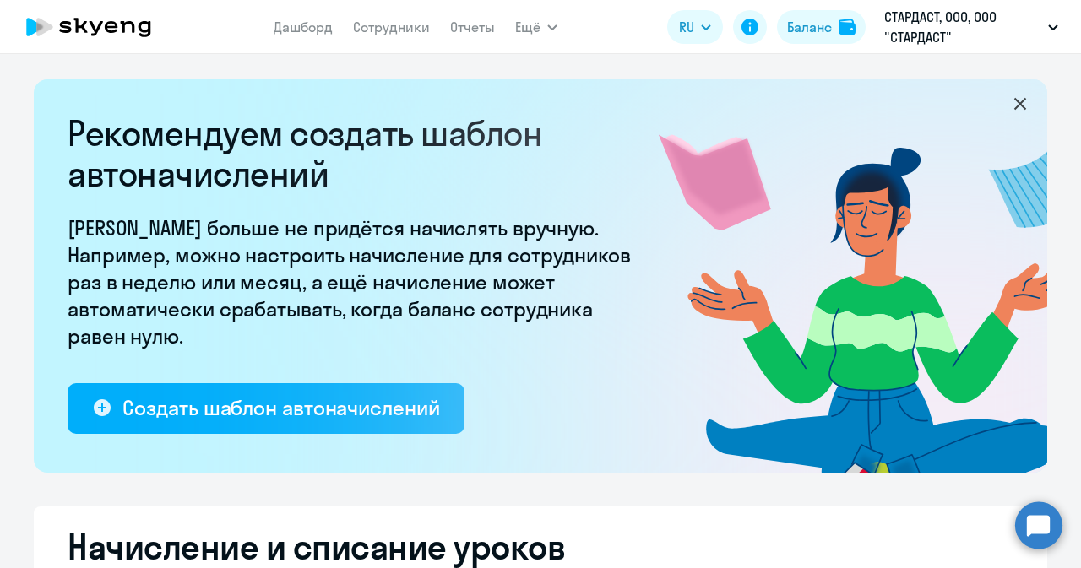
select select "10"
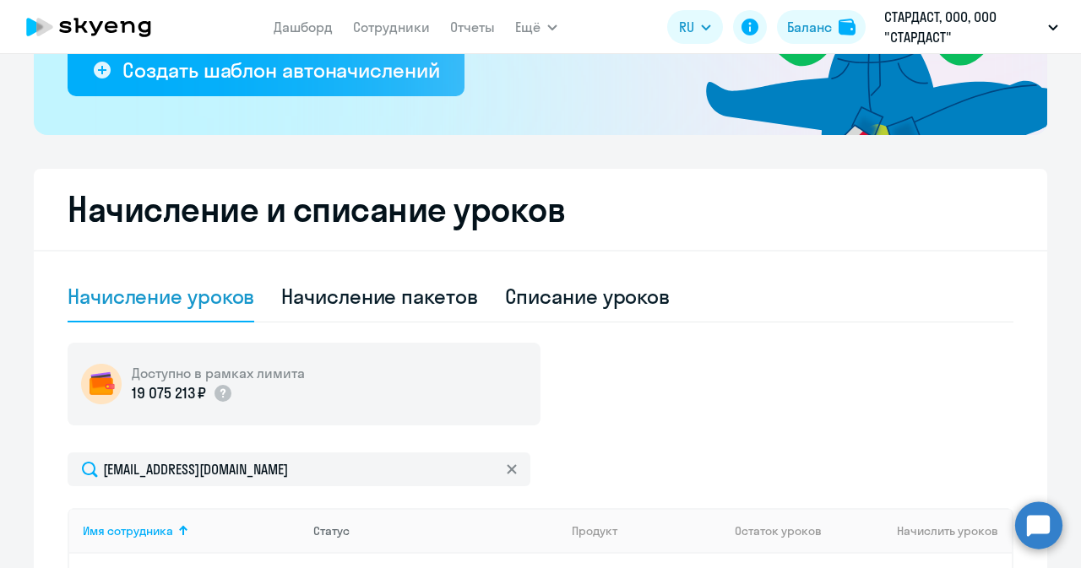
scroll to position [506, 0]
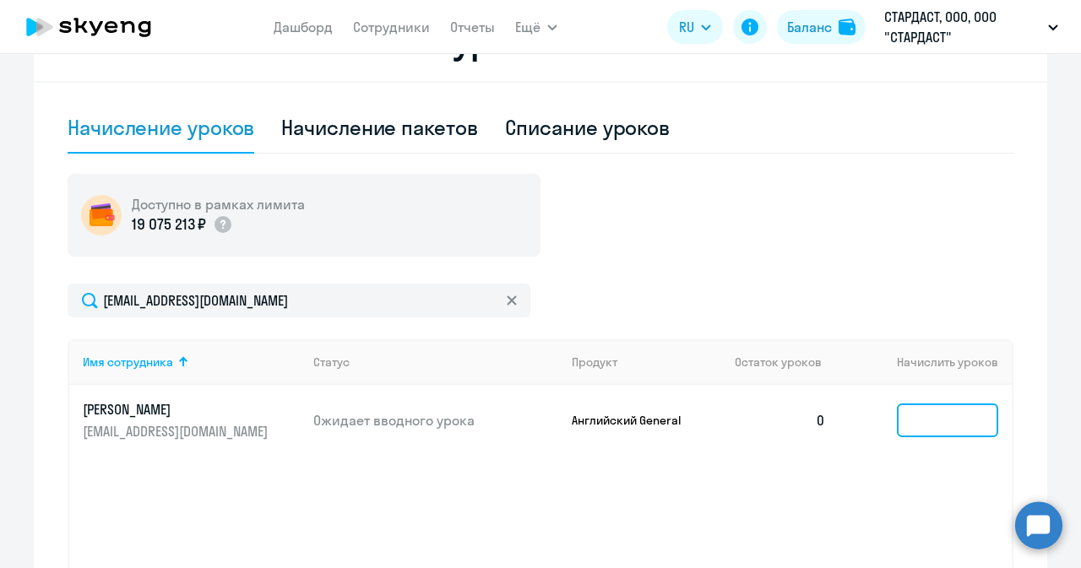
click at [941, 412] on input at bounding box center [946, 421] width 101 height 34
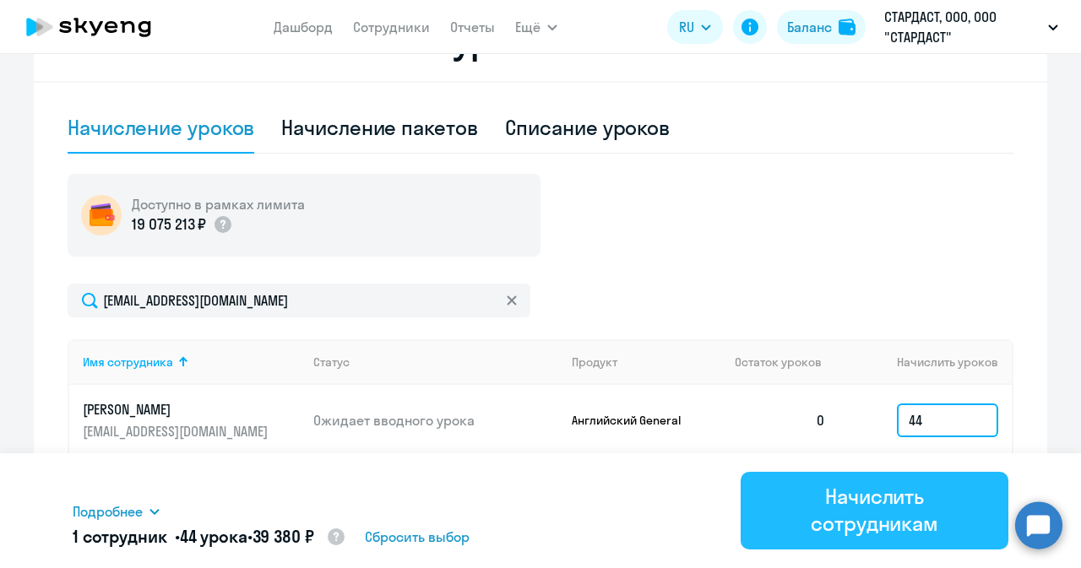
type input "44"
click at [850, 423] on div "Начислить сотрудникам" at bounding box center [874, 510] width 220 height 54
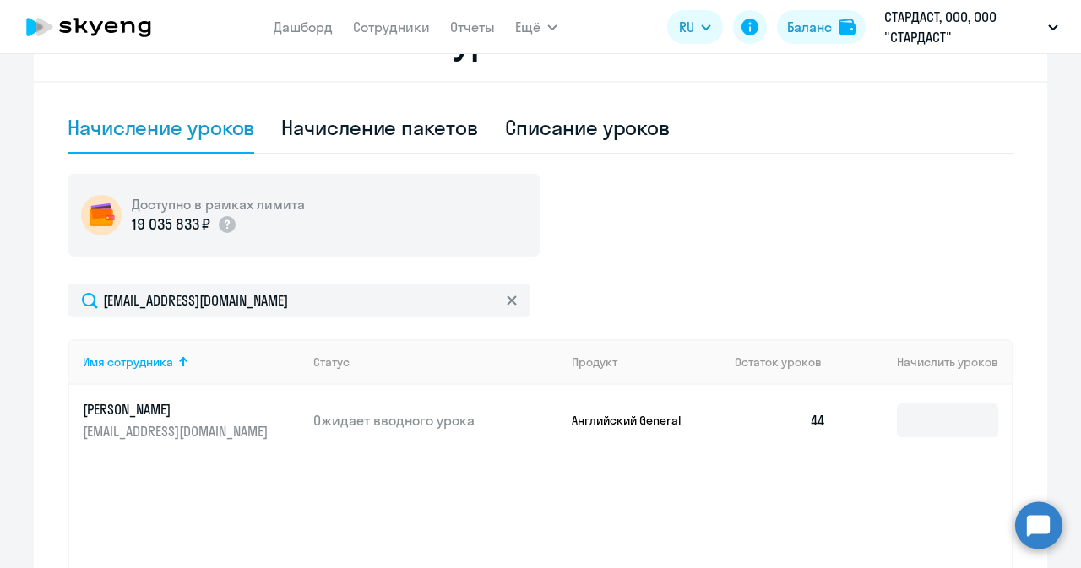
scroll to position [169, 0]
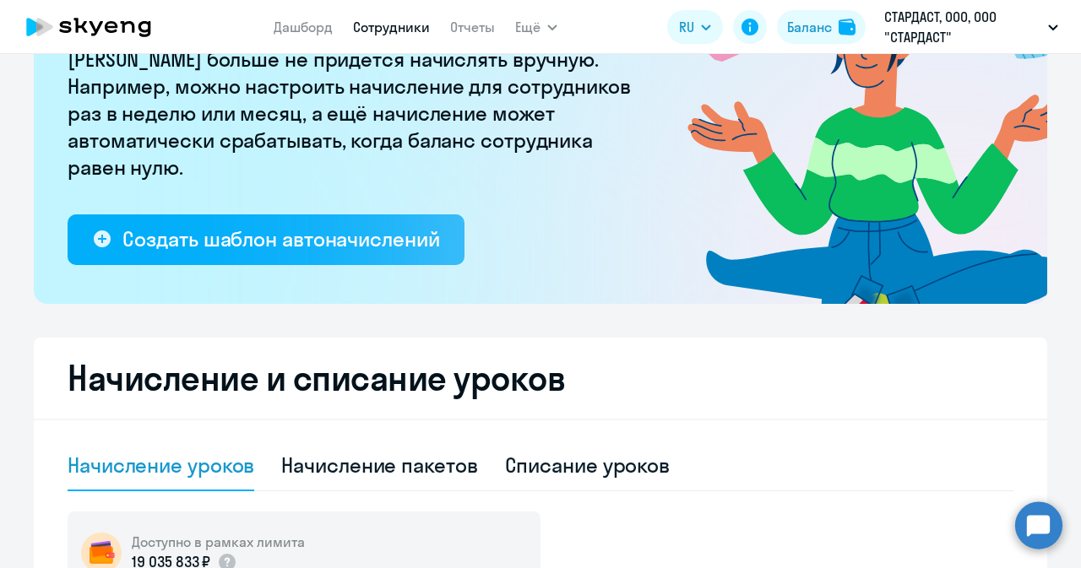
click at [385, 24] on link "Сотрудники" at bounding box center [391, 27] width 77 height 17
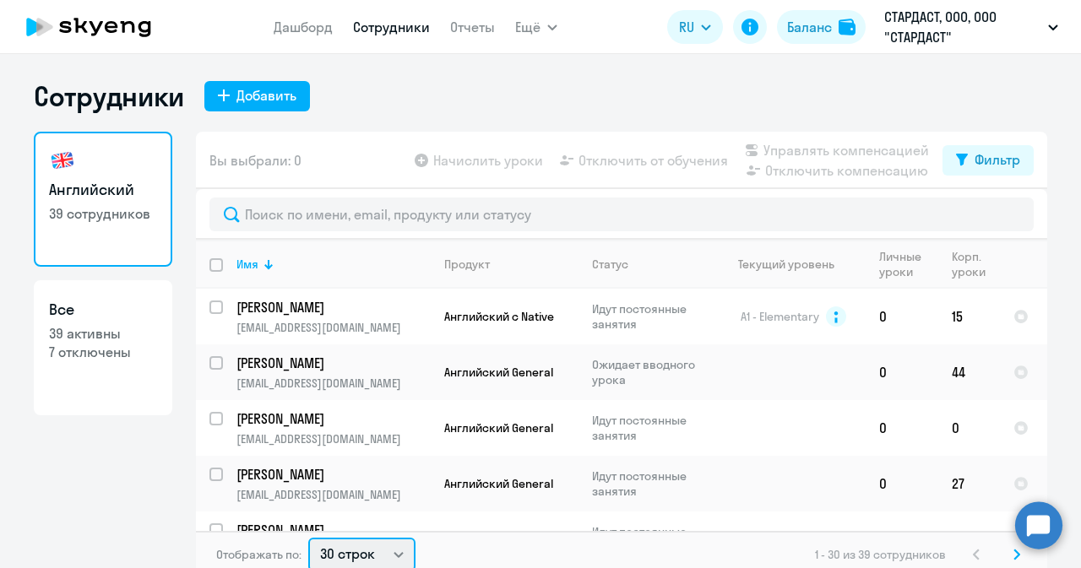
click at [390, 423] on select "30 строк 50 строк 100 строк" at bounding box center [361, 555] width 107 height 34
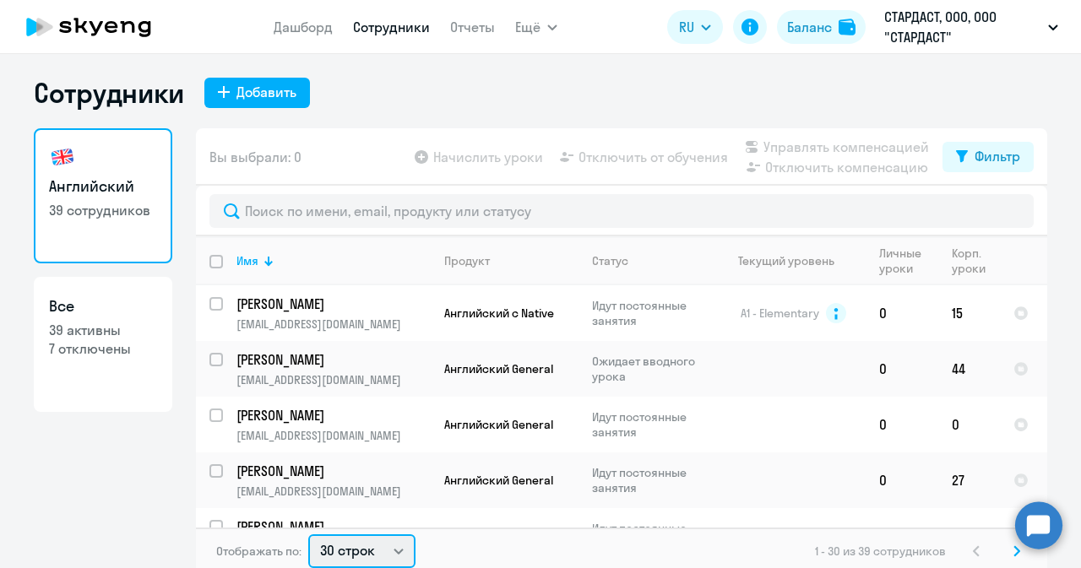
select select "100"
click at [308, 423] on select "30 строк 50 строк 100 строк" at bounding box center [361, 551] width 107 height 34
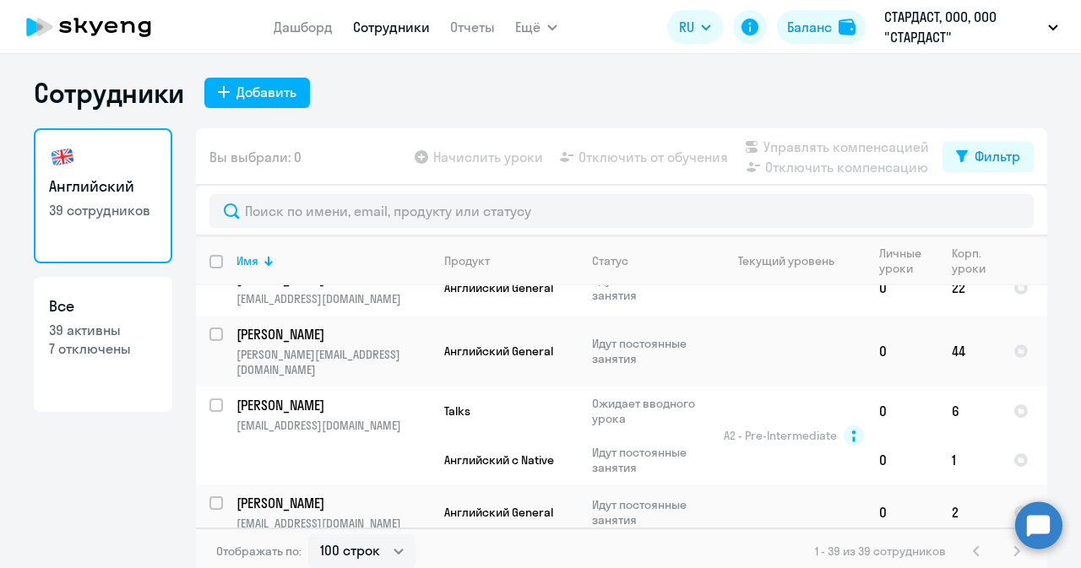
scroll to position [1773, 0]
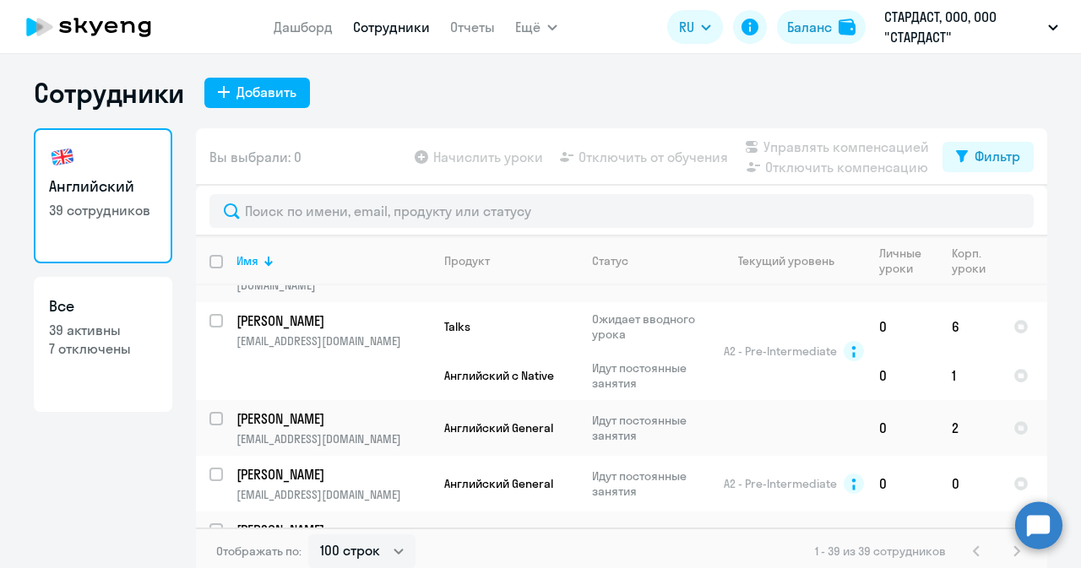
drag, startPoint x: 285, startPoint y: 466, endPoint x: 246, endPoint y: 454, distance: 40.6
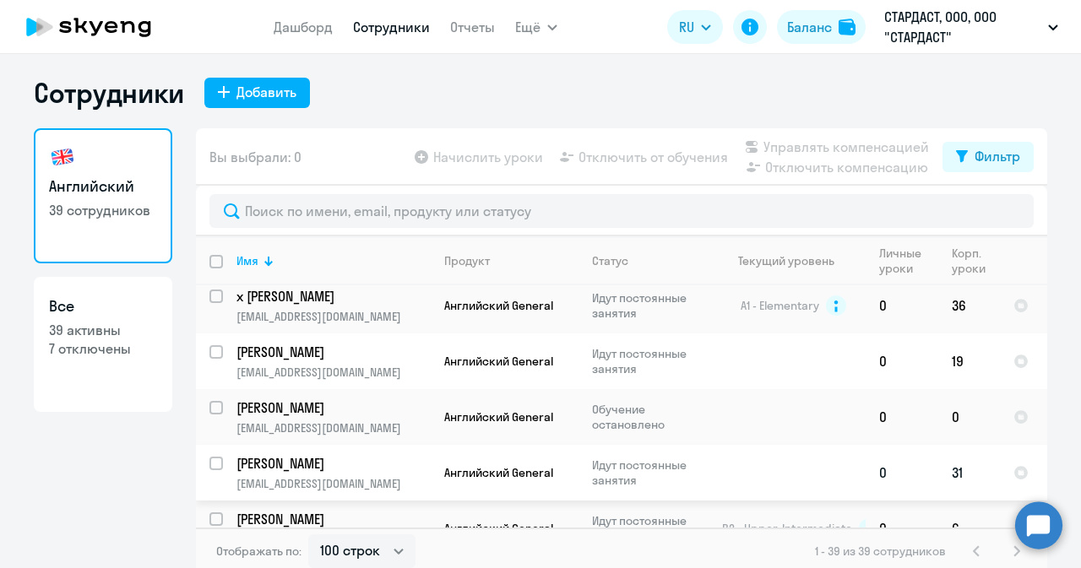
scroll to position [10, 0]
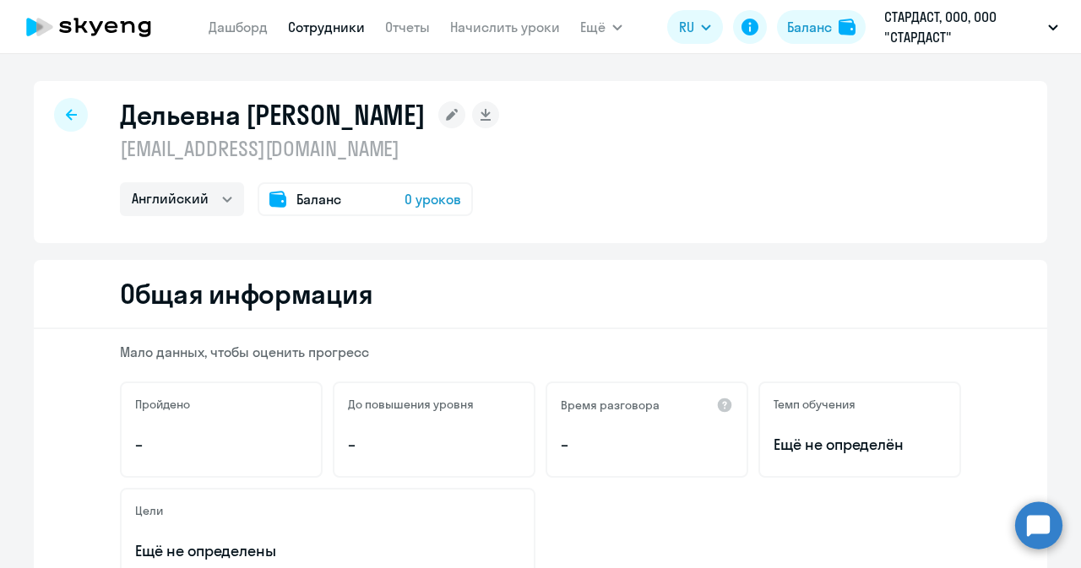
select select "english"
click at [363, 194] on div "Баланс 0 уроков" at bounding box center [364, 199] width 215 height 34
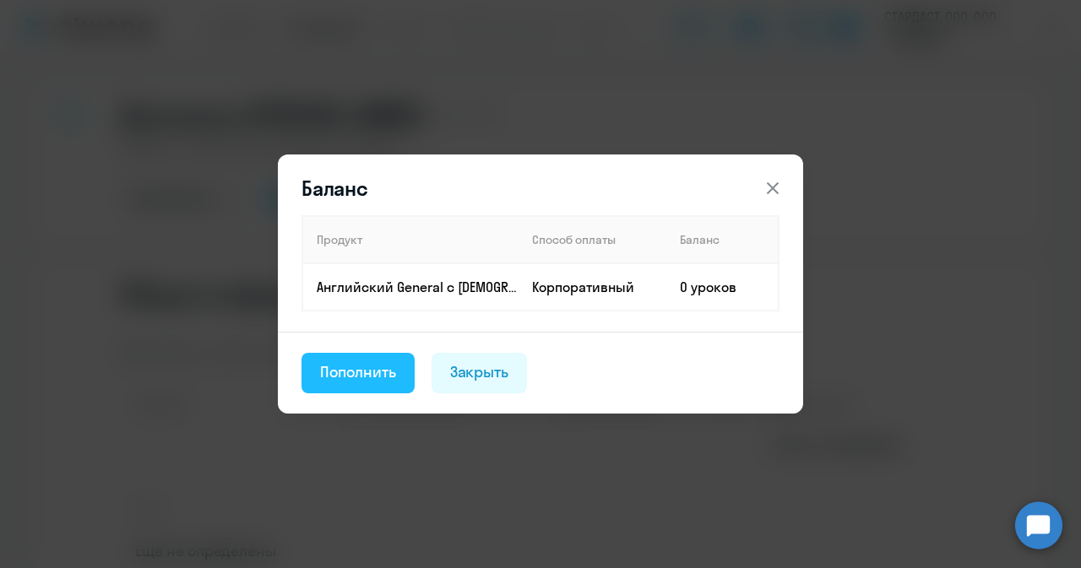
click at [341, 377] on div "Пополнить" at bounding box center [358, 372] width 76 height 22
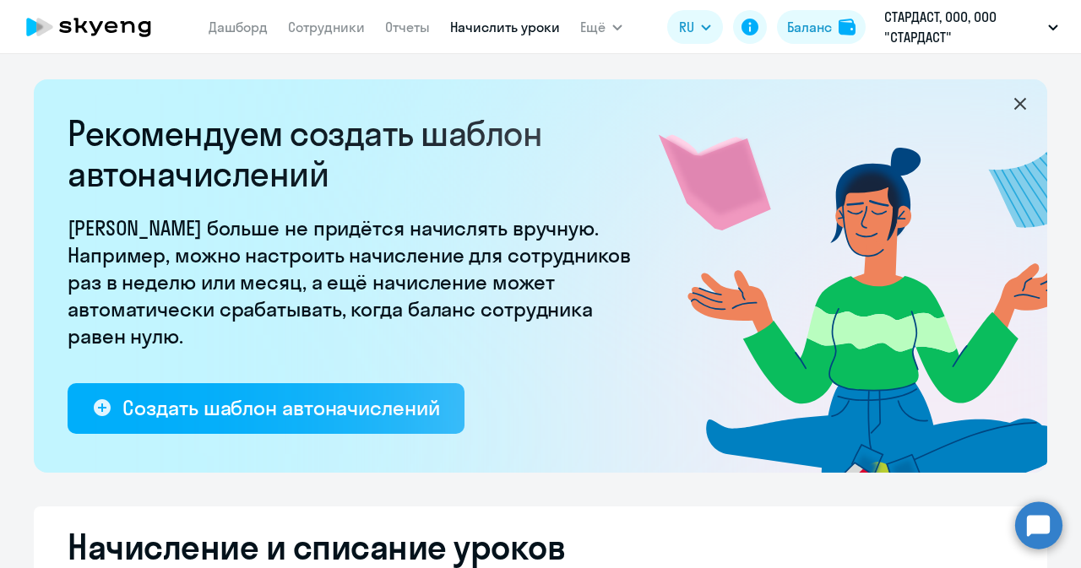
select select "10"
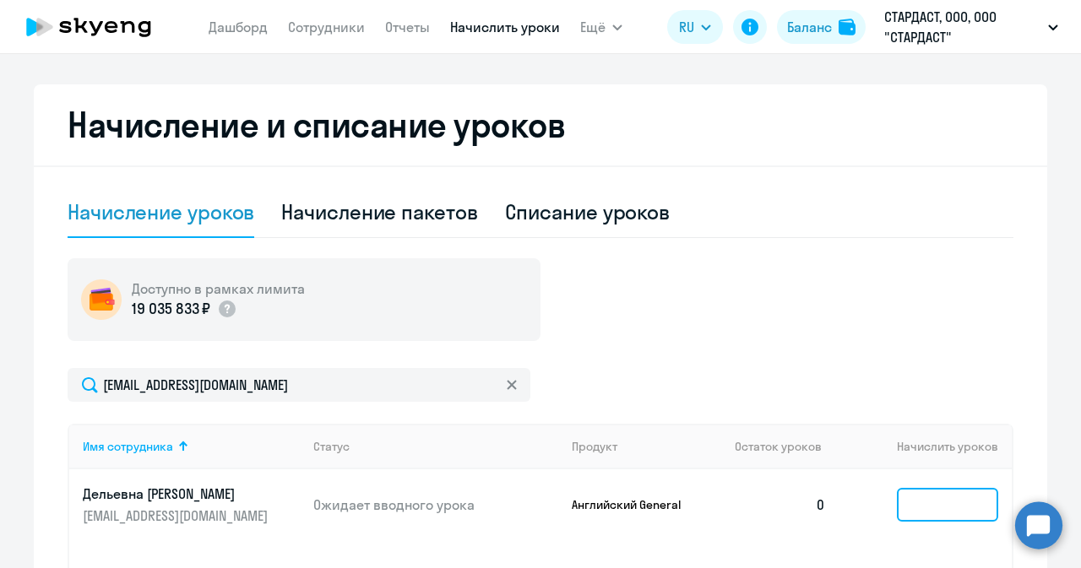
click at [927, 498] on input at bounding box center [946, 505] width 101 height 34
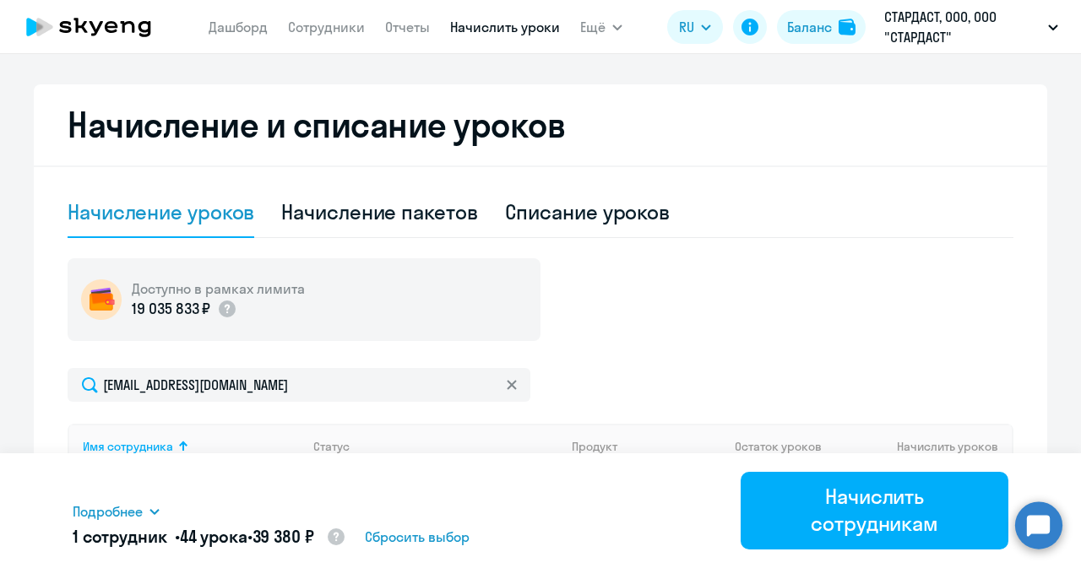
scroll to position [672, 0]
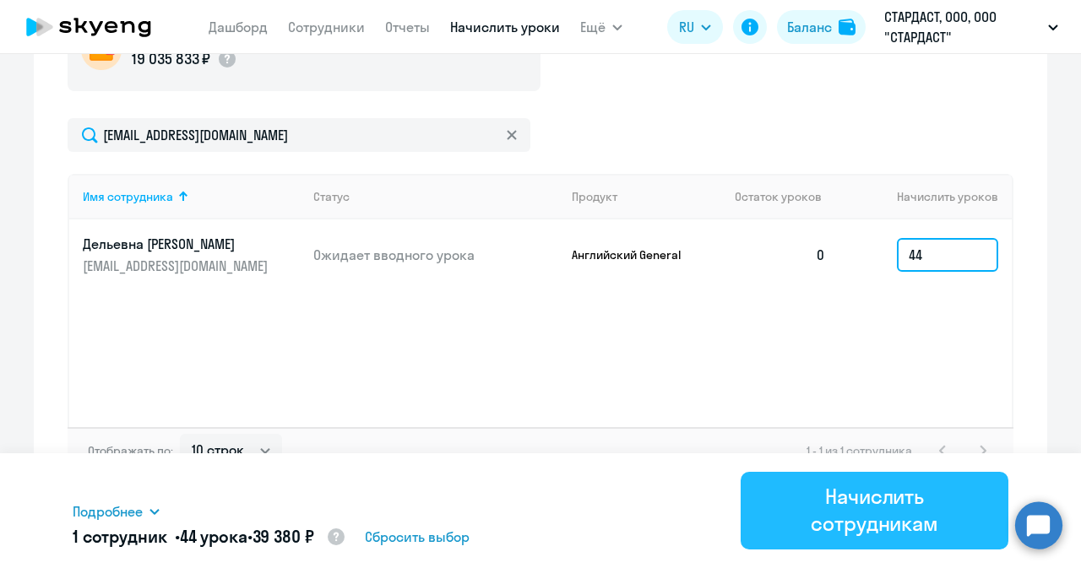
type input "44"
click at [876, 522] on div "Начислить сотрудникам" at bounding box center [874, 510] width 220 height 54
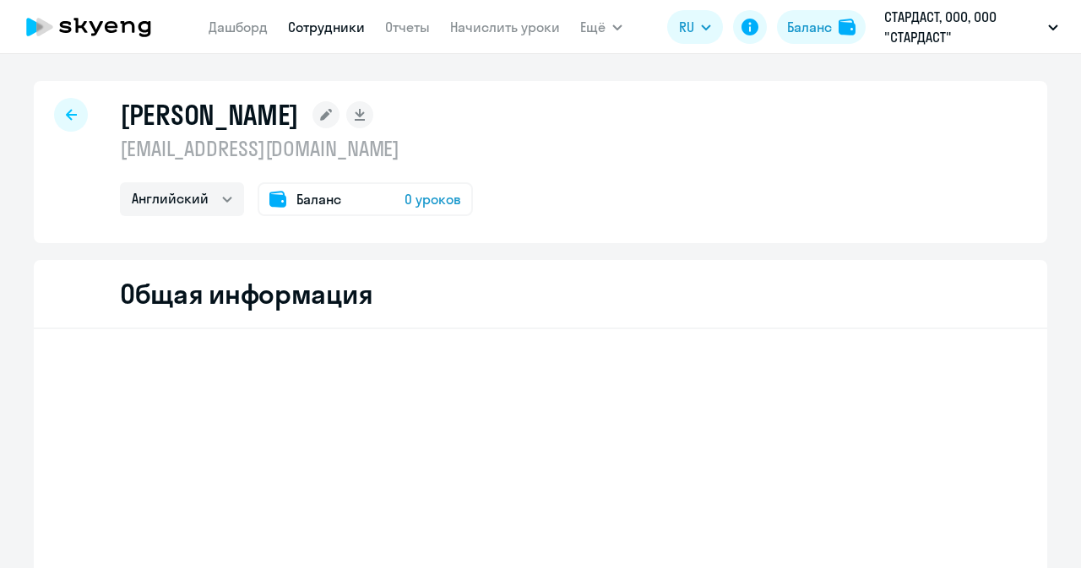
select select "english"
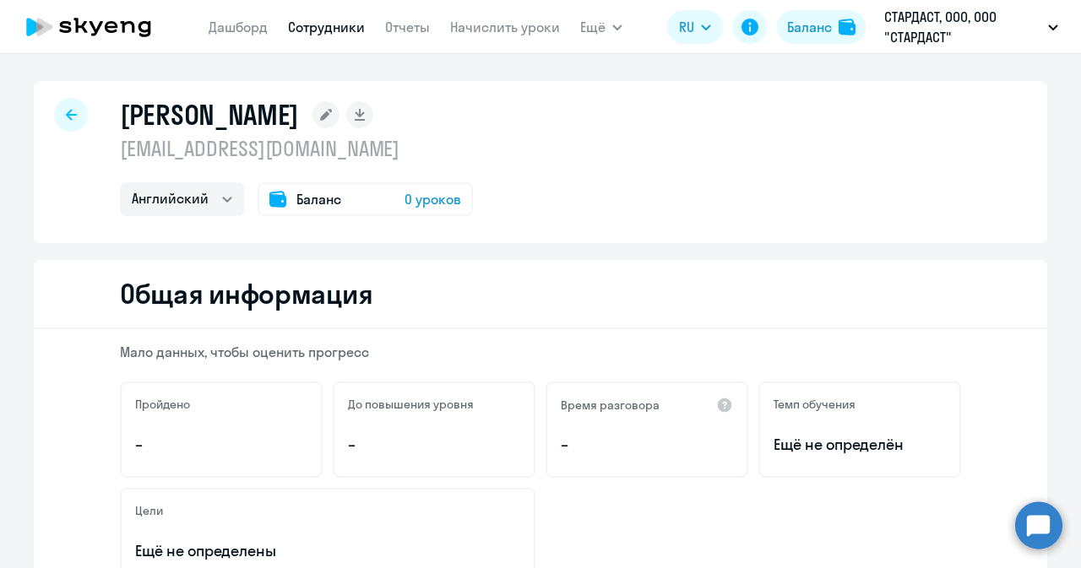
click at [365, 199] on div "Баланс 0 уроков" at bounding box center [364, 199] width 215 height 34
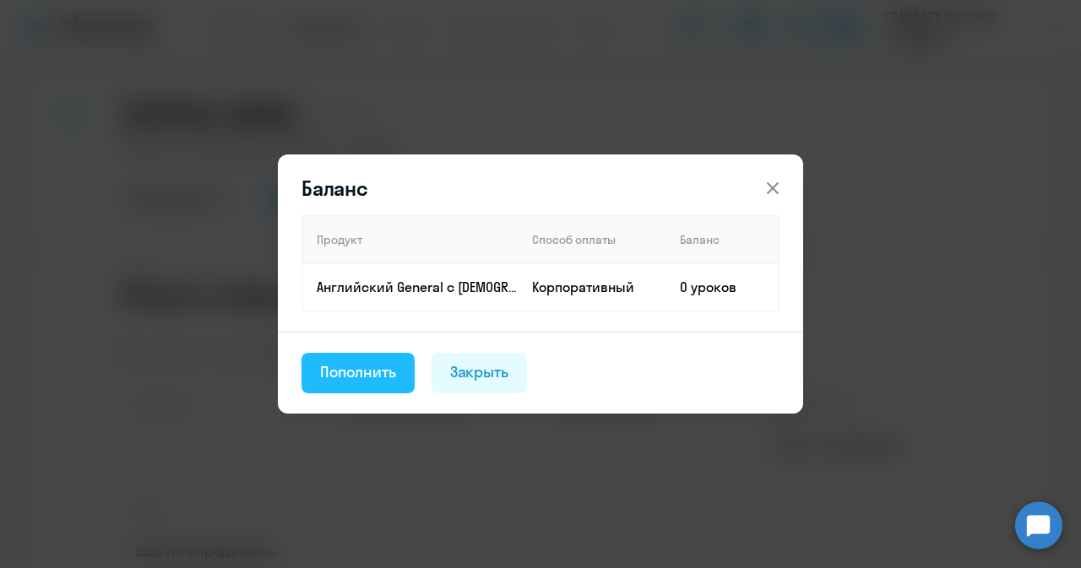
click at [373, 369] on div "Пополнить" at bounding box center [358, 372] width 76 height 22
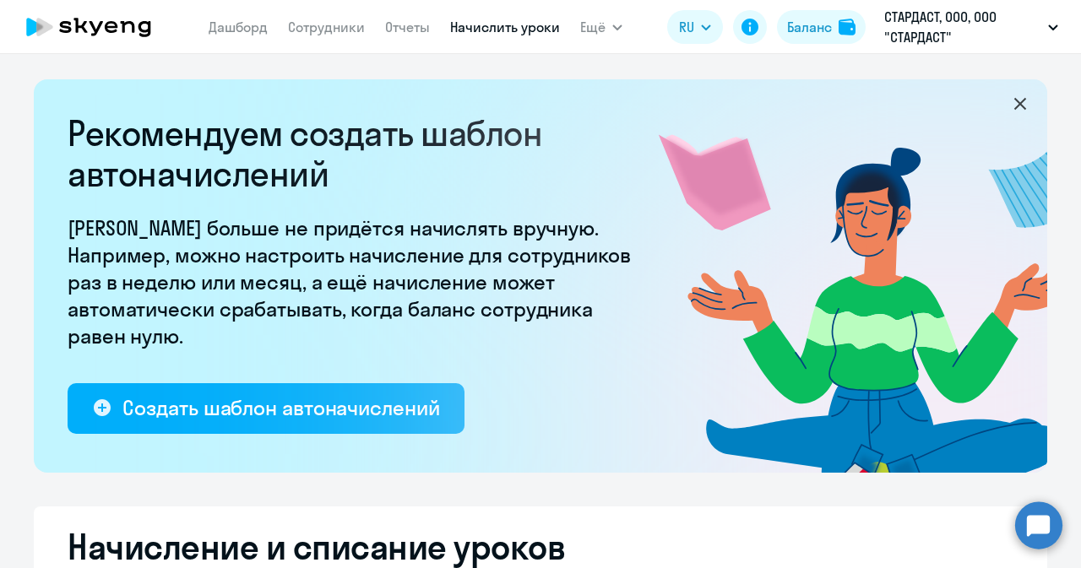
select select "10"
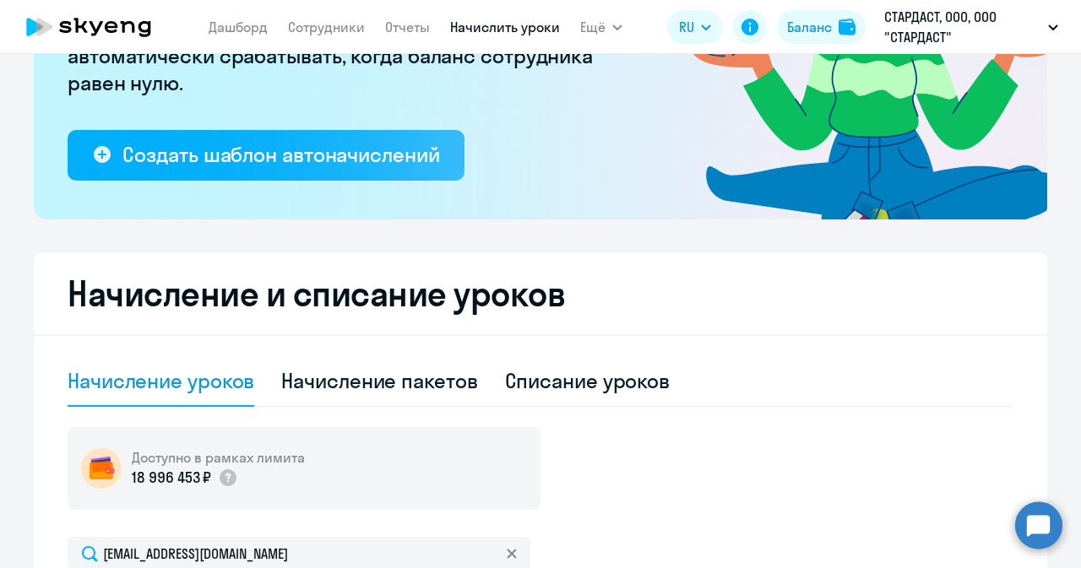
scroll to position [506, 0]
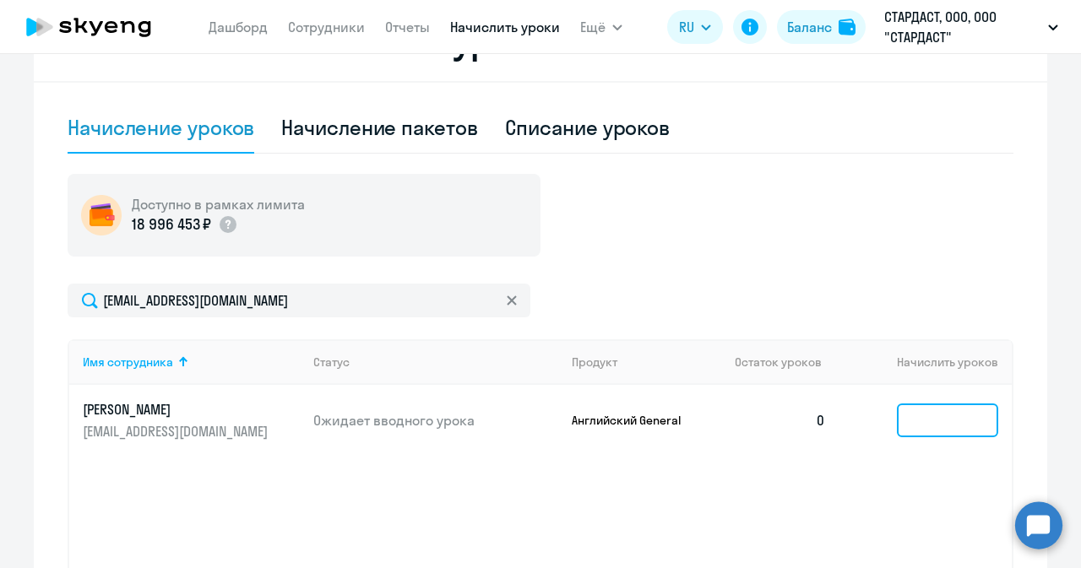
click at [934, 418] on input at bounding box center [946, 421] width 101 height 34
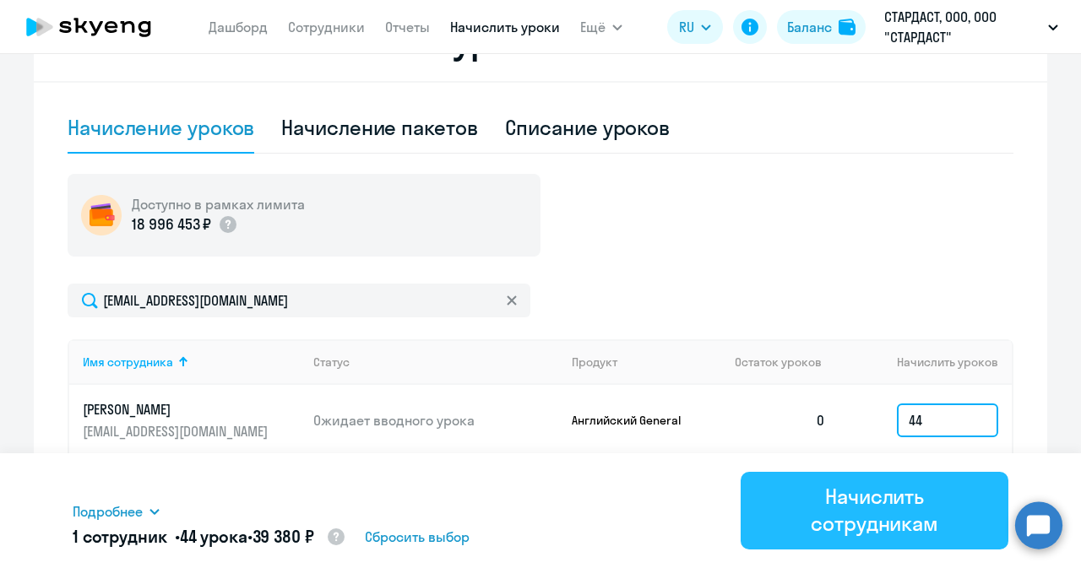
type input "44"
click at [858, 541] on button "Начислить сотрудникам" at bounding box center [874, 511] width 268 height 78
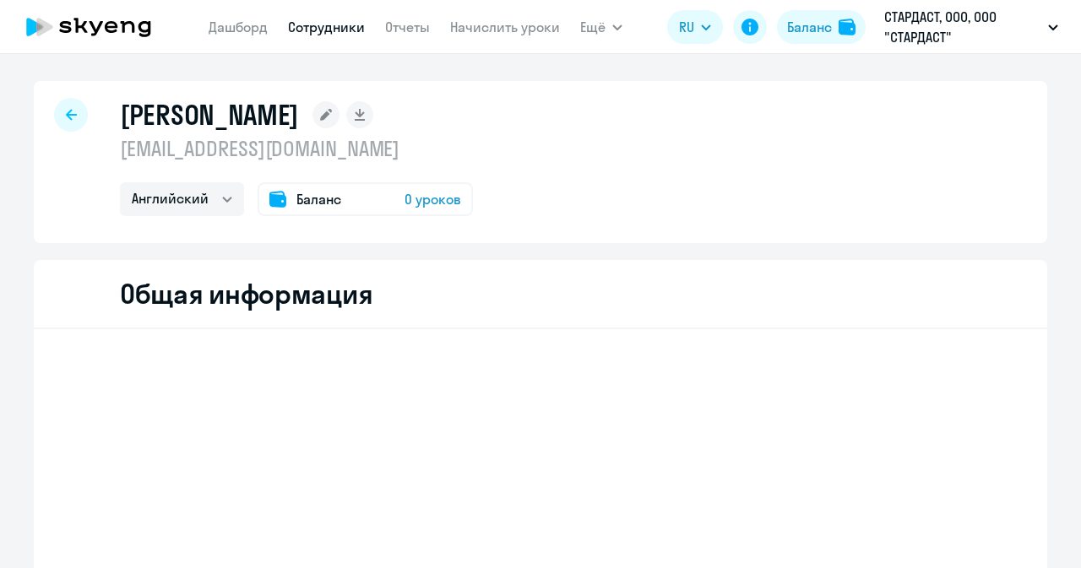
select select "english"
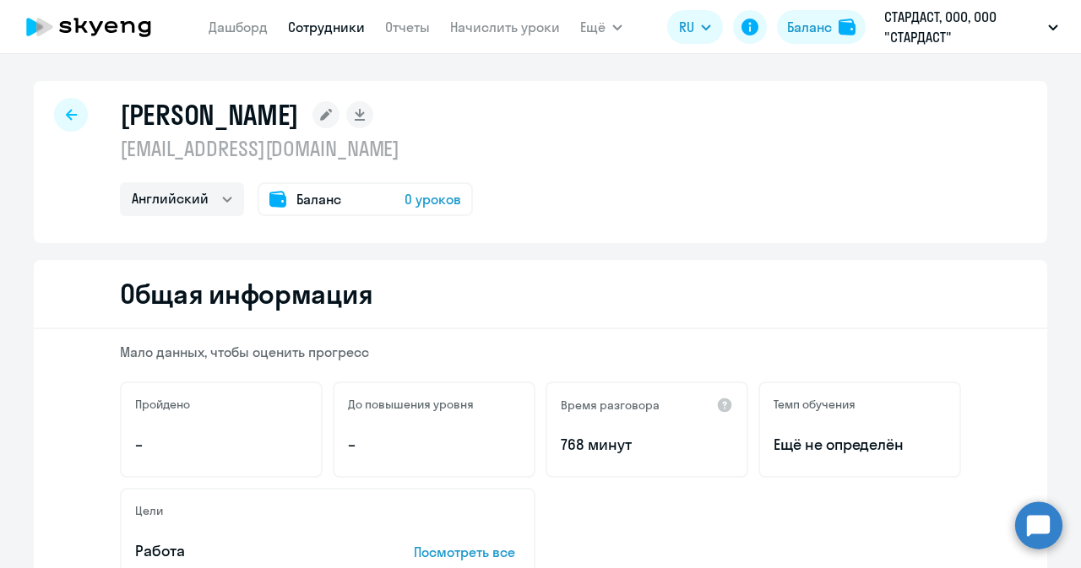
click at [380, 198] on div "Баланс 0 уроков" at bounding box center [364, 199] width 215 height 34
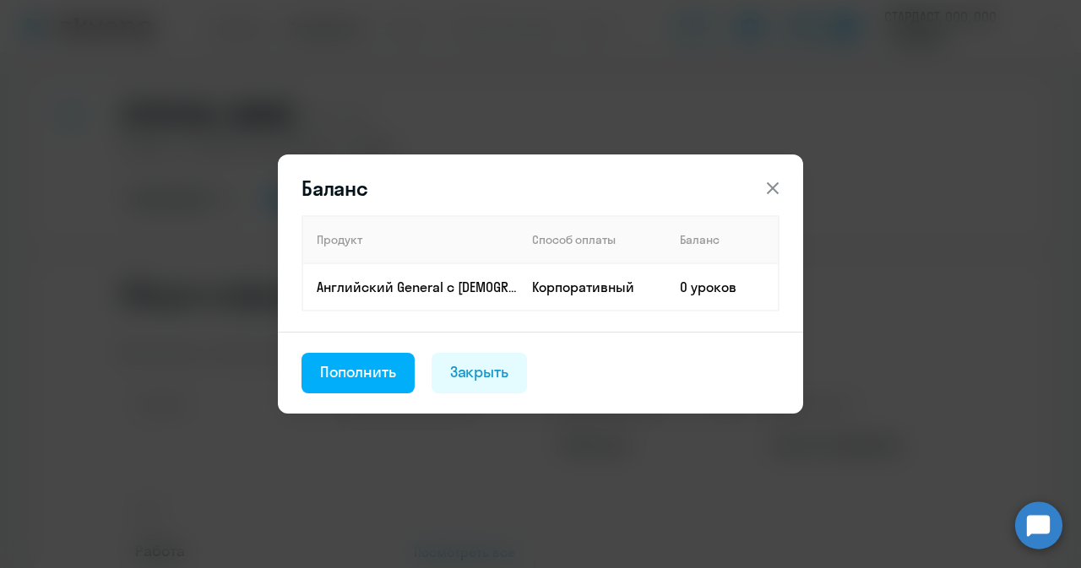
click at [366, 374] on div "Пополнить" at bounding box center [358, 372] width 76 height 22
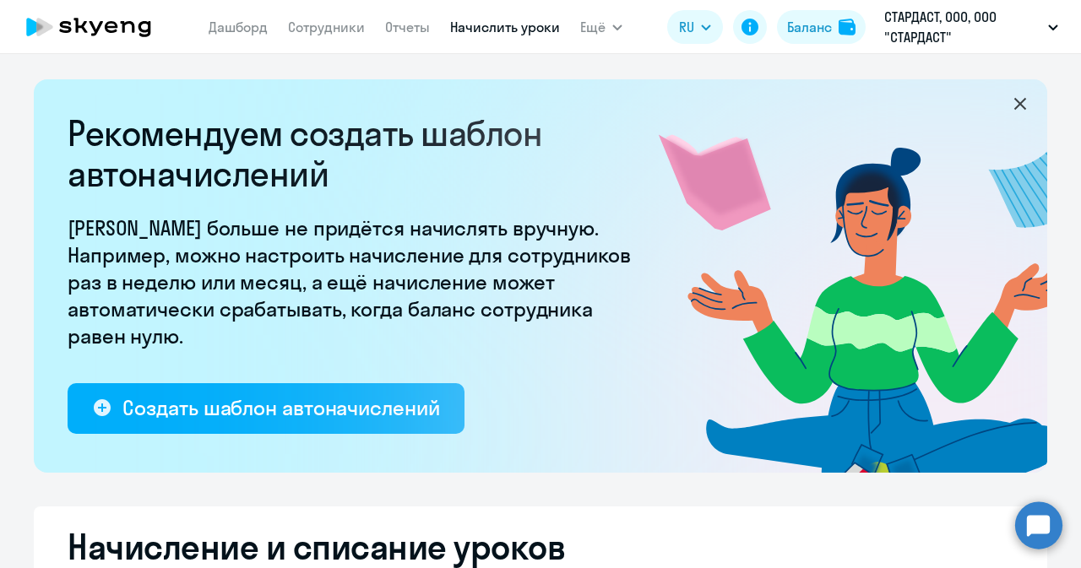
select select "10"
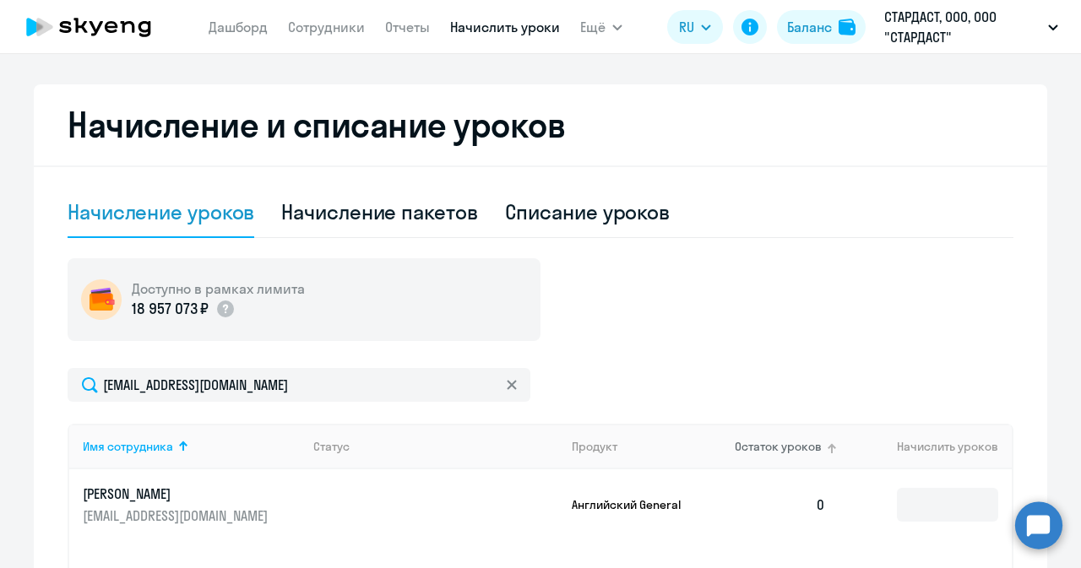
scroll to position [506, 0]
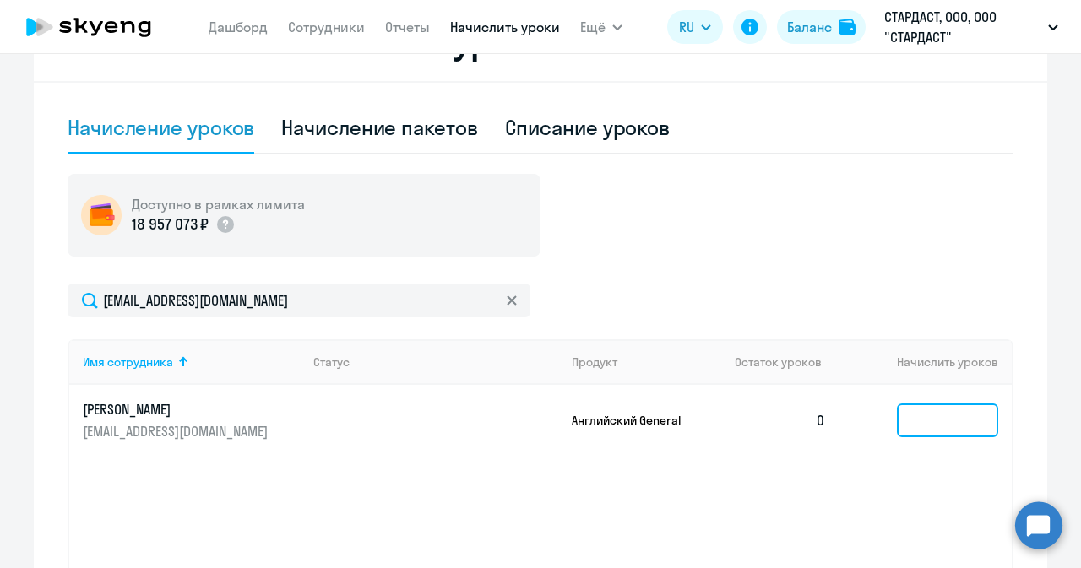
click at [918, 411] on input at bounding box center [946, 421] width 101 height 34
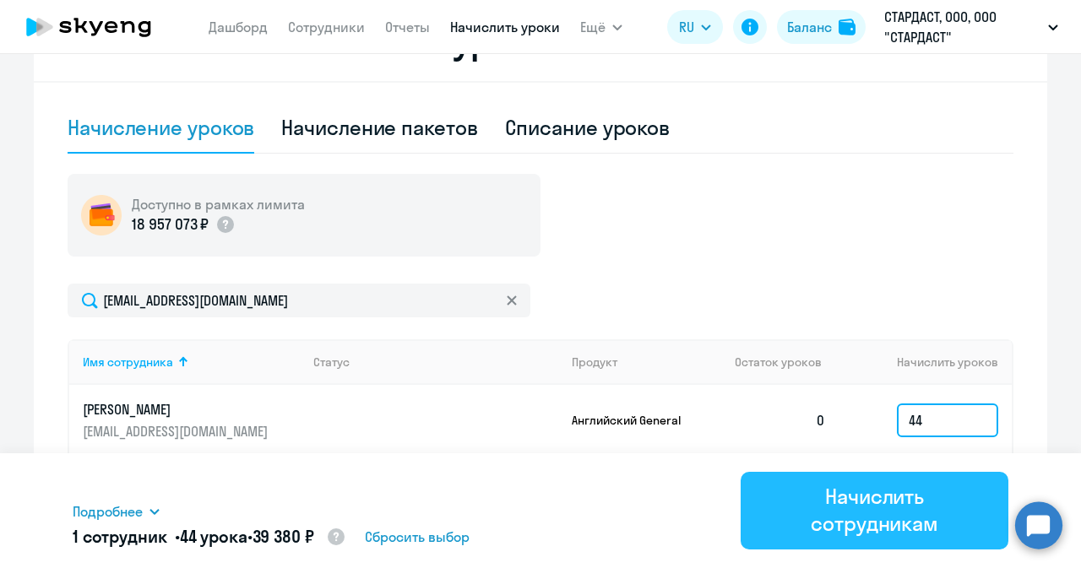
type input "44"
click at [813, 501] on div "Начислить сотрудникам" at bounding box center [874, 510] width 220 height 54
